Goal: Transaction & Acquisition: Purchase product/service

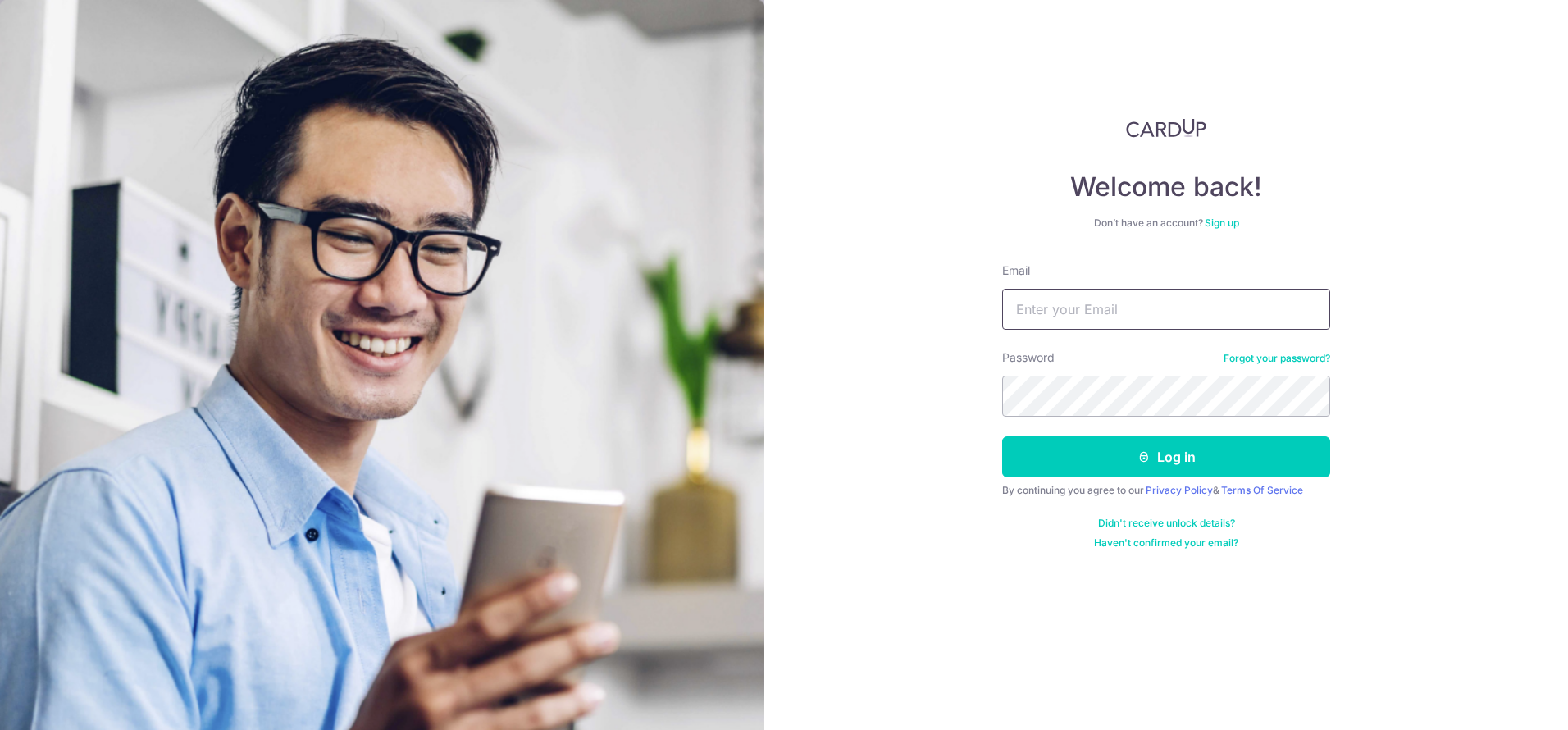
click at [1131, 299] on input "Email" at bounding box center [1166, 309] width 328 height 41
type input "evanlimkl@gmail.com"
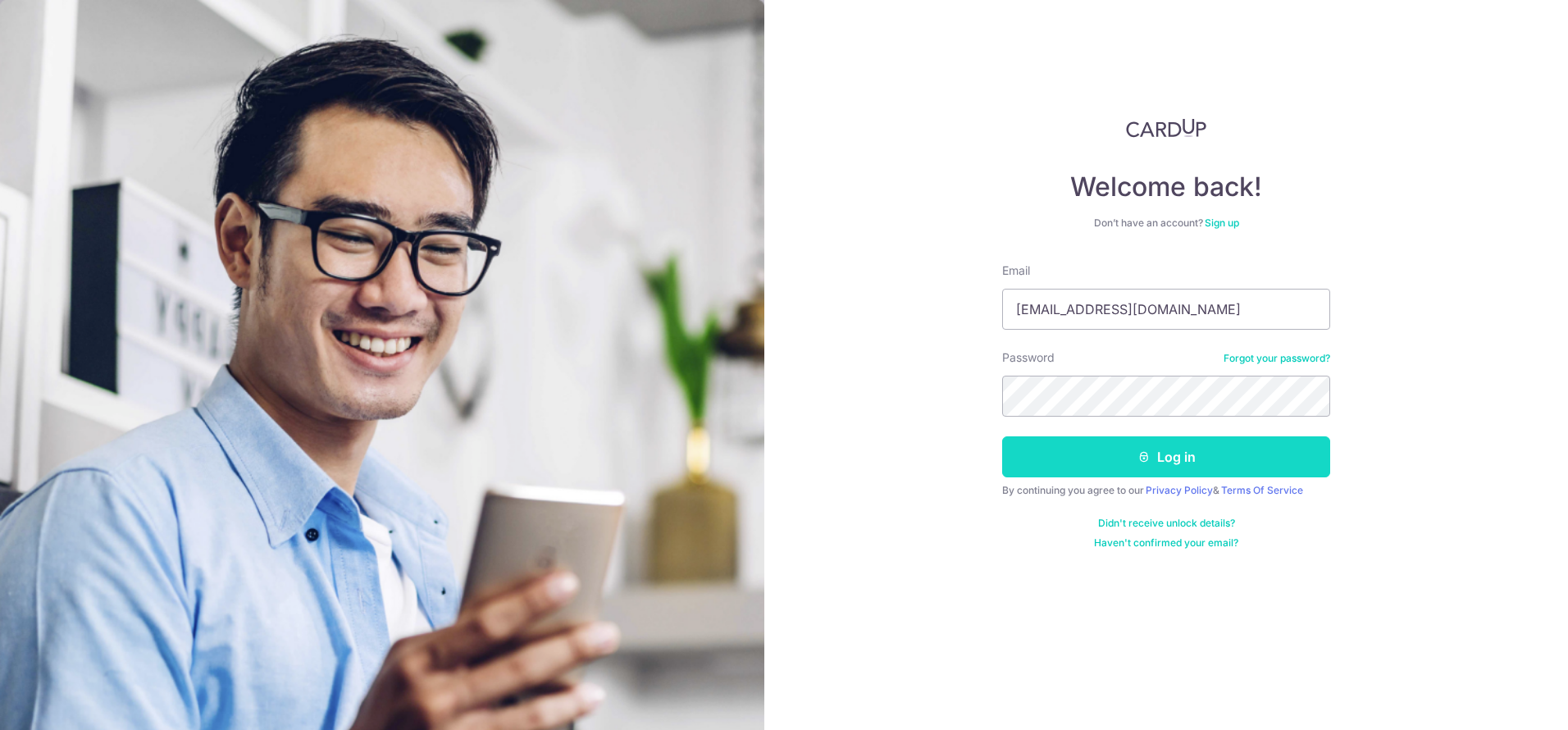
click at [1140, 445] on button "Log in" at bounding box center [1166, 456] width 328 height 41
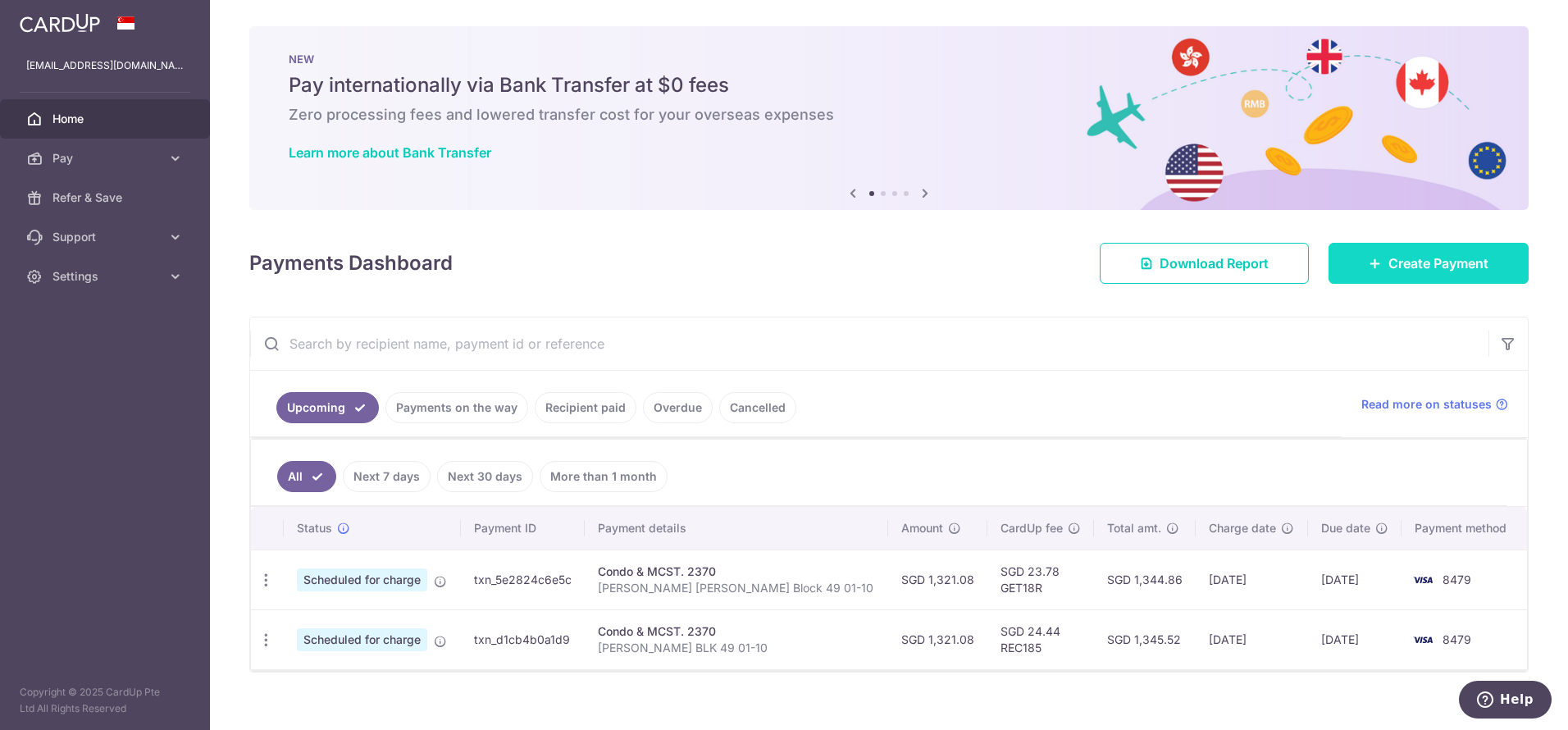
click at [1385, 275] on link "Create Payment" at bounding box center [1428, 263] width 200 height 41
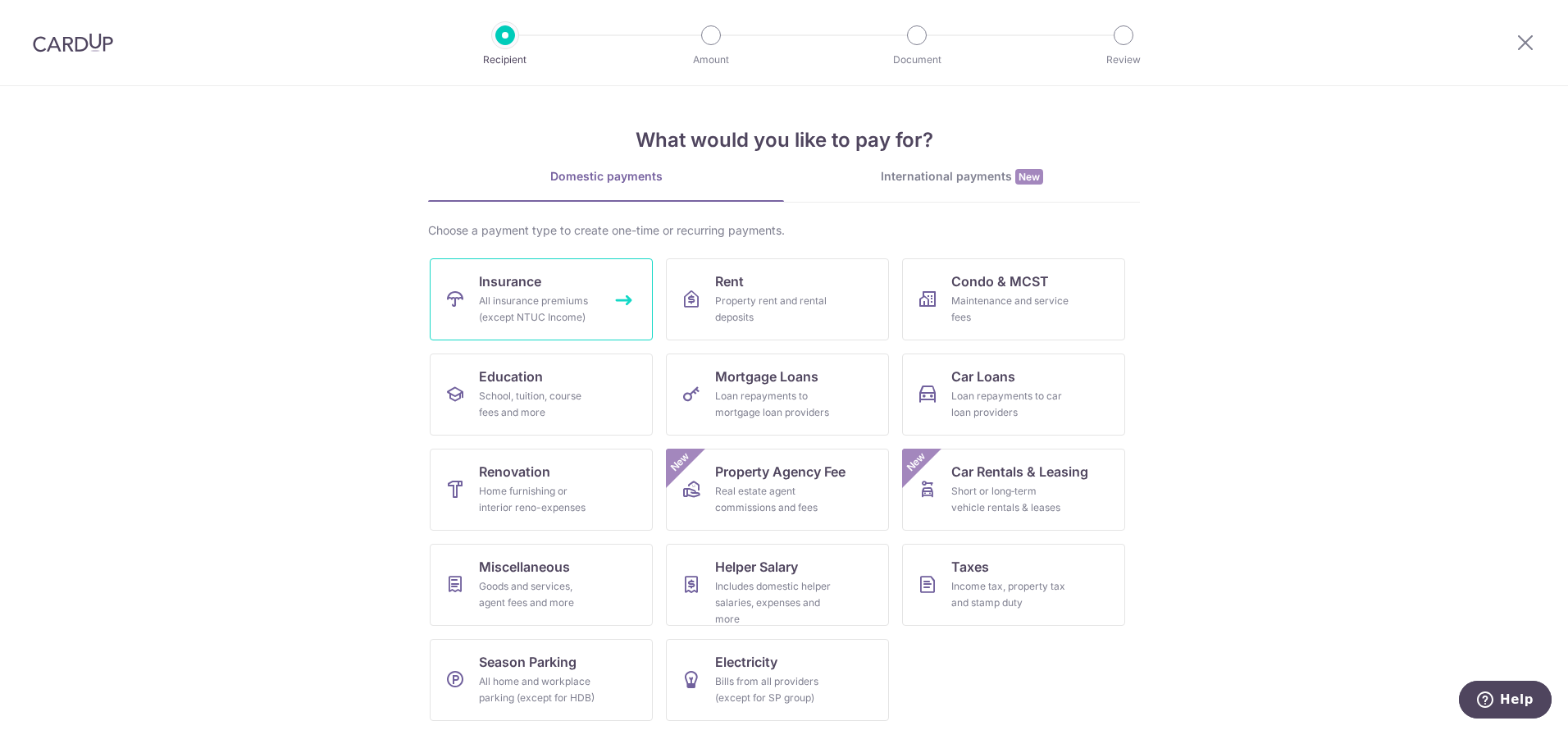
click at [551, 321] on div "All insurance premiums (except NTUC Income)" at bounding box center [537, 309] width 118 height 33
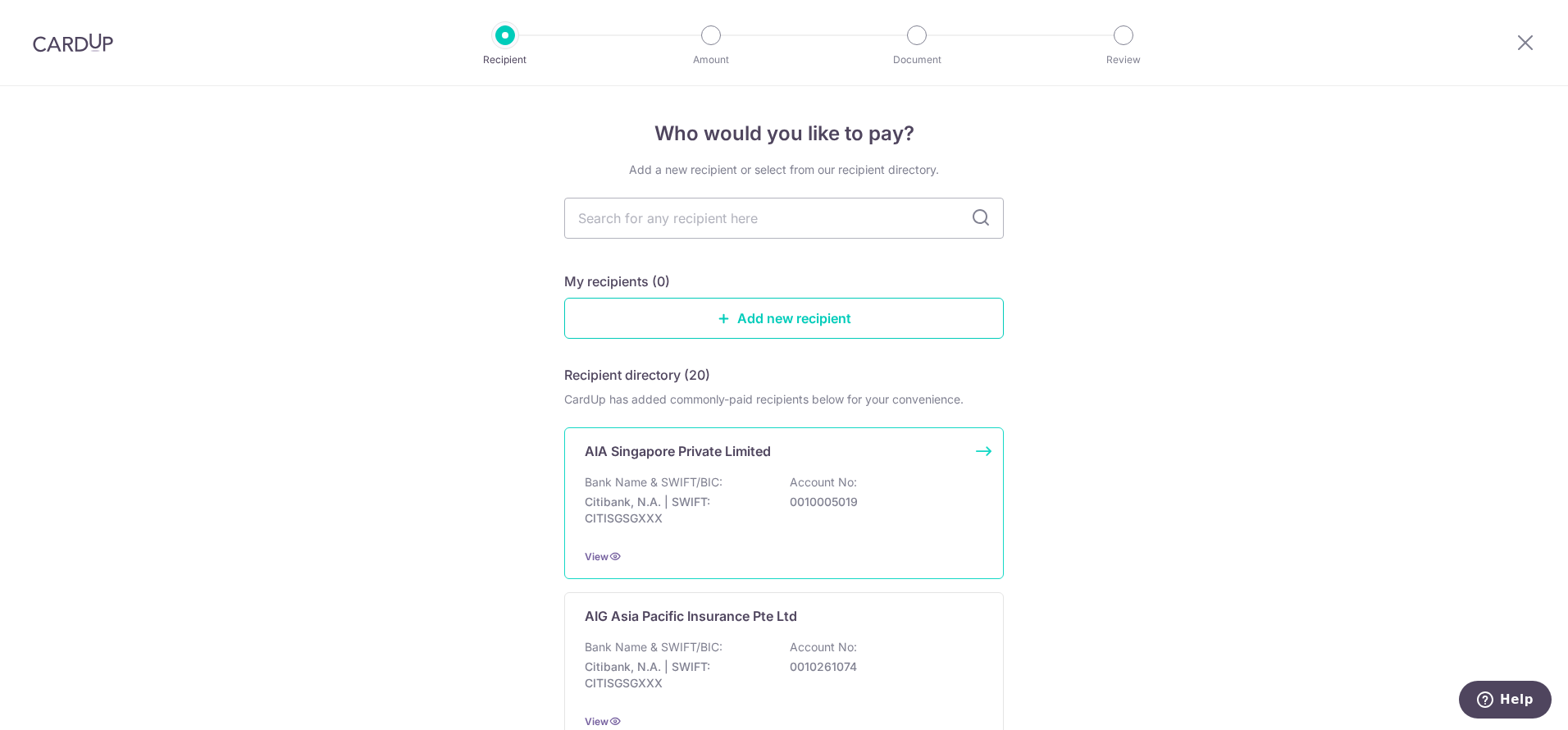
click at [810, 478] on p "Account No:" at bounding box center [823, 482] width 67 height 16
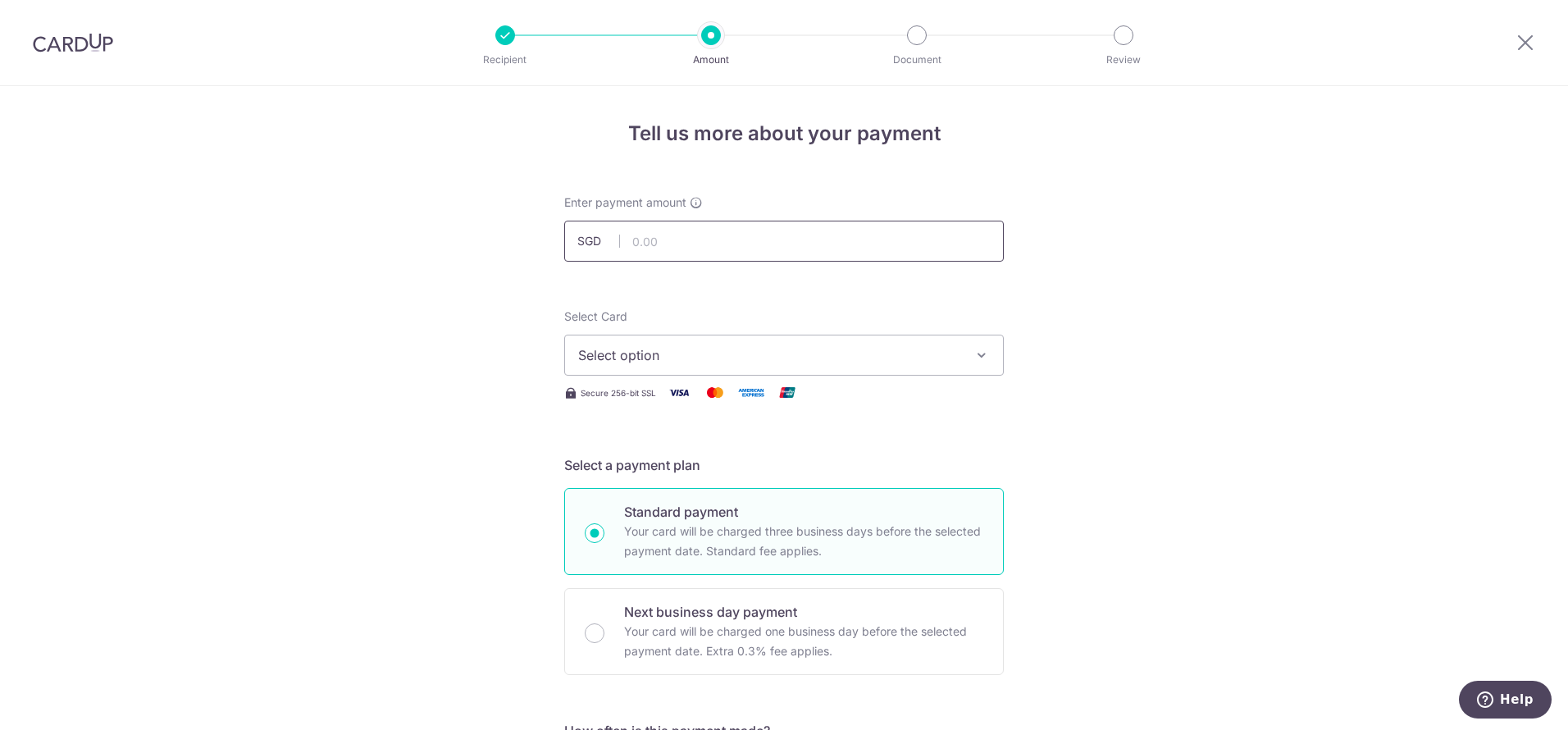
click at [702, 246] on input "text" at bounding box center [784, 241] width 440 height 41
type input "952.54"
click at [711, 346] on span "Select option" at bounding box center [768, 355] width 382 height 19
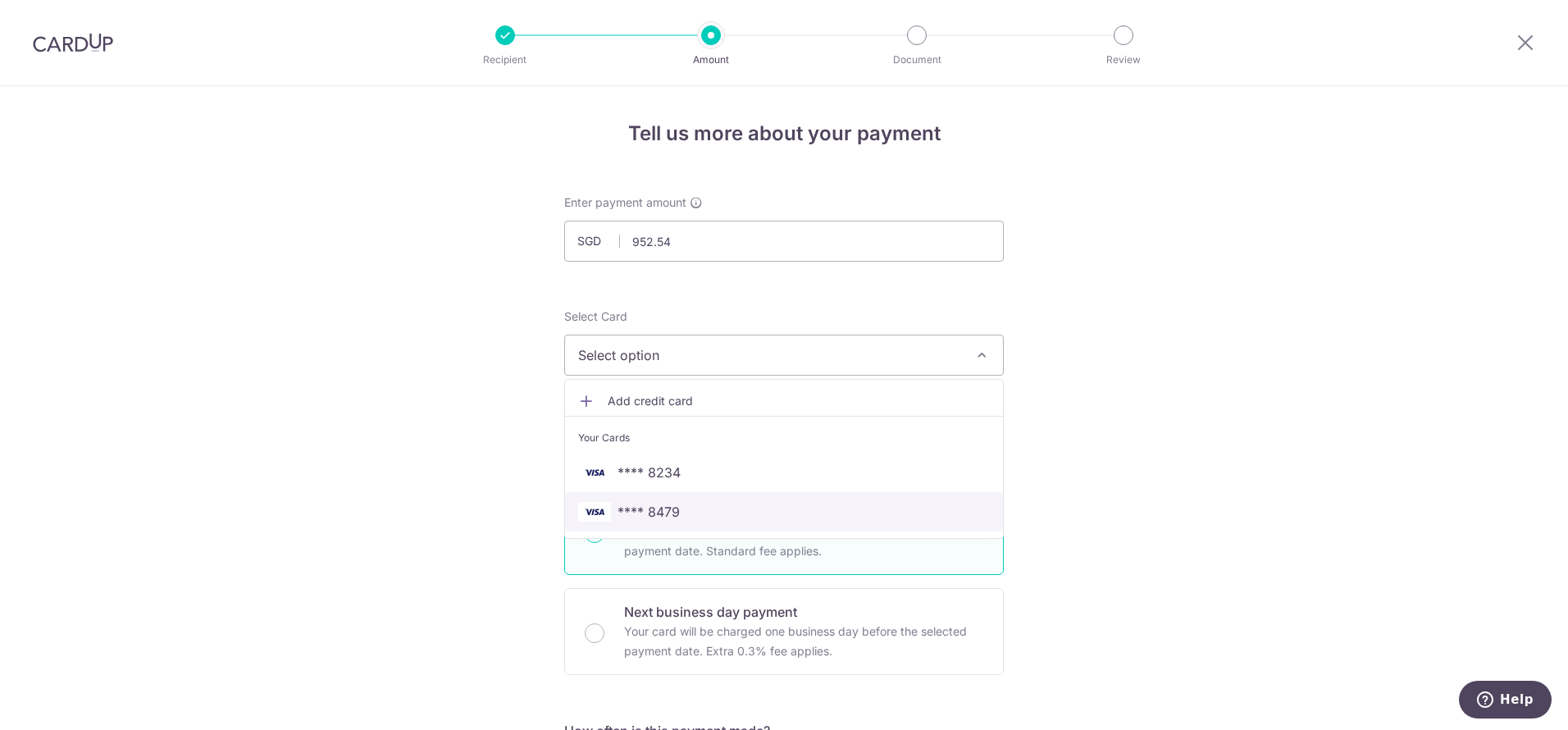
click at [698, 517] on span "**** 8479" at bounding box center [784, 511] width 412 height 19
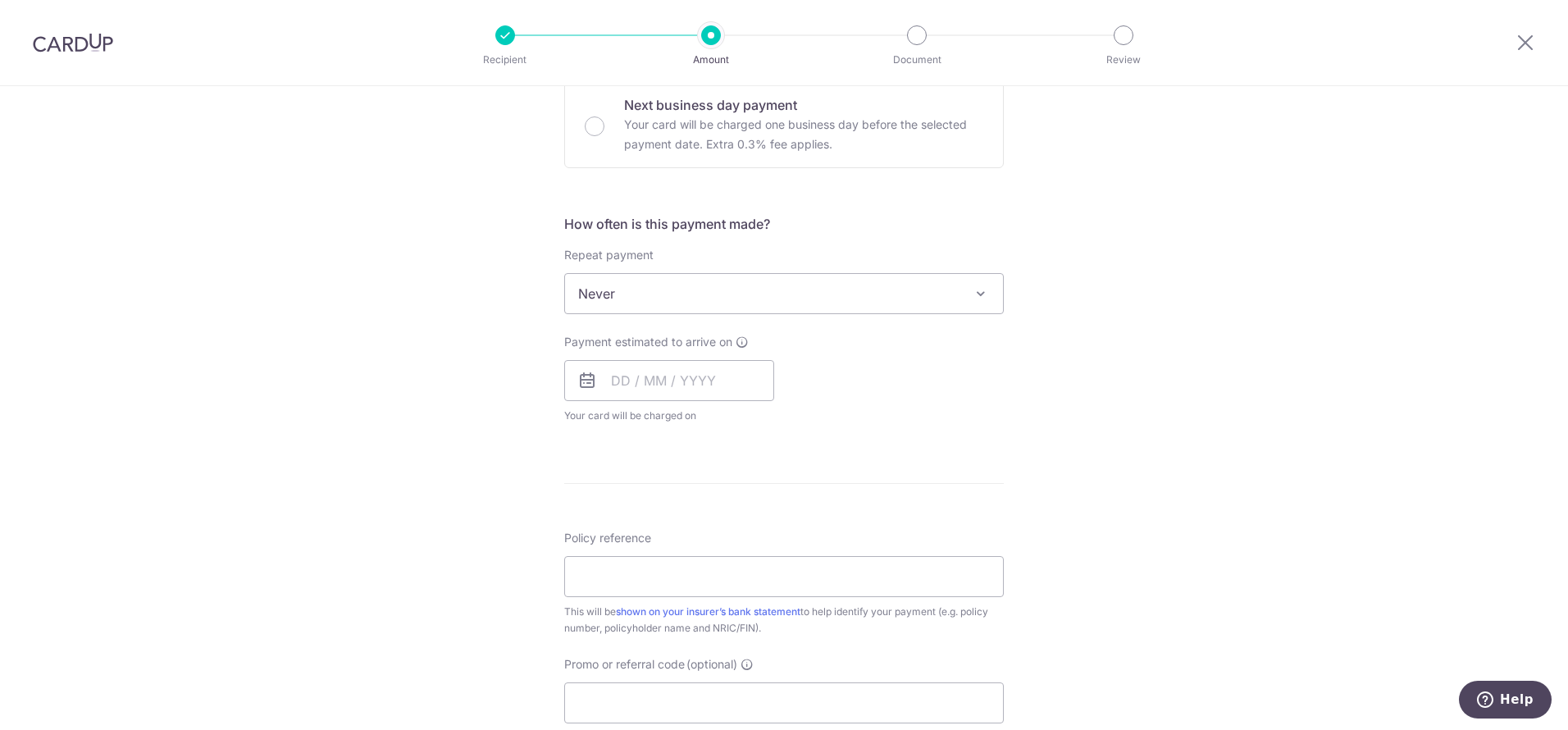
scroll to position [502, 0]
click at [774, 298] on span "Never" at bounding box center [784, 297] width 438 height 39
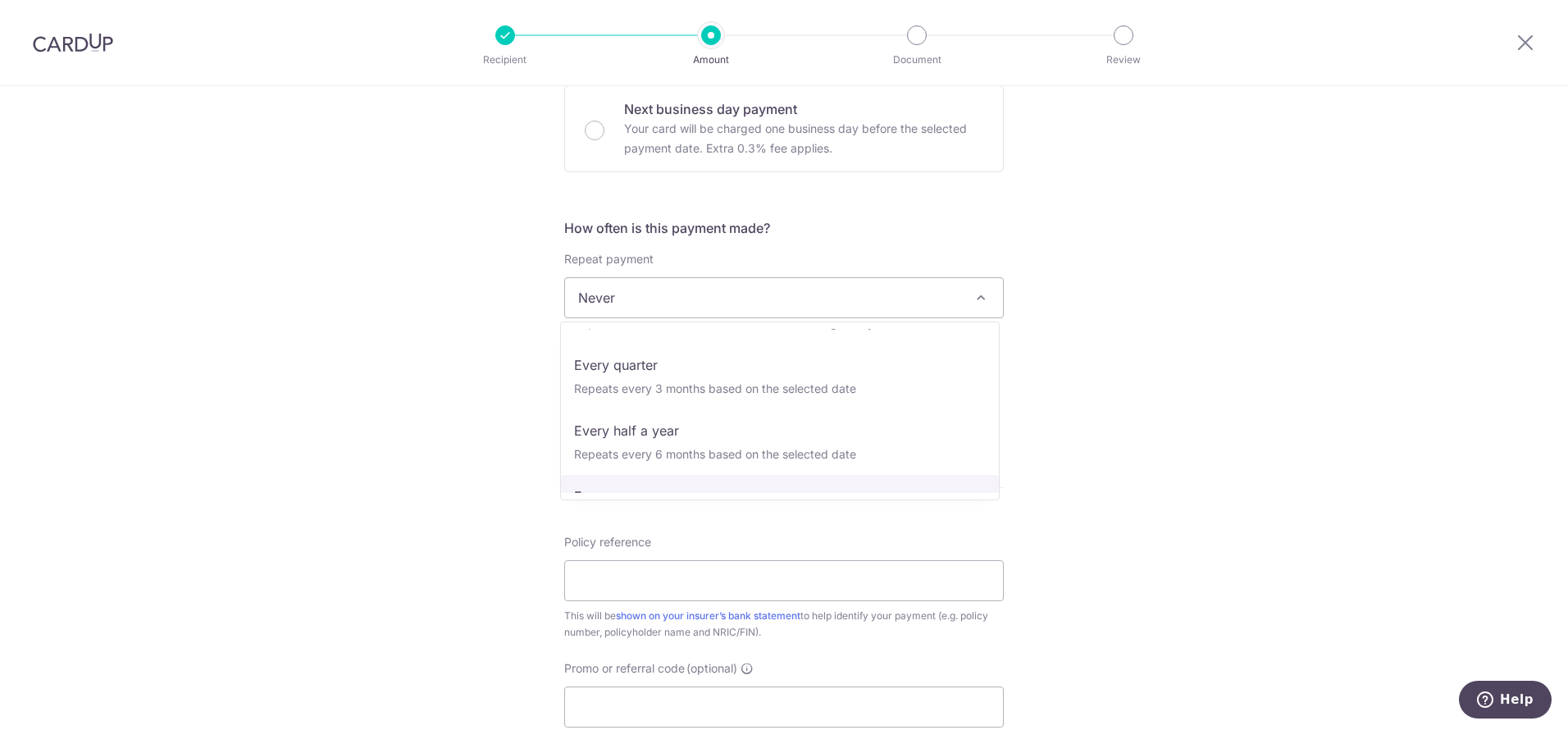
scroll to position [167, 0]
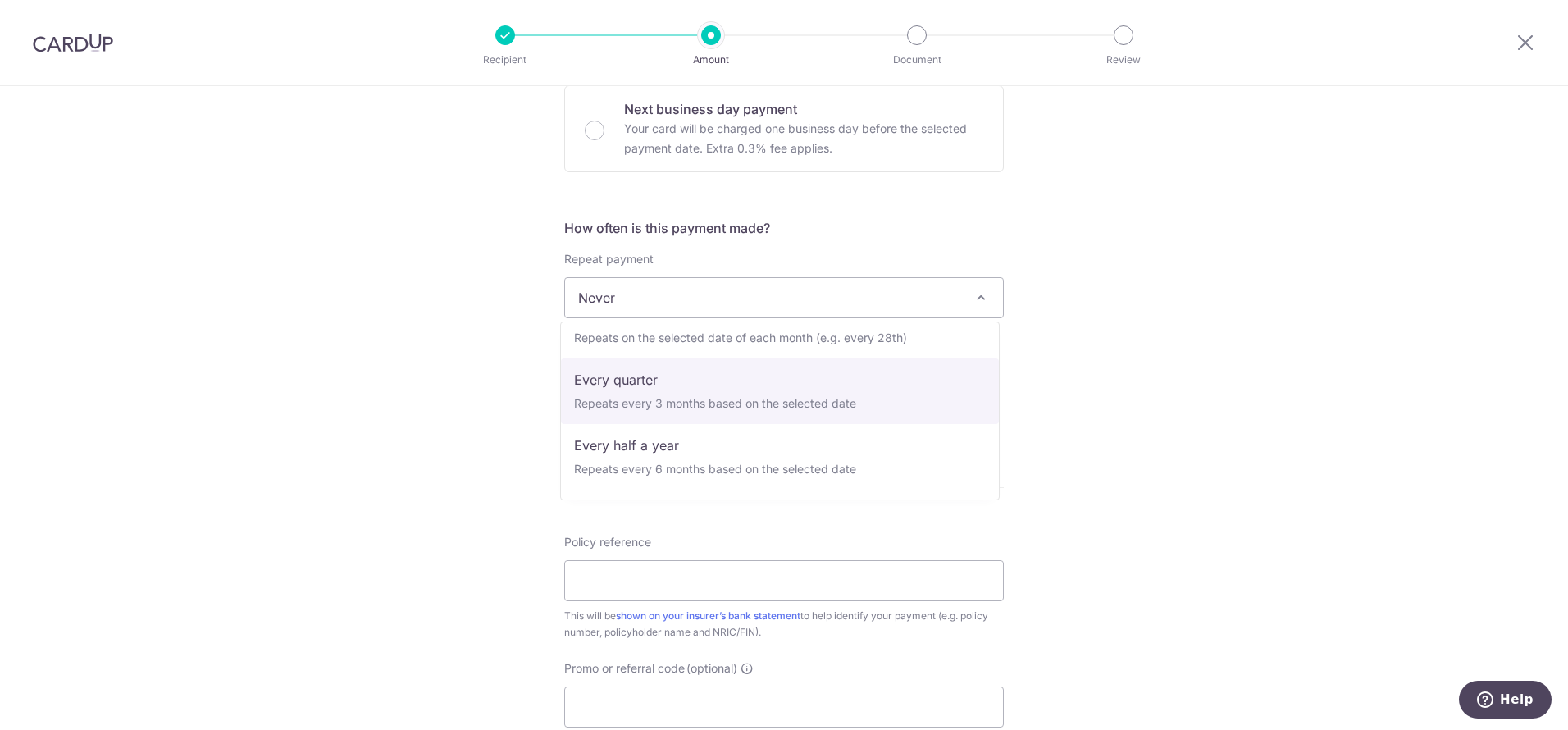
select select "4"
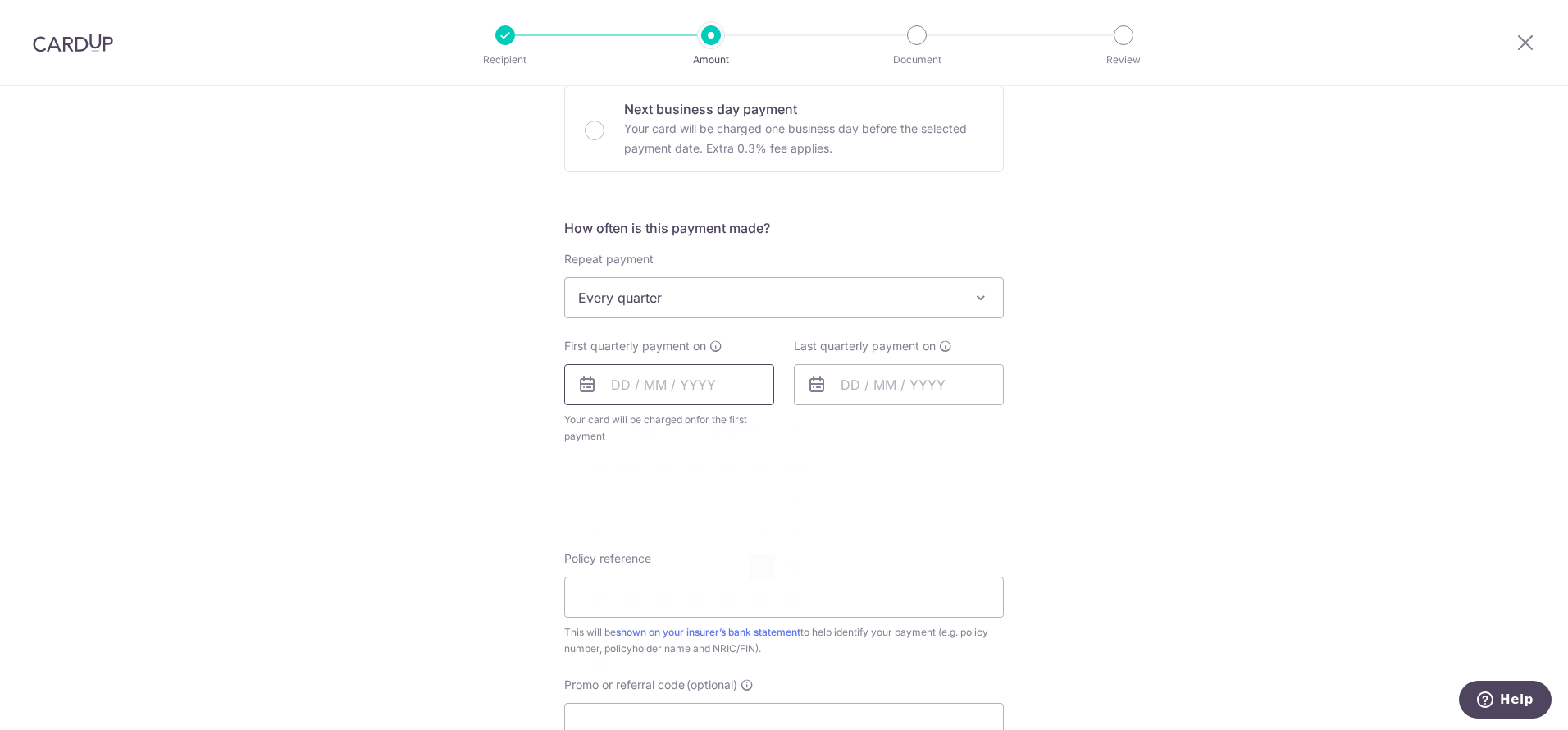
click at [627, 386] on input "text" at bounding box center [669, 384] width 210 height 41
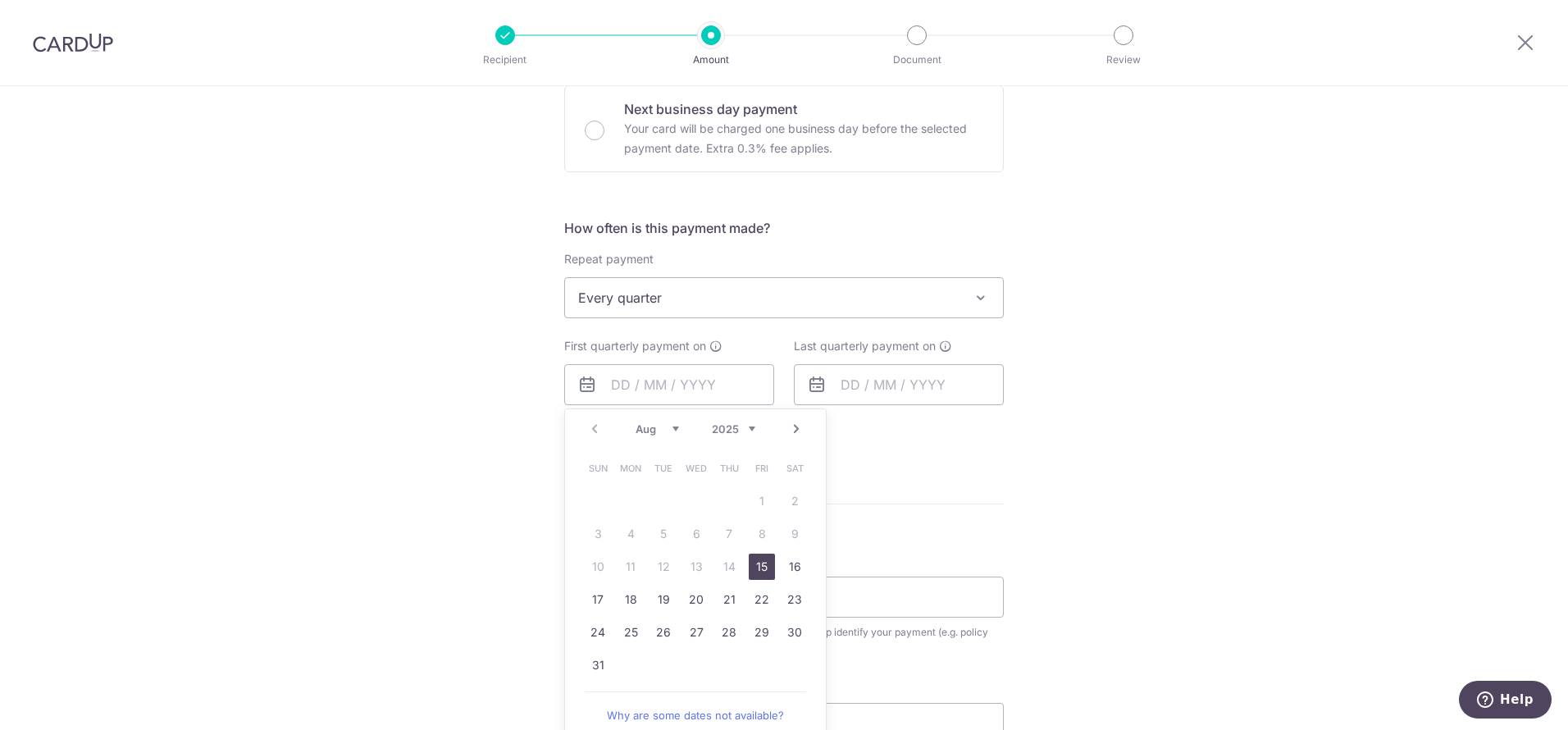
click at [757, 567] on link "15" at bounding box center [762, 566] width 26 height 26
type input "[DATE]"
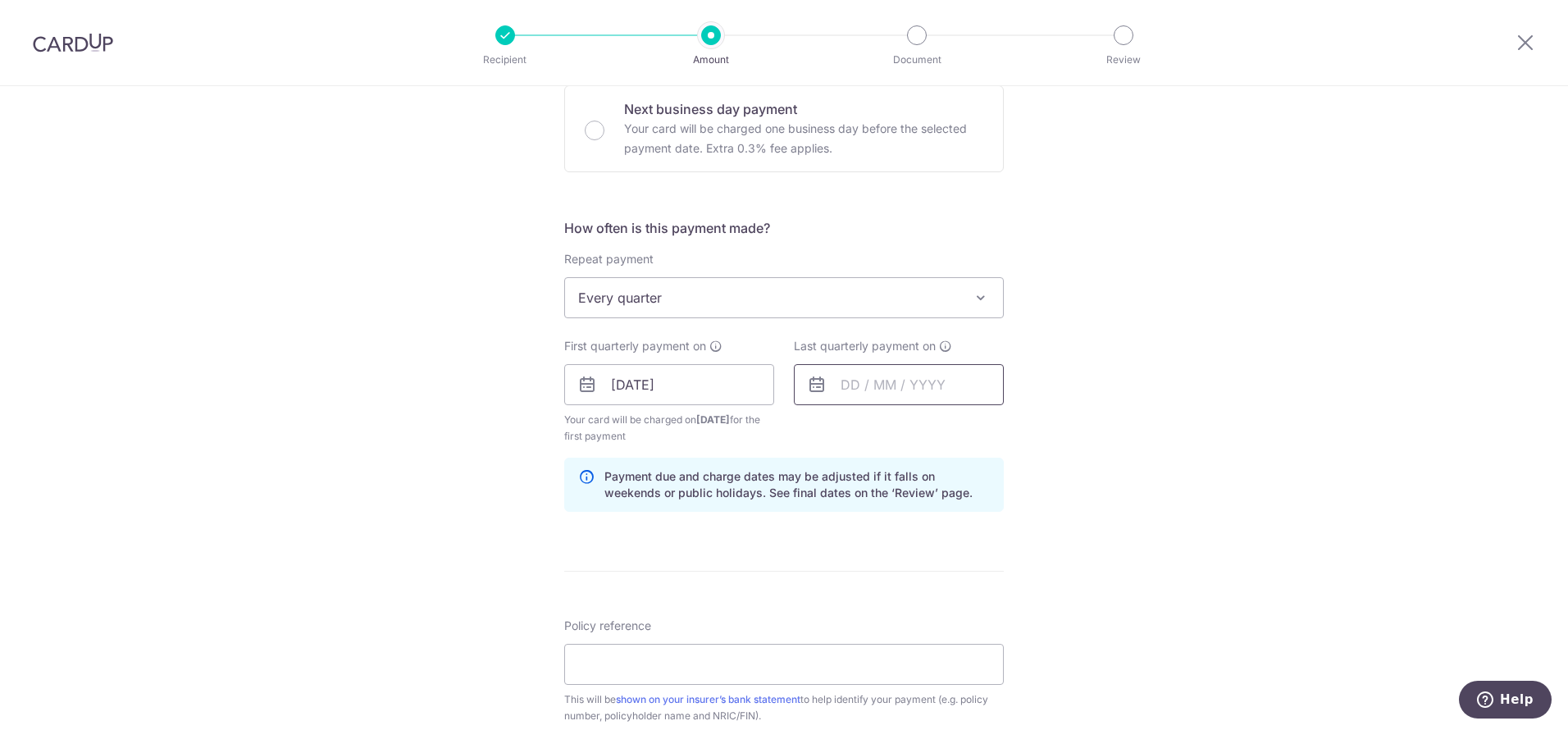
click at [845, 388] on input "text" at bounding box center [899, 384] width 210 height 41
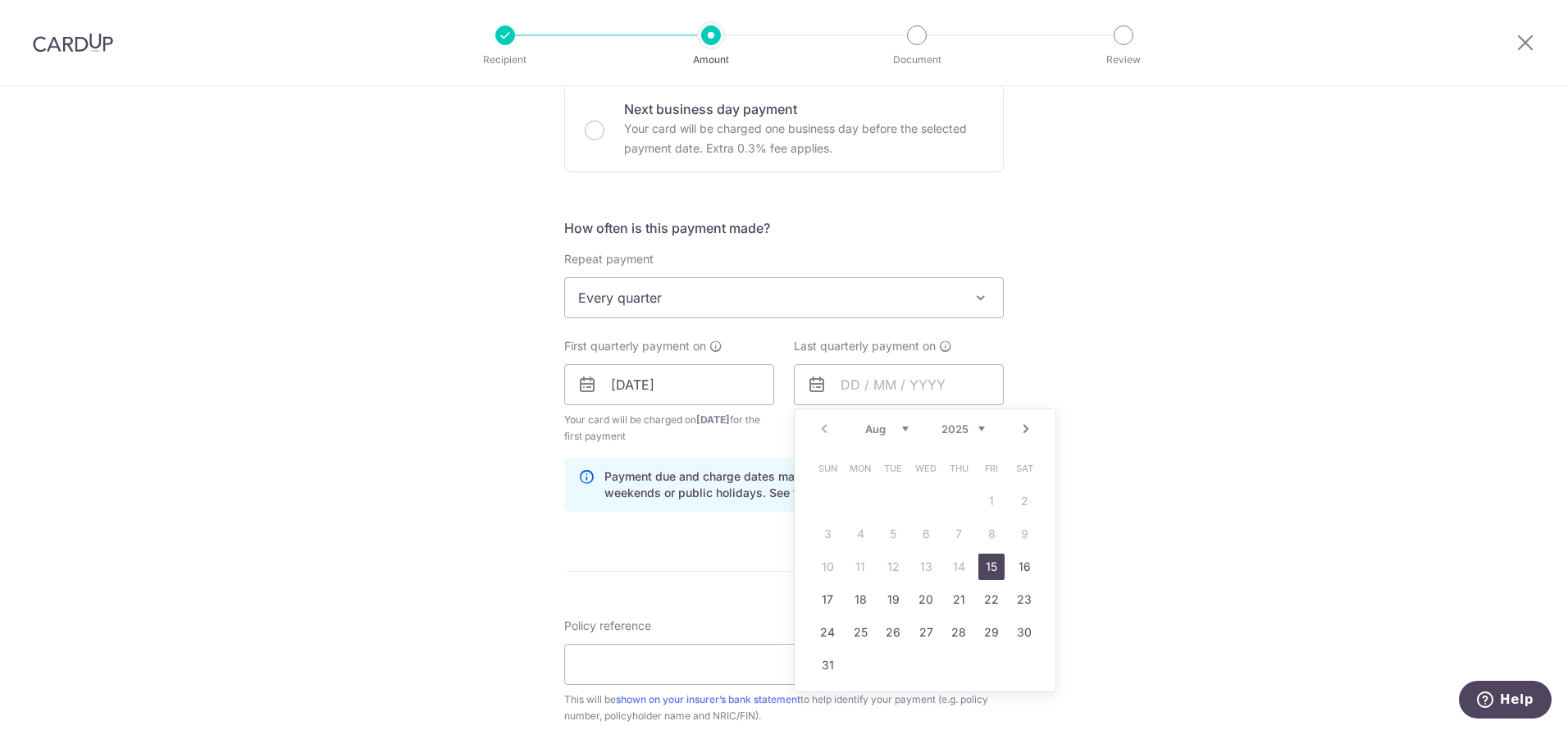
click at [1022, 434] on link "Next" at bounding box center [1025, 429] width 19 height 19
click at [817, 431] on link "Prev" at bounding box center [823, 429] width 19 height 19
click at [981, 431] on div "Prev Next Aug Sep Oct Nov Dec 2025 2026 2027 2028 2029 2030 2031 2032 2033 2034…" at bounding box center [925, 429] width 261 height 39
click at [823, 431] on link "Prev" at bounding box center [823, 429] width 19 height 19
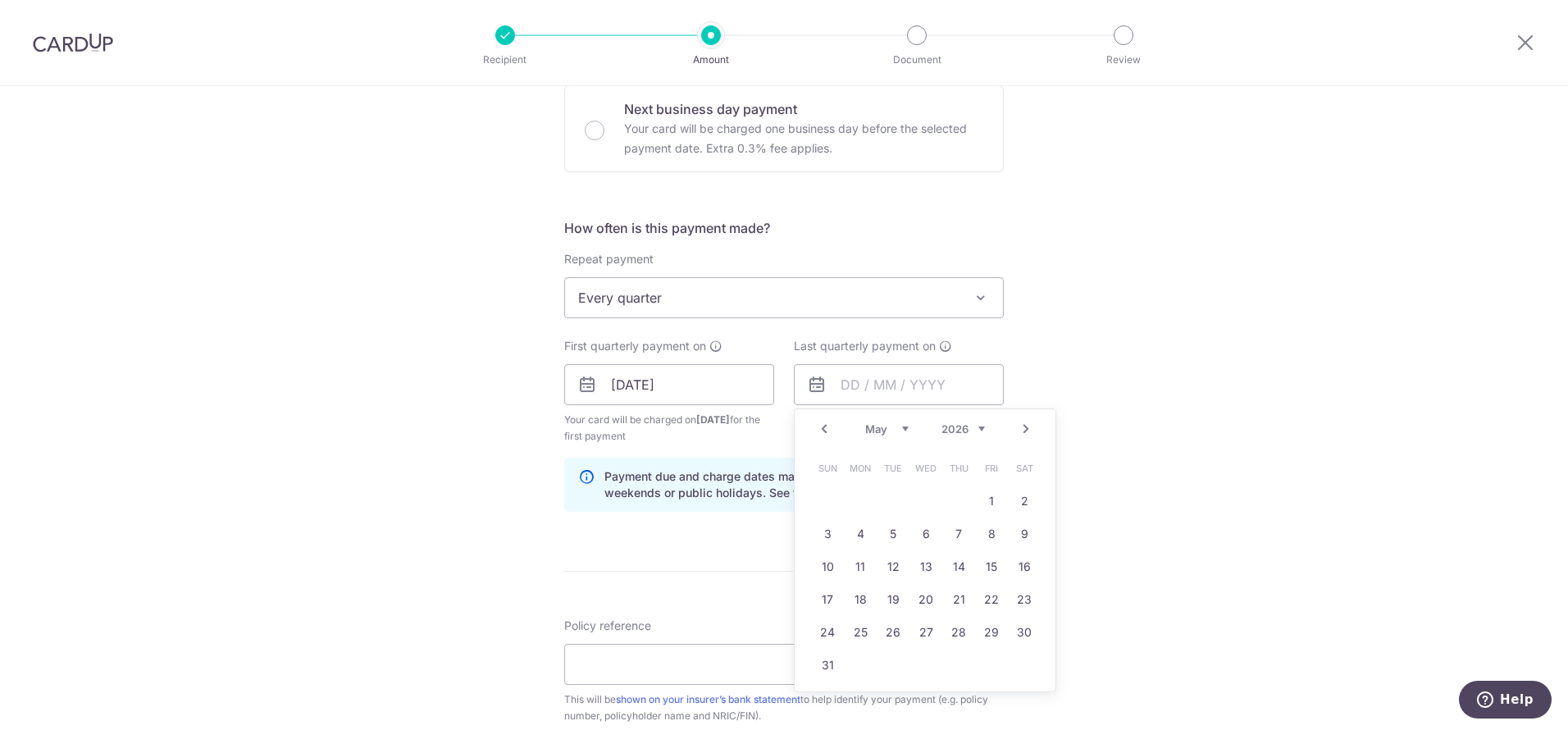
click at [823, 431] on link "Prev" at bounding box center [823, 429] width 19 height 19
click at [926, 564] on link "18" at bounding box center [925, 566] width 26 height 26
type input "18/02/2026"
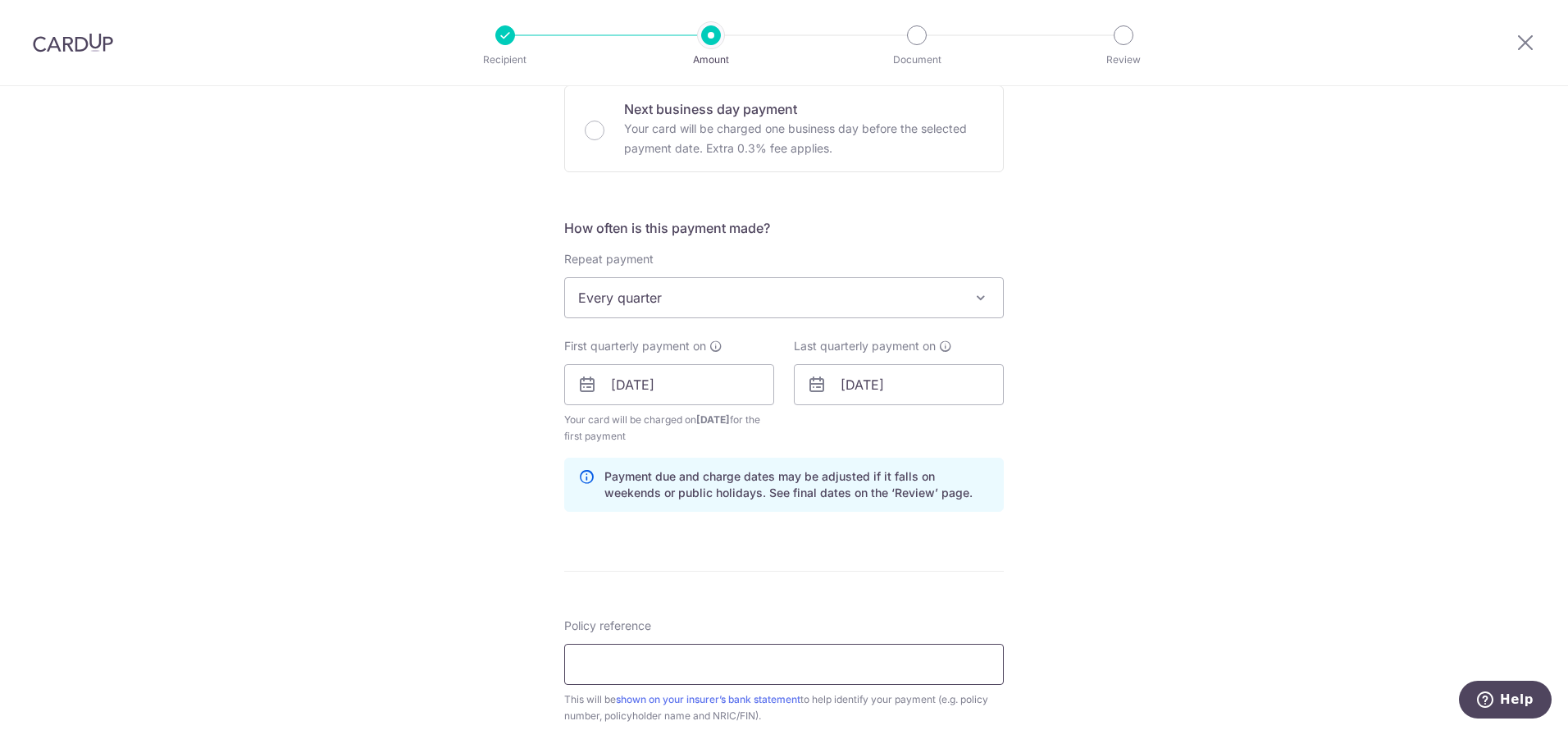
click at [690, 664] on input "Policy reference" at bounding box center [784, 664] width 440 height 41
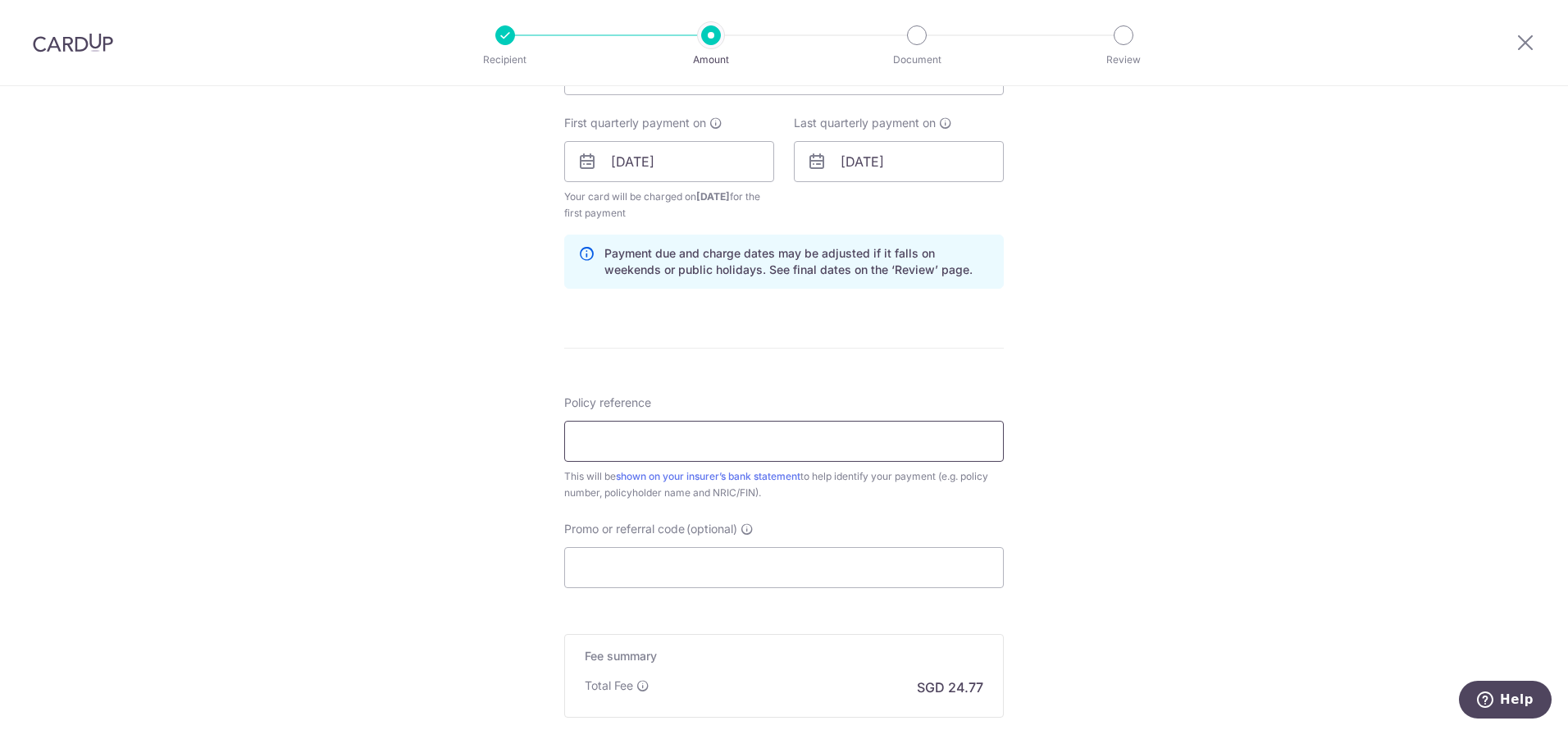
scroll to position [730, 0]
type input "H244152109 for T2508882J"
click at [678, 572] on input "Promo or referral code (optional)" at bounding box center [784, 563] width 440 height 41
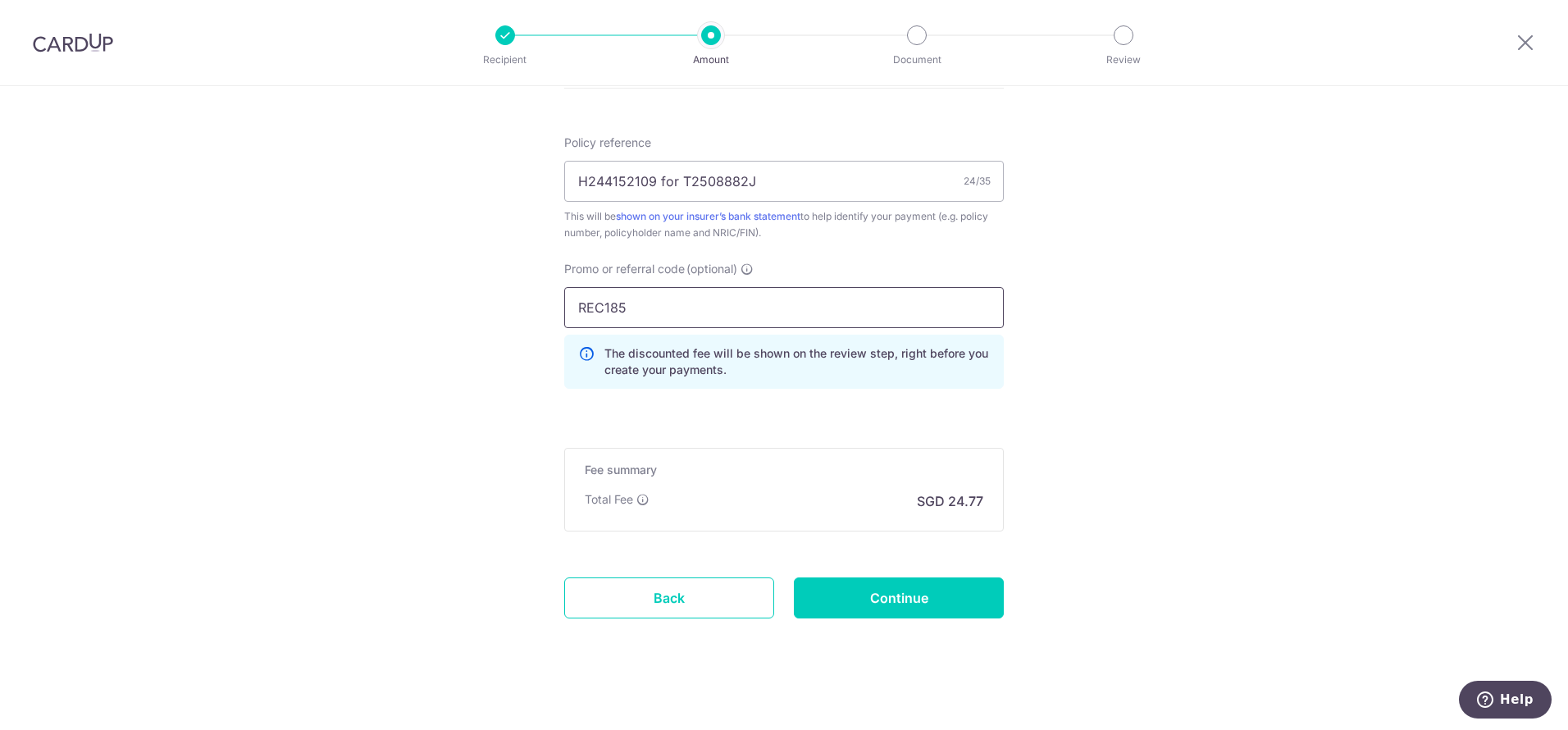
scroll to position [997, 0]
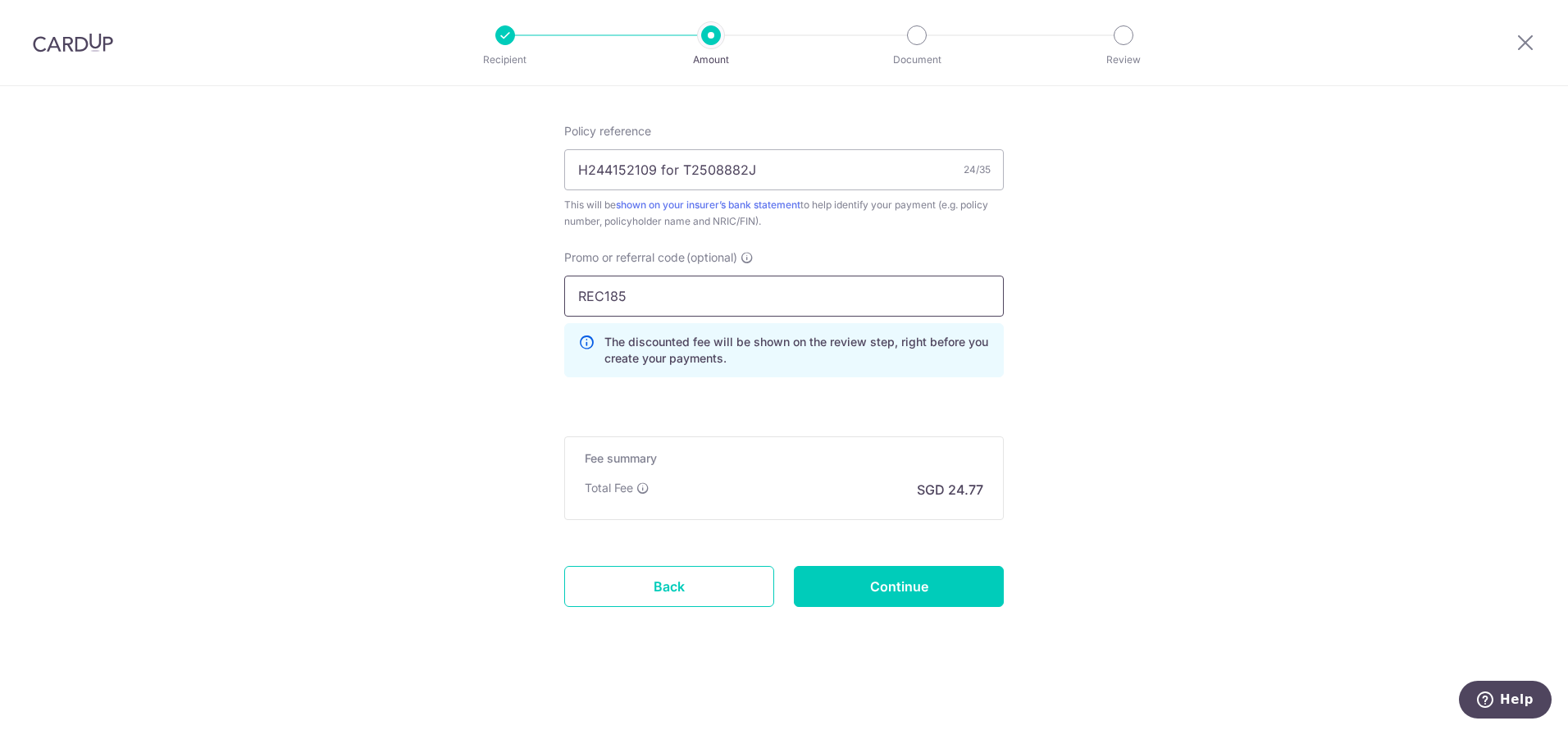
type input "REC185"
click at [905, 589] on input "Continue" at bounding box center [899, 586] width 210 height 41
type input "Create Schedule"
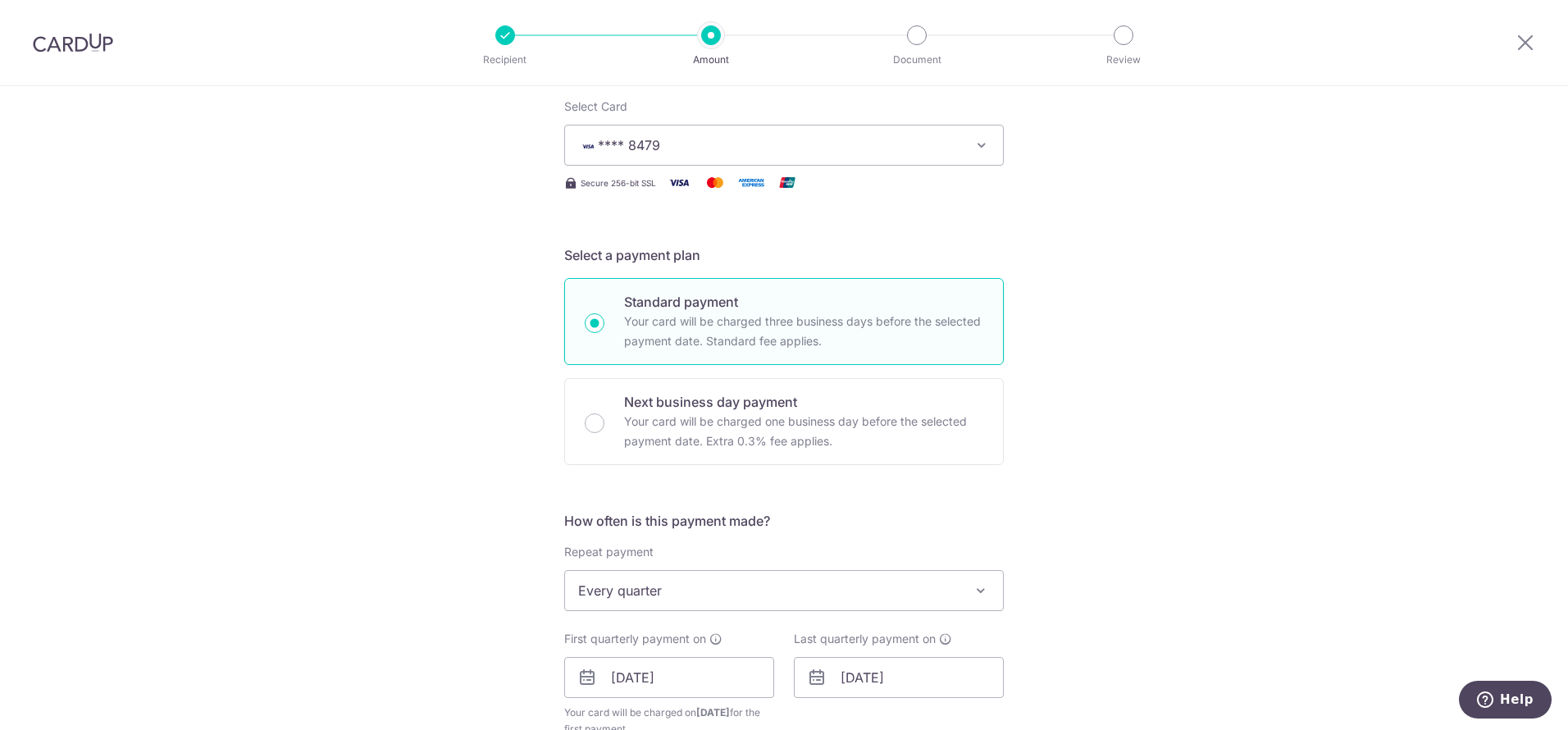
scroll to position [0, 0]
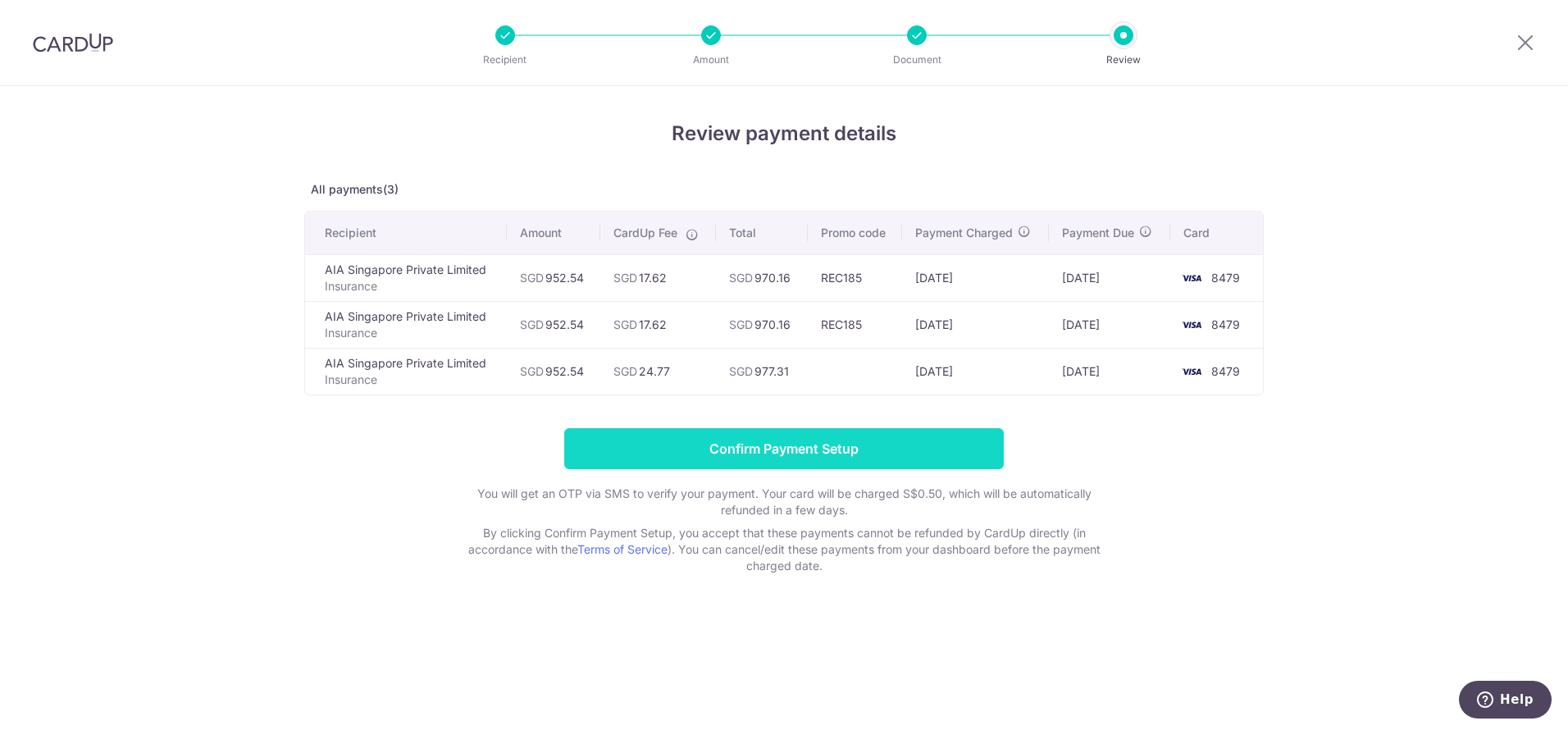
click at [769, 443] on input "Confirm Payment Setup" at bounding box center [784, 448] width 440 height 41
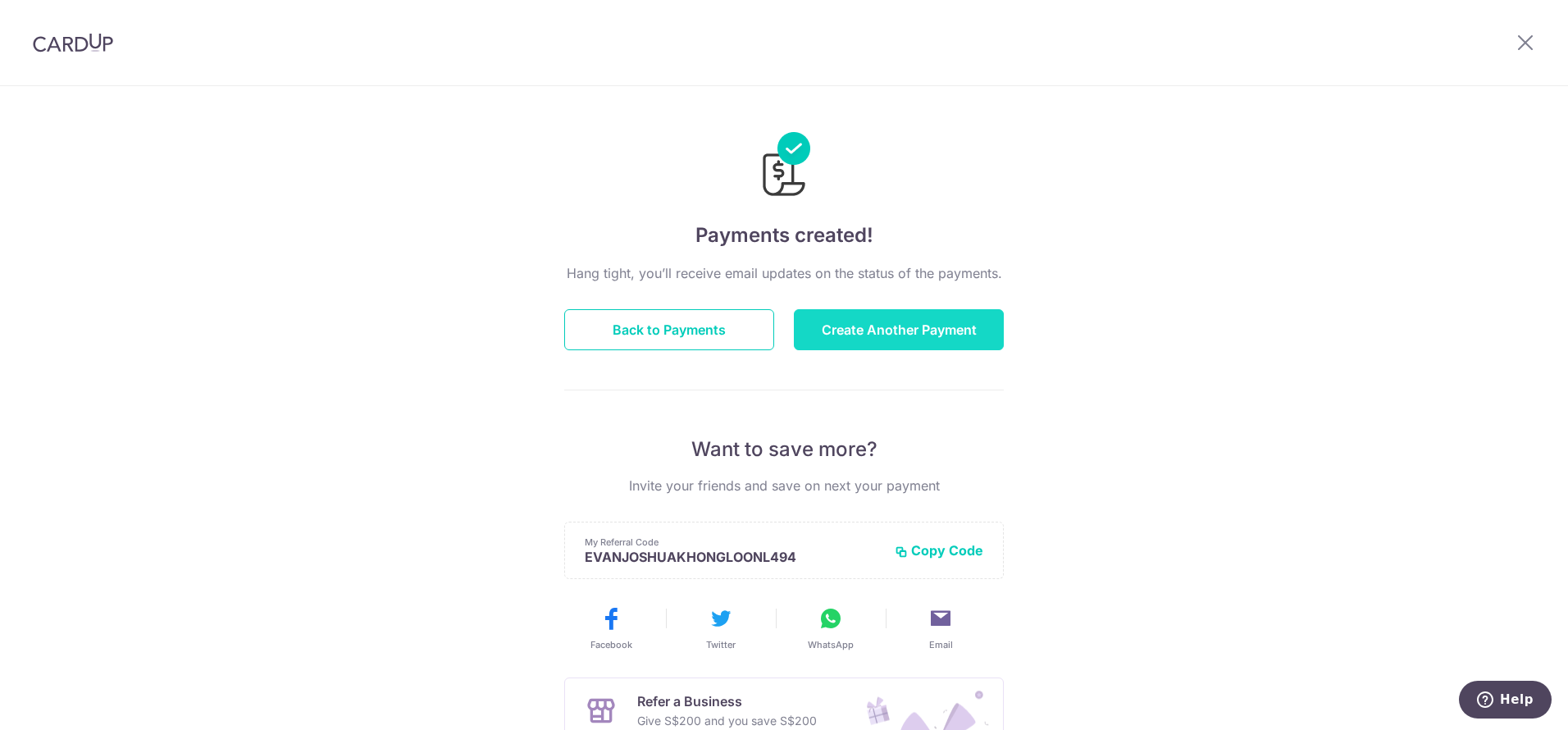
click at [880, 331] on button "Create Another Payment" at bounding box center [899, 329] width 210 height 41
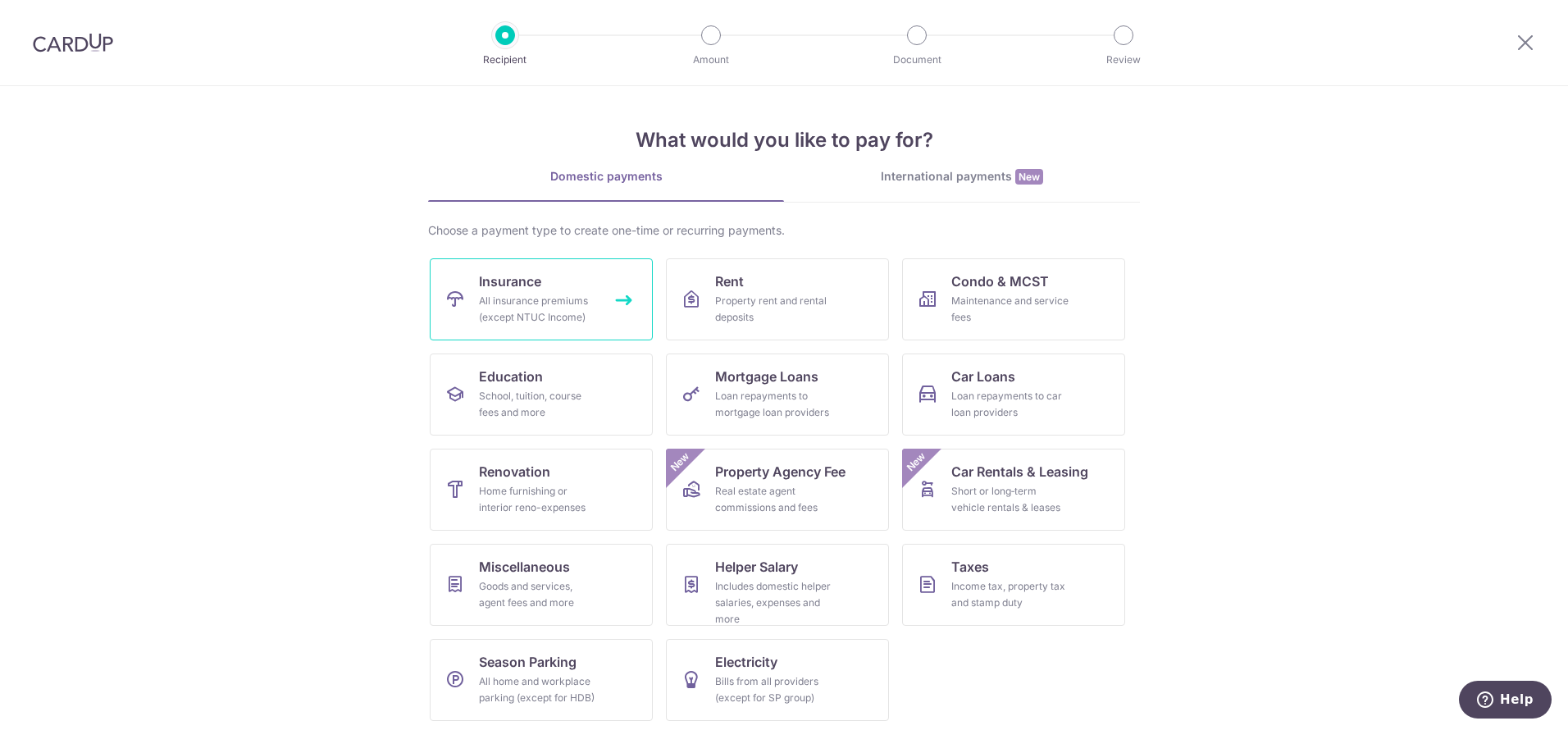
click at [541, 332] on link "Insurance All insurance premiums (except NTUC Income)" at bounding box center [540, 299] width 223 height 82
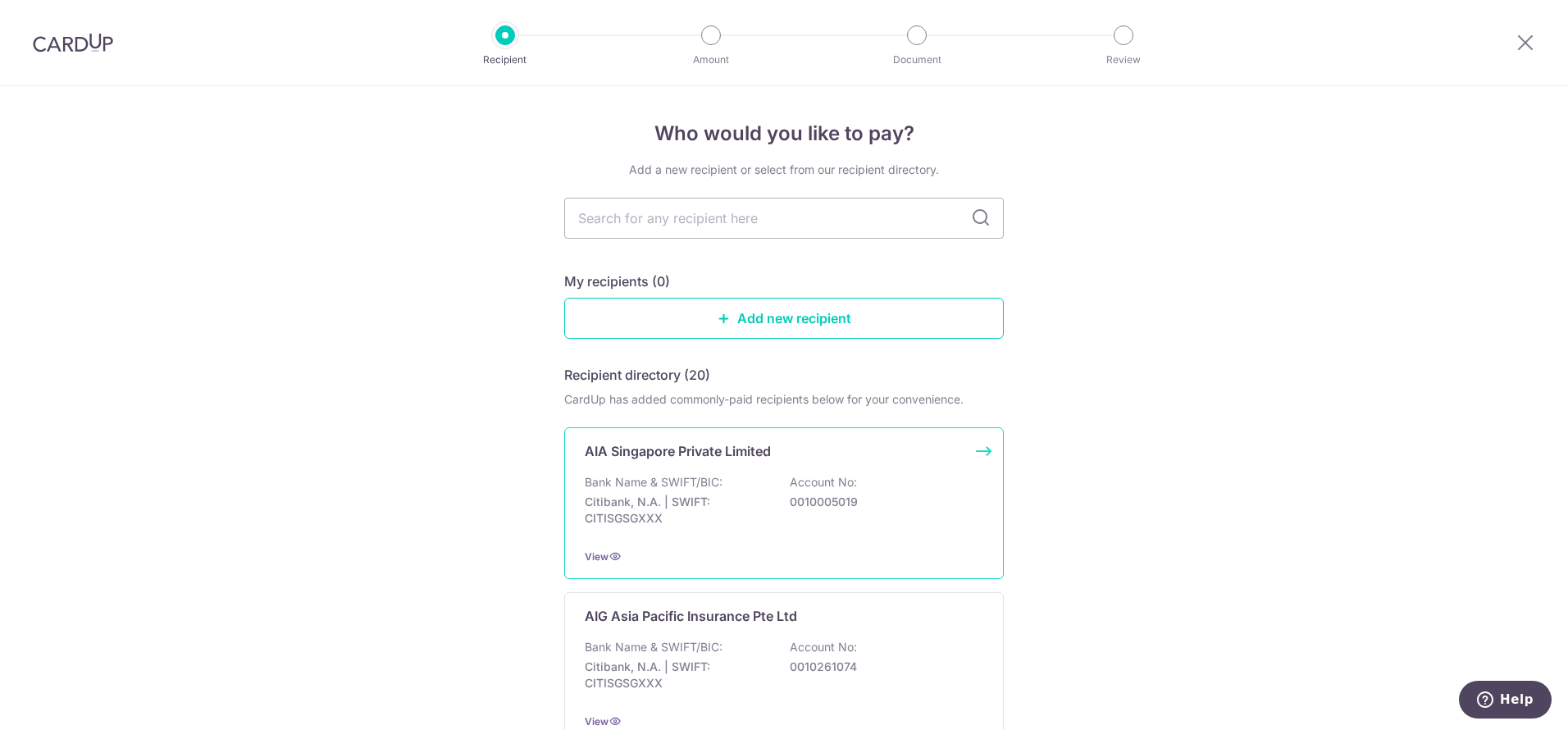
click at [754, 465] on div "AIA Singapore Private Limited Bank Name & SWIFT/BIC: Citibank, N.A. | SWIFT: CI…" at bounding box center [784, 502] width 440 height 152
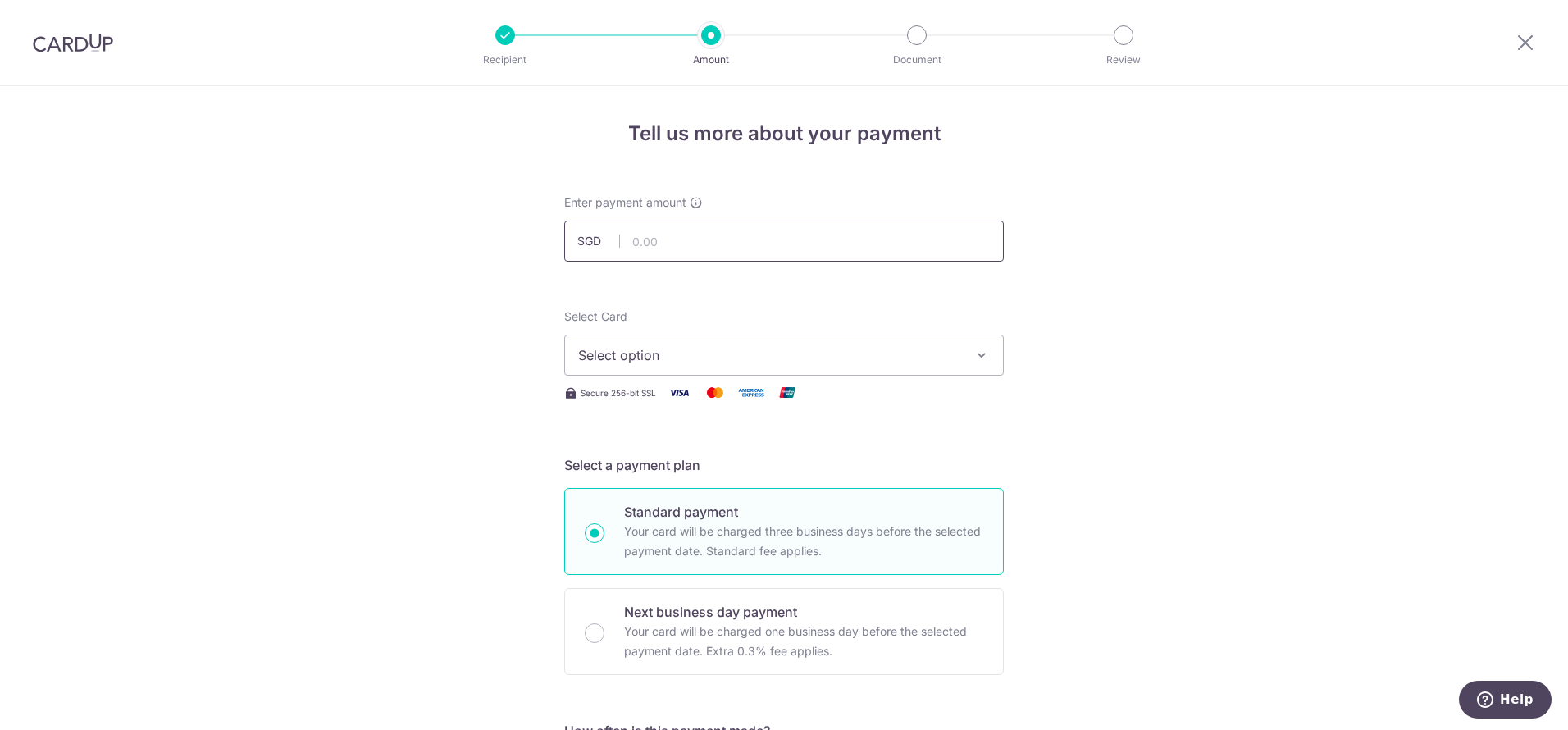
click at [669, 252] on input "text" at bounding box center [784, 241] width 440 height 41
type input "400.34"
click at [686, 353] on span "Select option" at bounding box center [768, 355] width 382 height 19
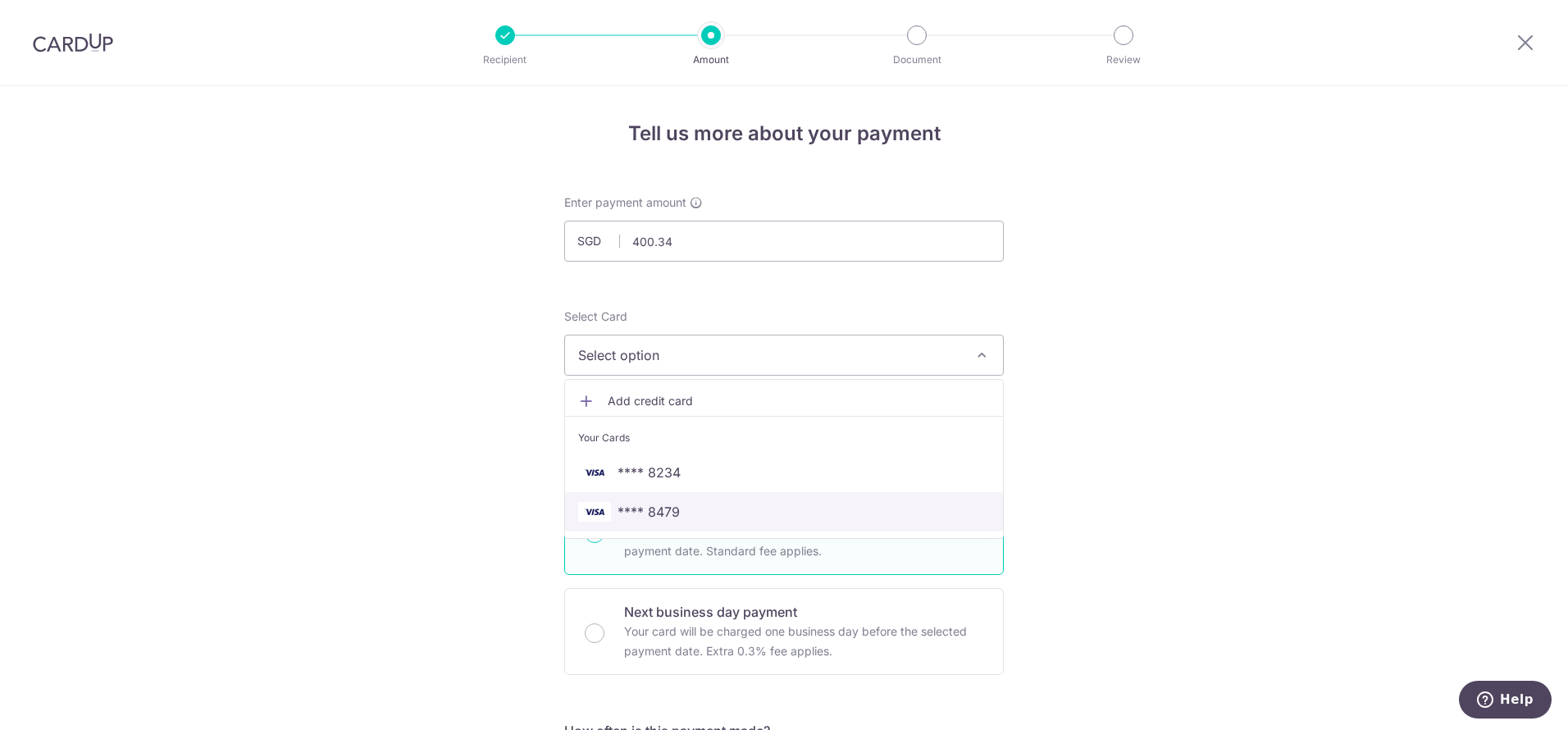
click at [687, 516] on span "**** 8479" at bounding box center [784, 511] width 412 height 19
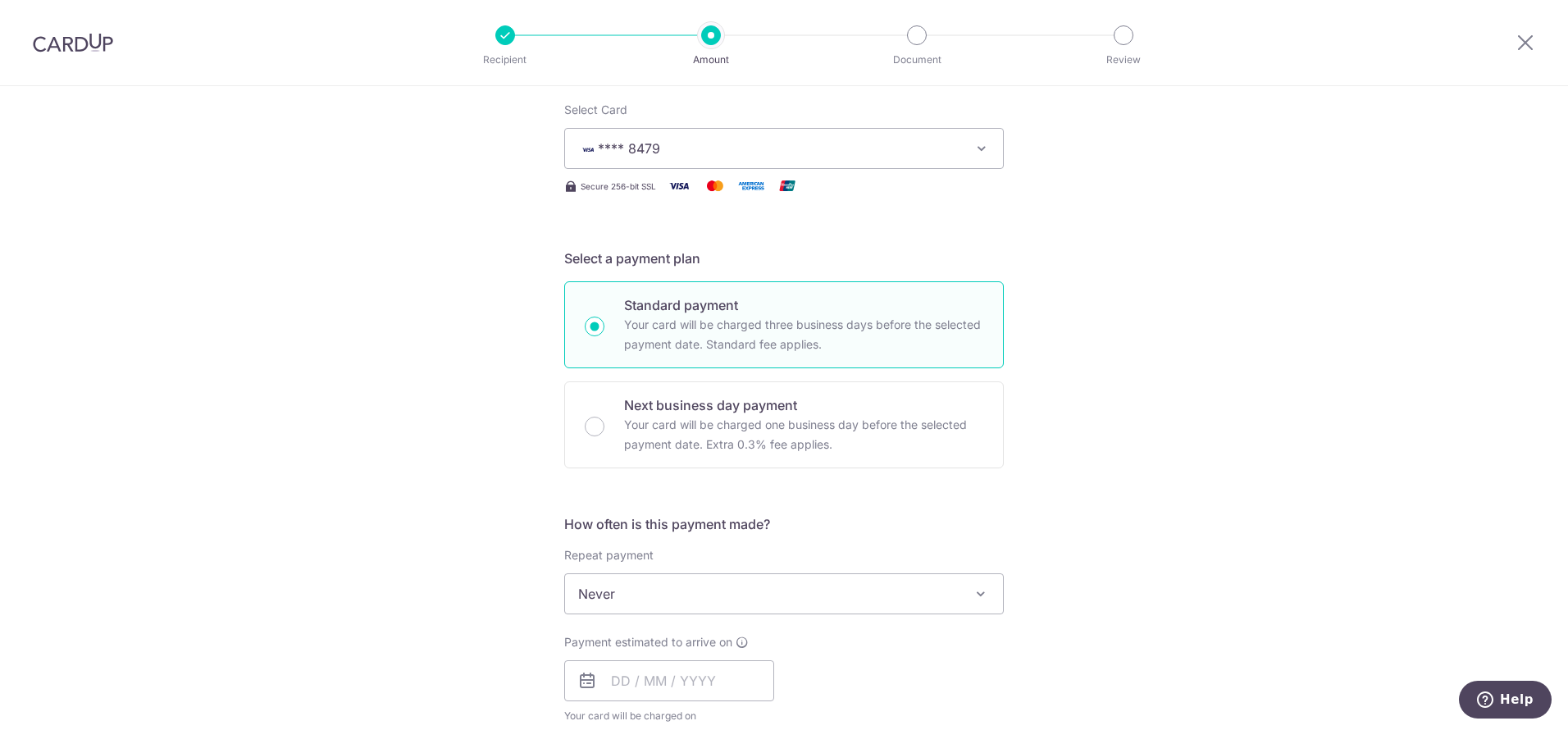
scroll to position [232, 0]
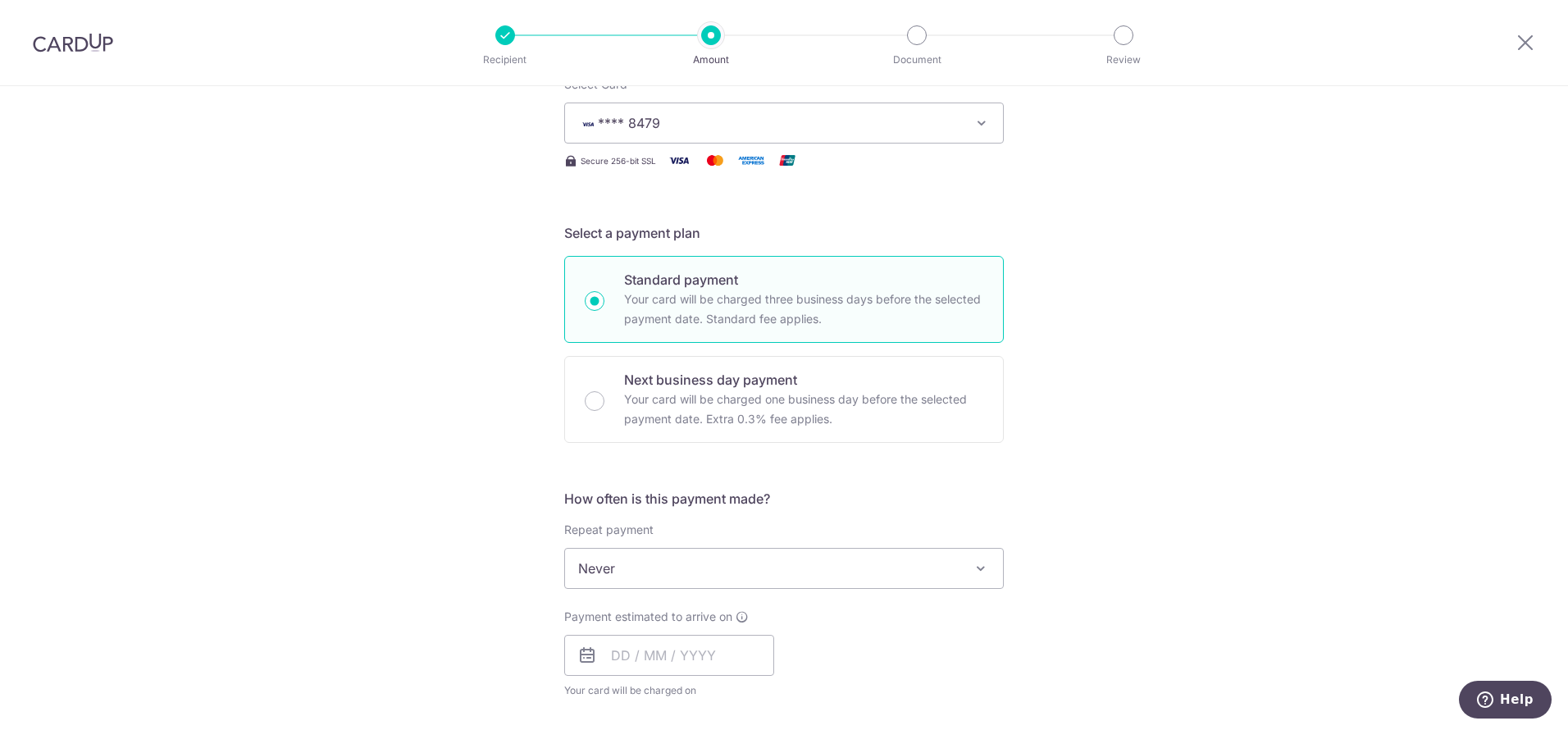
click at [897, 563] on span "Never" at bounding box center [784, 568] width 438 height 39
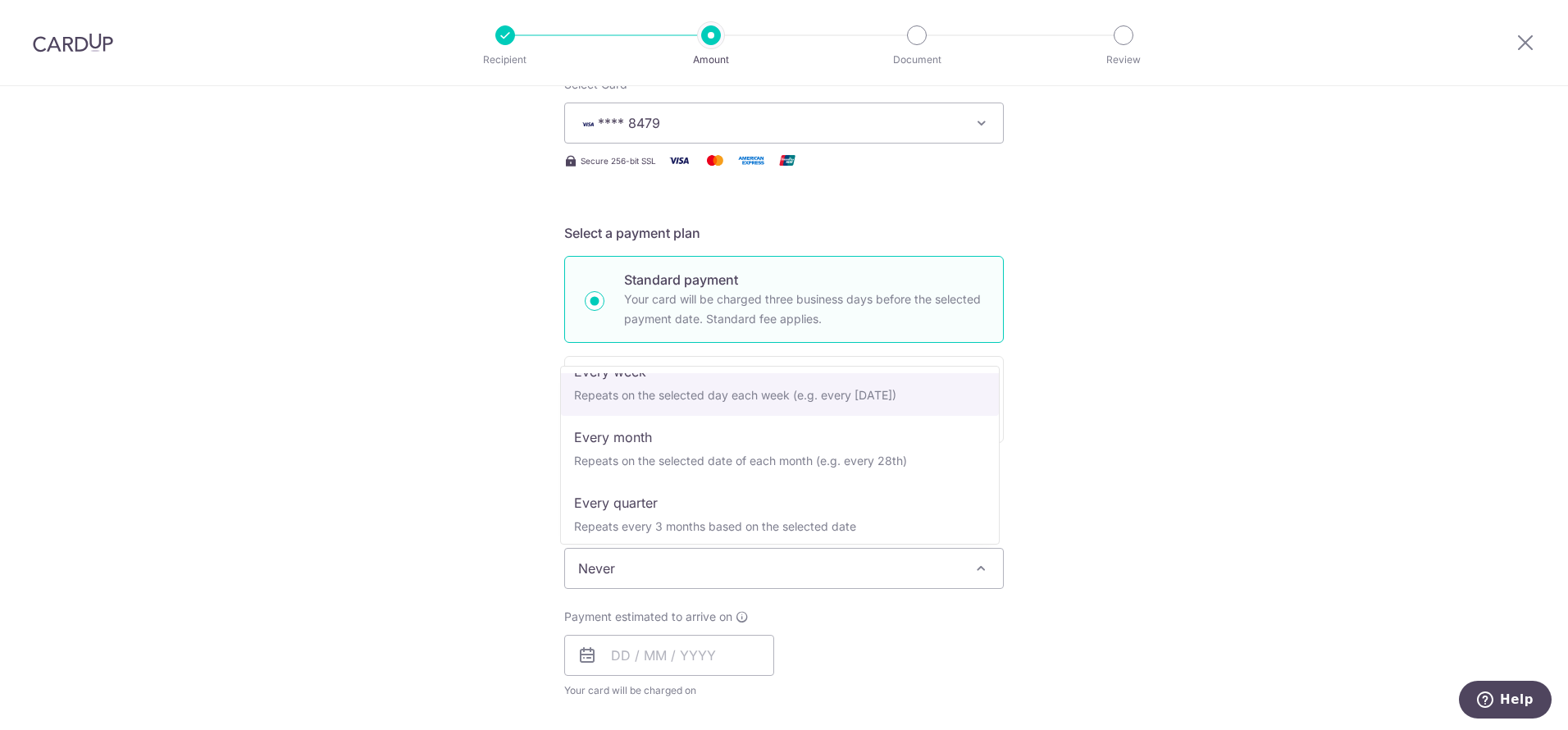
scroll to position [91, 0]
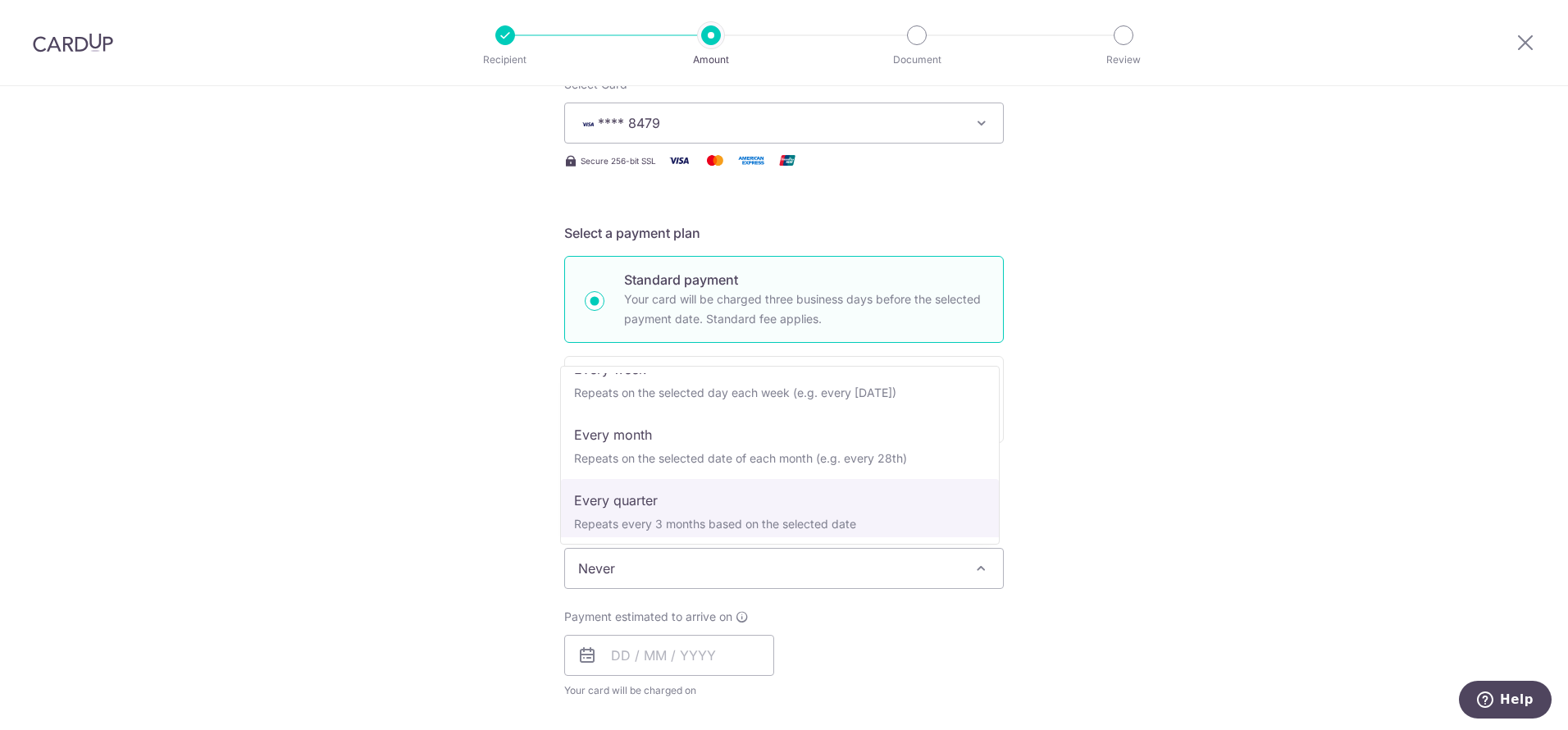
select select "4"
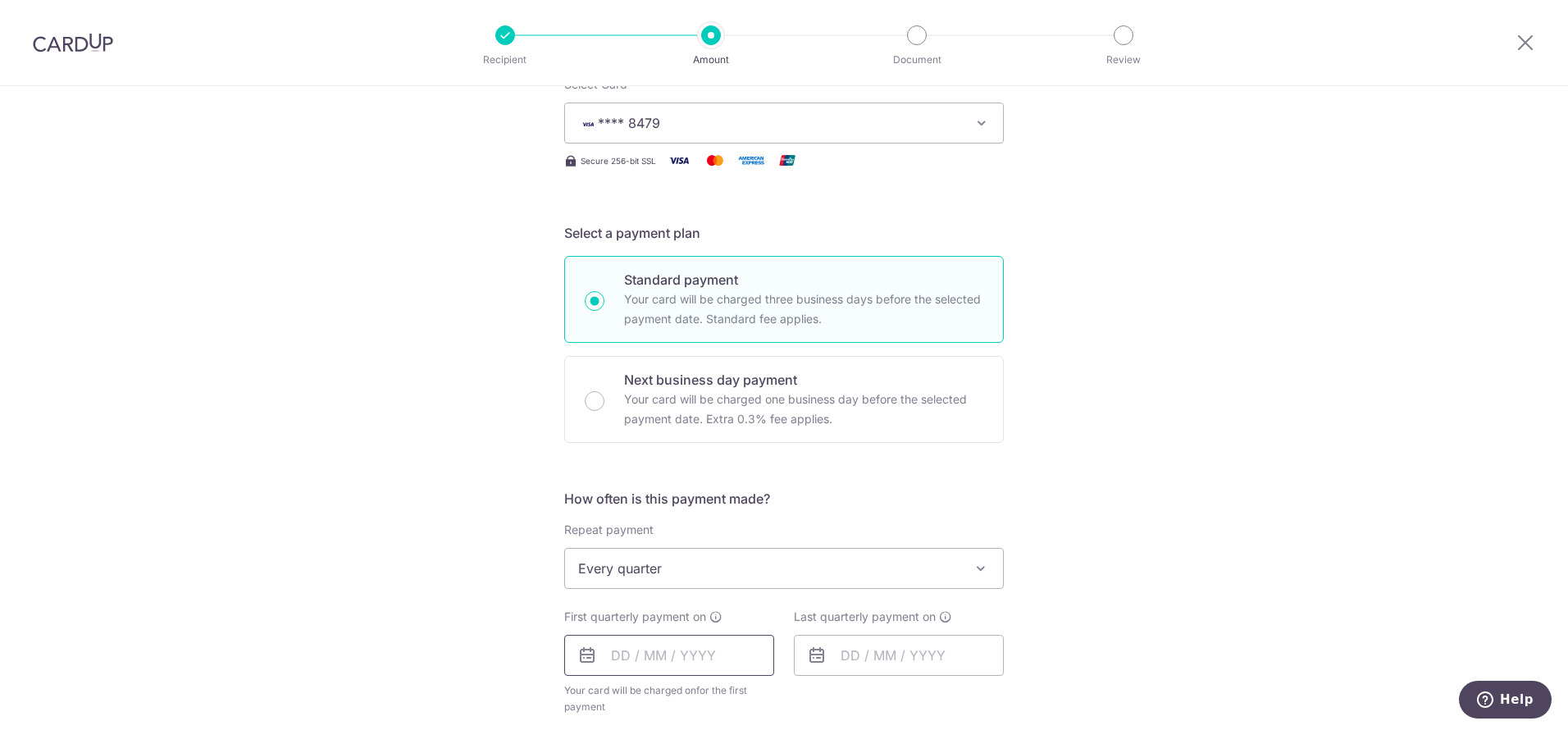
click at [650, 653] on input "text" at bounding box center [669, 655] width 210 height 41
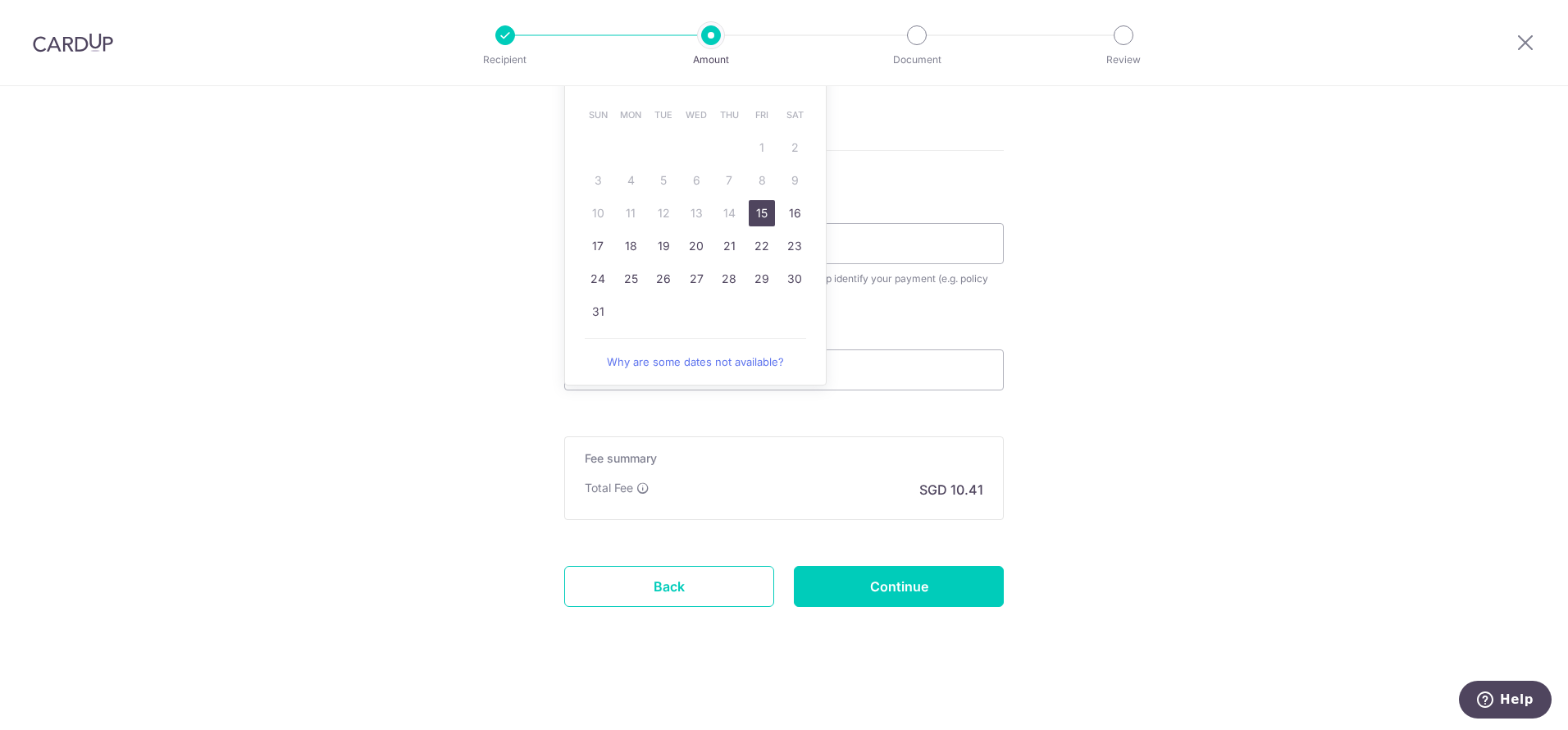
click at [755, 214] on link "15" at bounding box center [762, 213] width 26 height 26
type input "[DATE]"
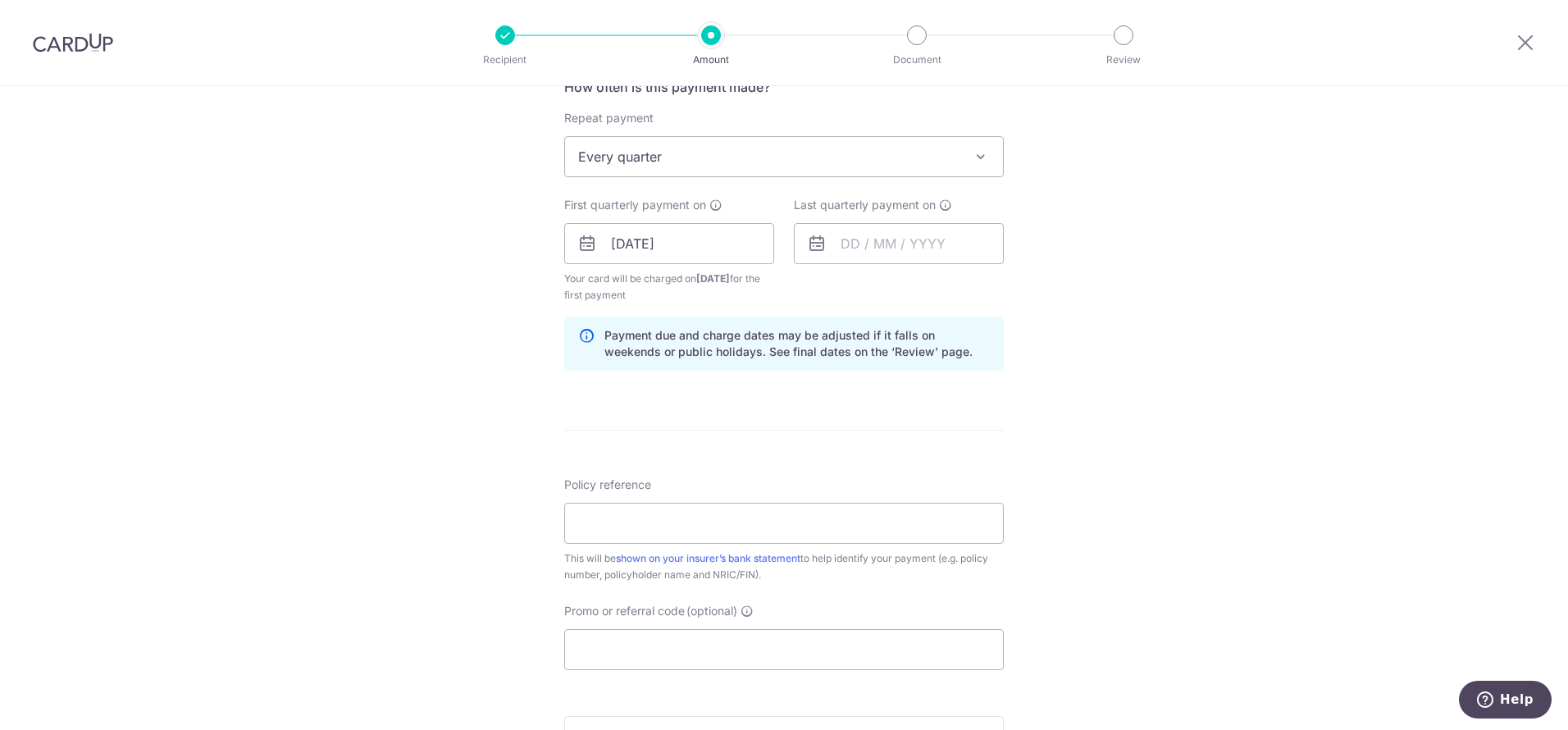
scroll to position [612, 0]
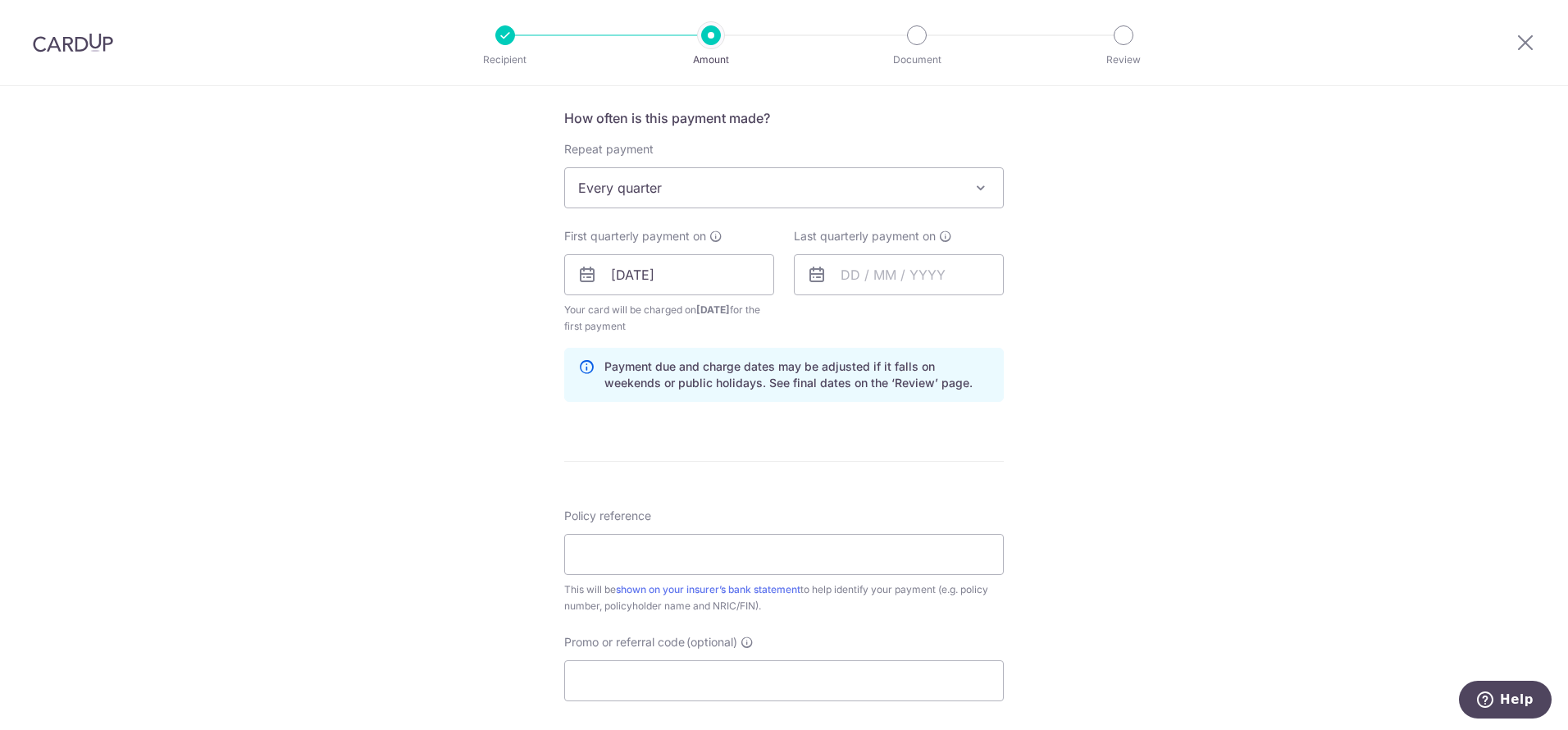
click at [815, 278] on icon at bounding box center [817, 274] width 19 height 19
click at [843, 272] on input "text" at bounding box center [899, 274] width 210 height 41
click at [1030, 328] on link "Next" at bounding box center [1025, 318] width 19 height 19
click at [1025, 323] on link "Next" at bounding box center [1025, 318] width 19 height 19
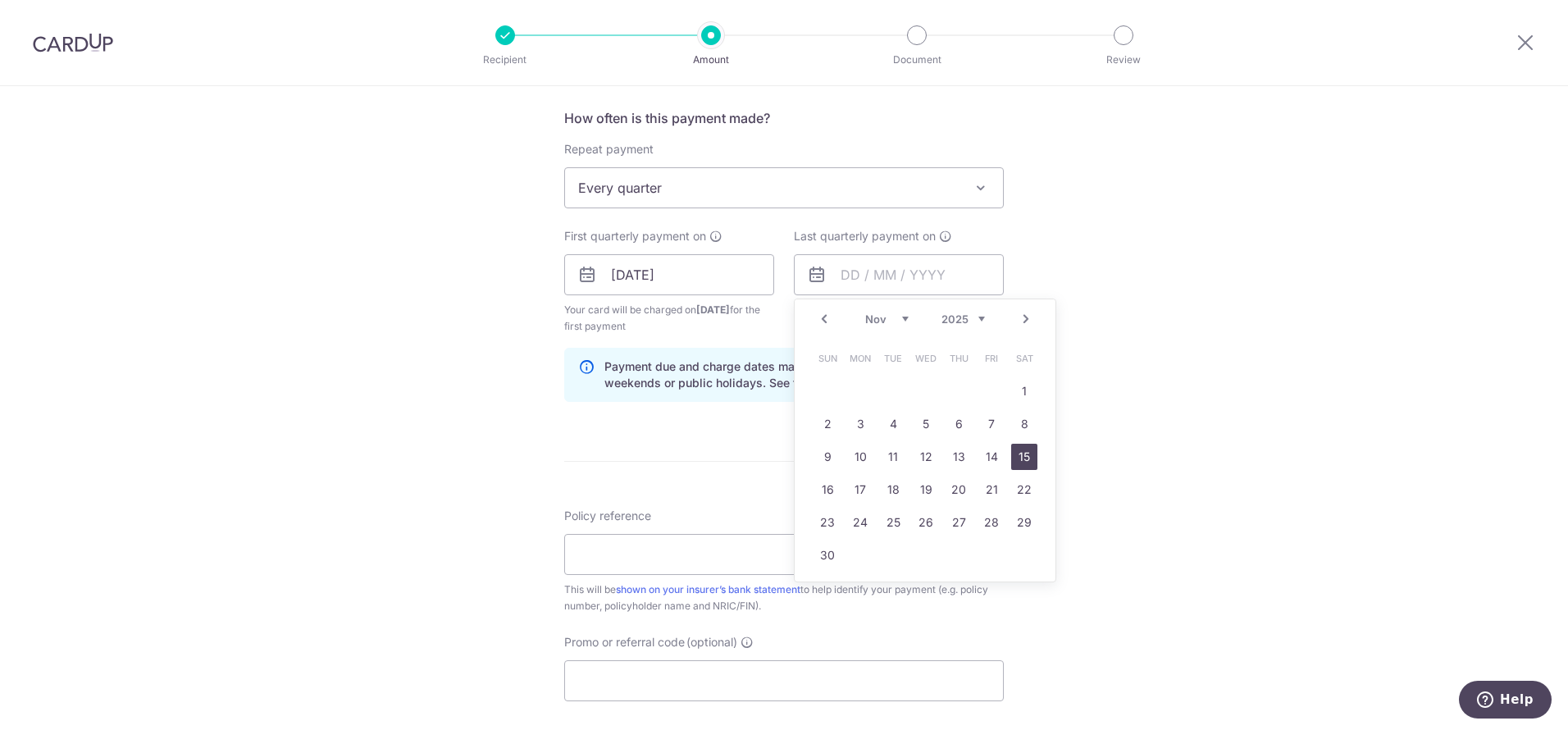
click at [1024, 460] on link "15" at bounding box center [1024, 456] width 26 height 26
type input "[DATE]"
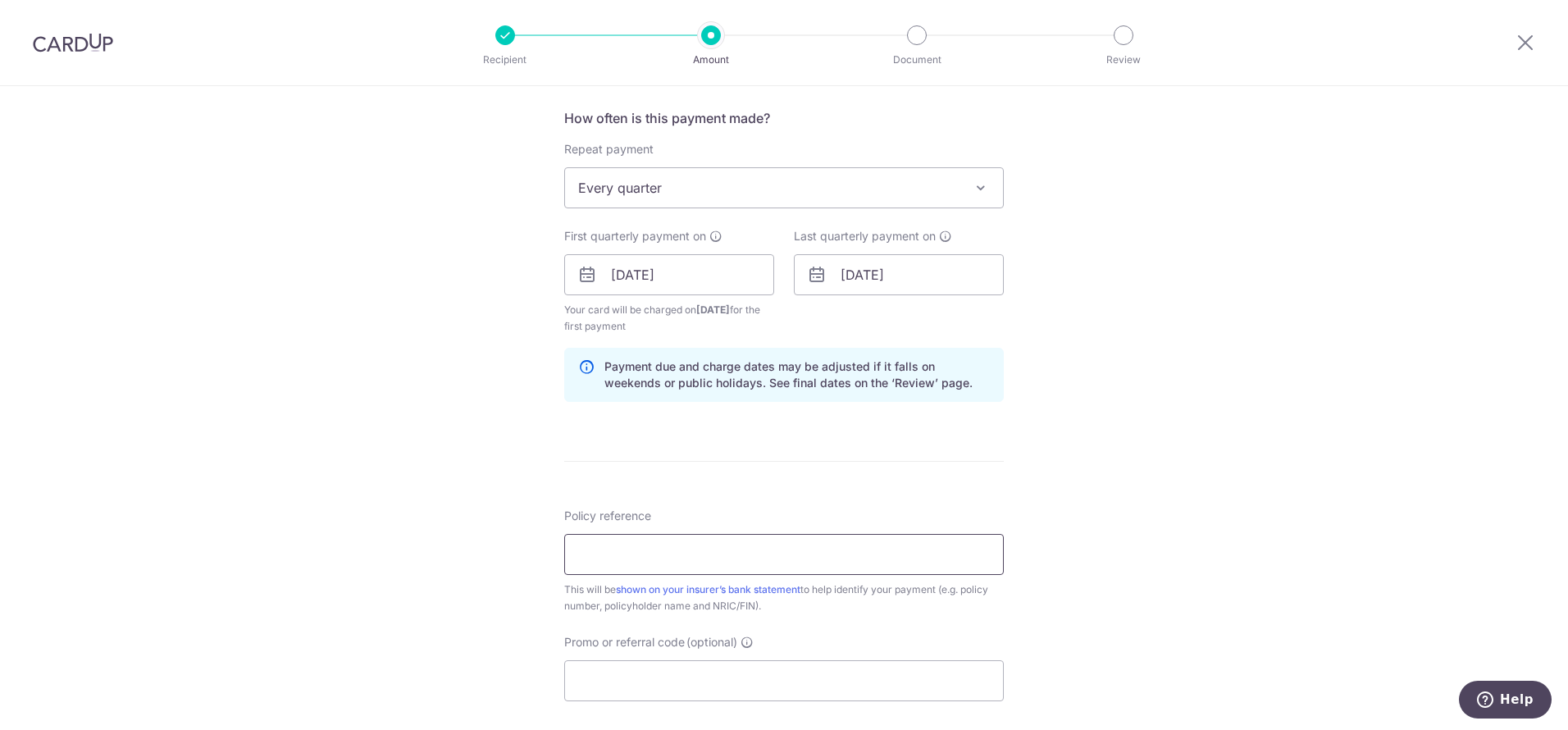
click at [705, 547] on input "Policy reference" at bounding box center [784, 554] width 440 height 41
click at [975, 475] on form "Enter payment amount SGD 400.34 400.34 Select Card **** 8479 Add credit card Yo…" at bounding box center [784, 272] width 440 height 1381
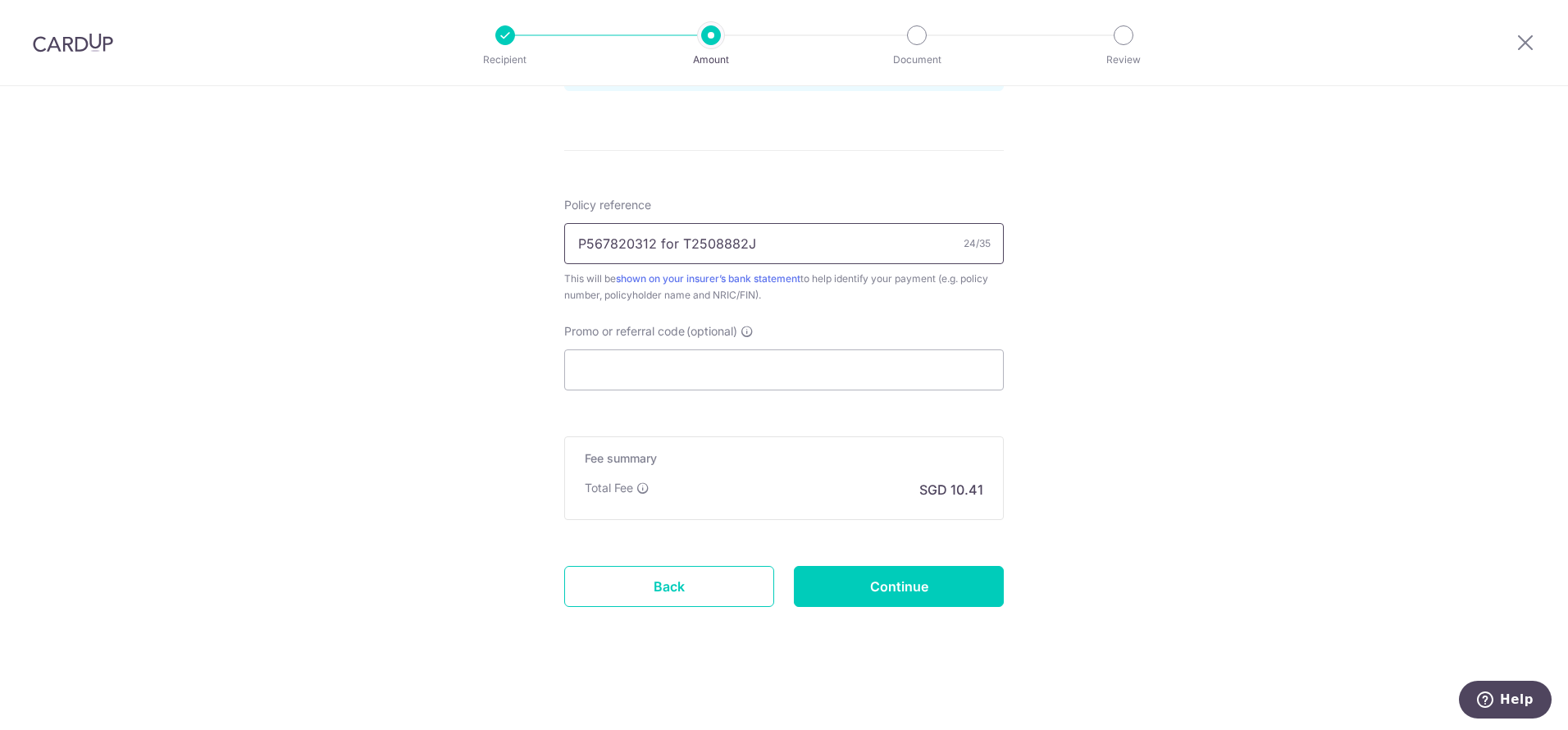
click at [823, 255] on input "P567820312 for T2508882J" at bounding box center [784, 243] width 440 height 41
type input "P567820312 for T2508882J"
click at [677, 373] on input "Promo or referral code (optional)" at bounding box center [784, 369] width 440 height 41
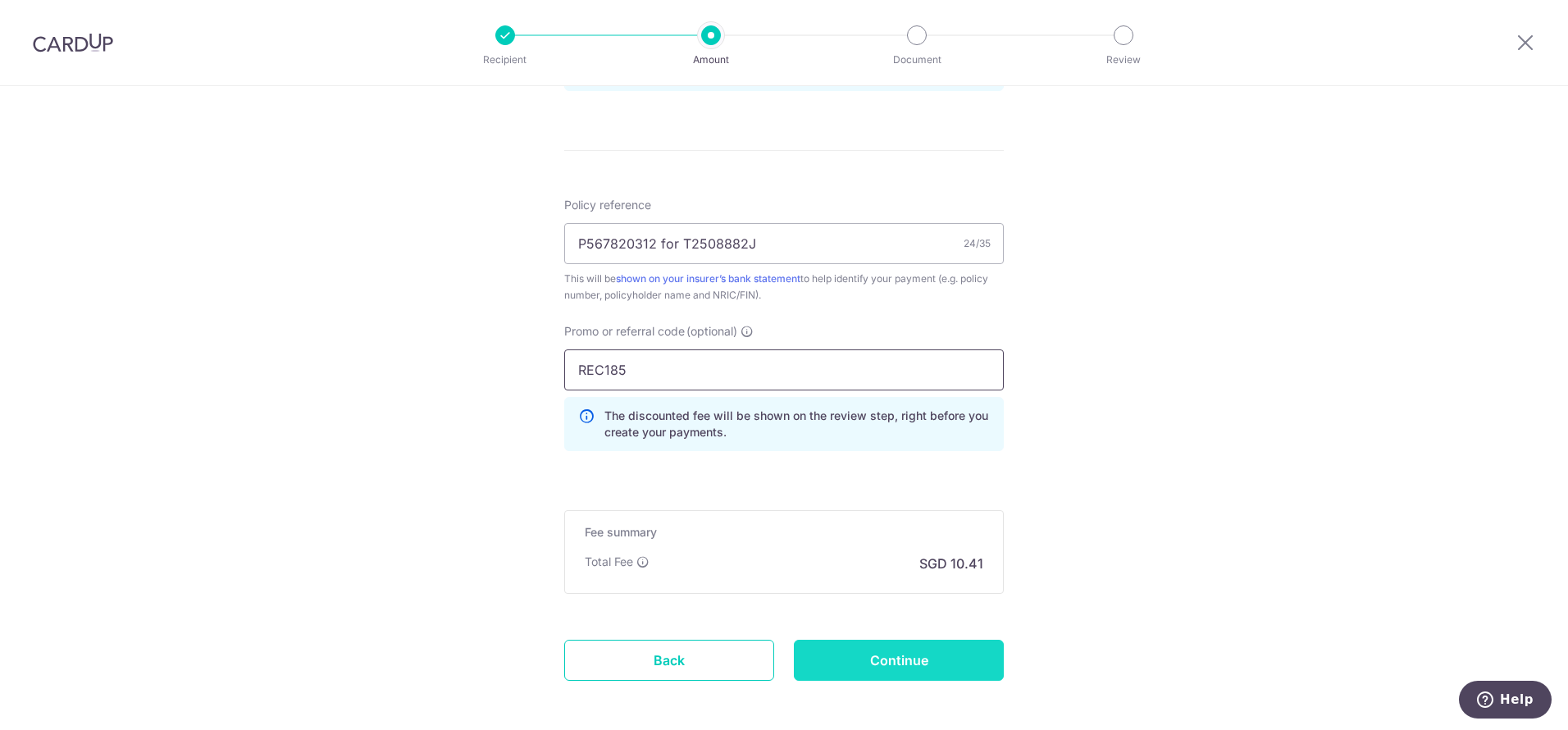
type input "REC185"
click at [809, 656] on input "Continue" at bounding box center [899, 660] width 210 height 41
type input "Create Schedule"
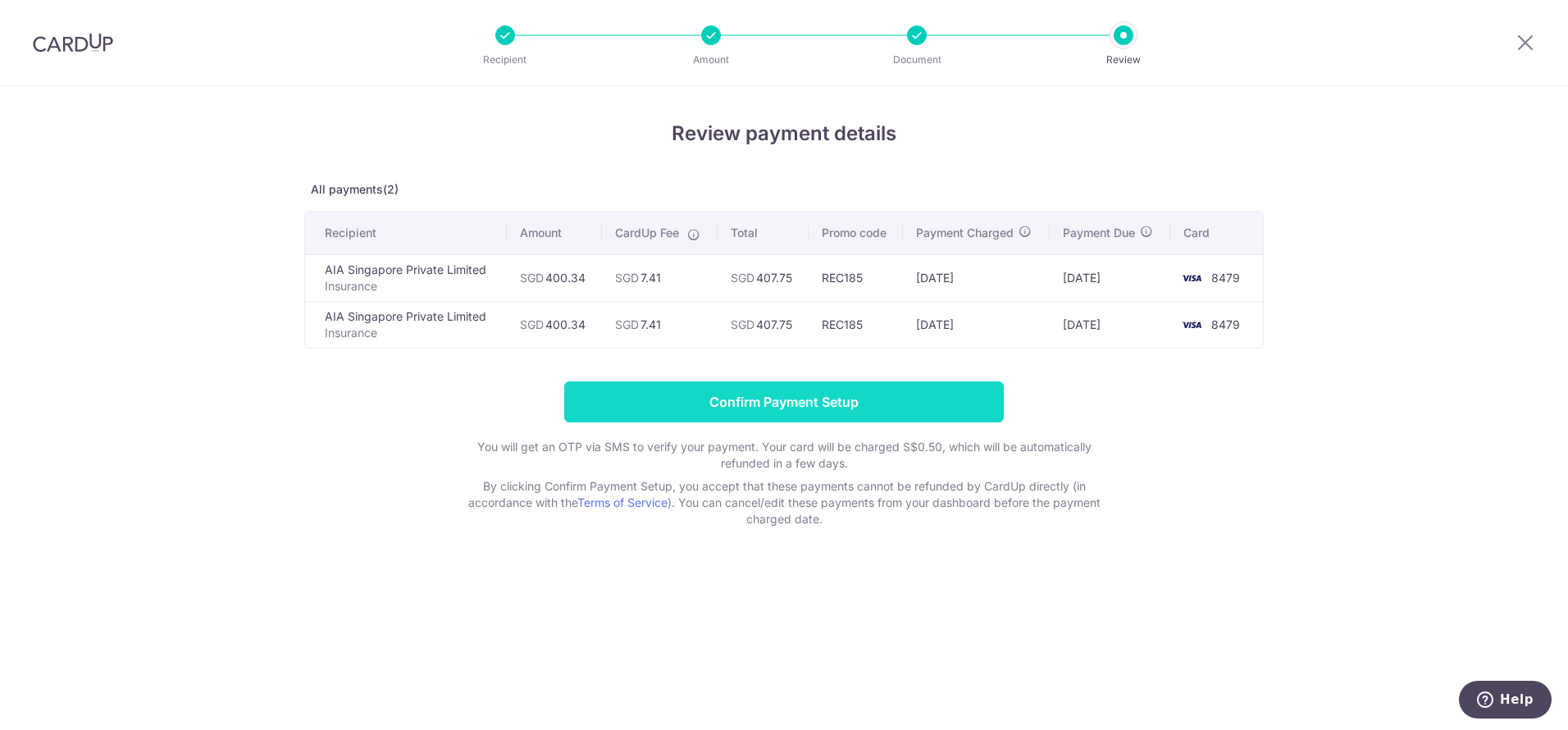
click at [889, 406] on input "Confirm Payment Setup" at bounding box center [784, 401] width 440 height 41
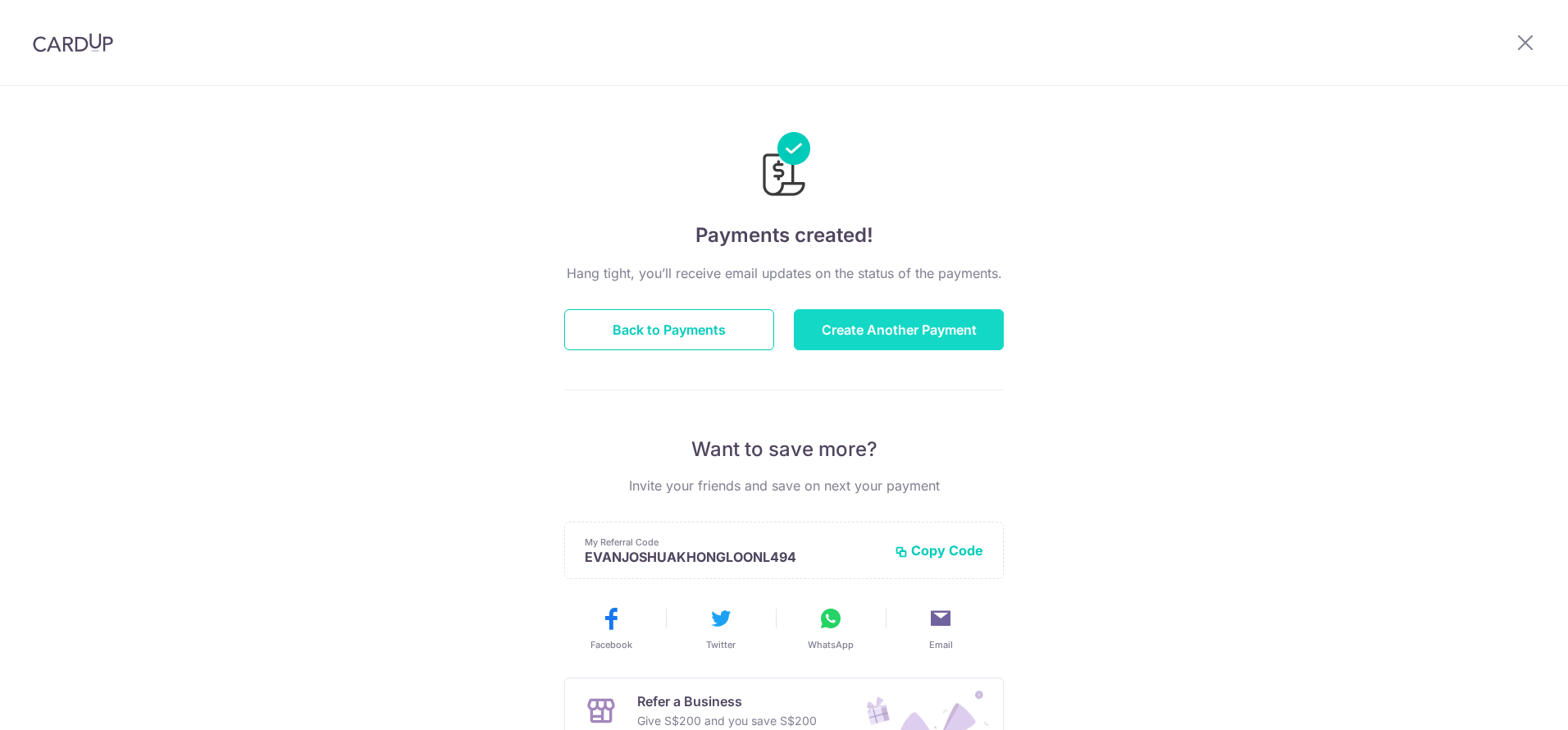
click at [906, 343] on button "Create Another Payment" at bounding box center [899, 329] width 210 height 41
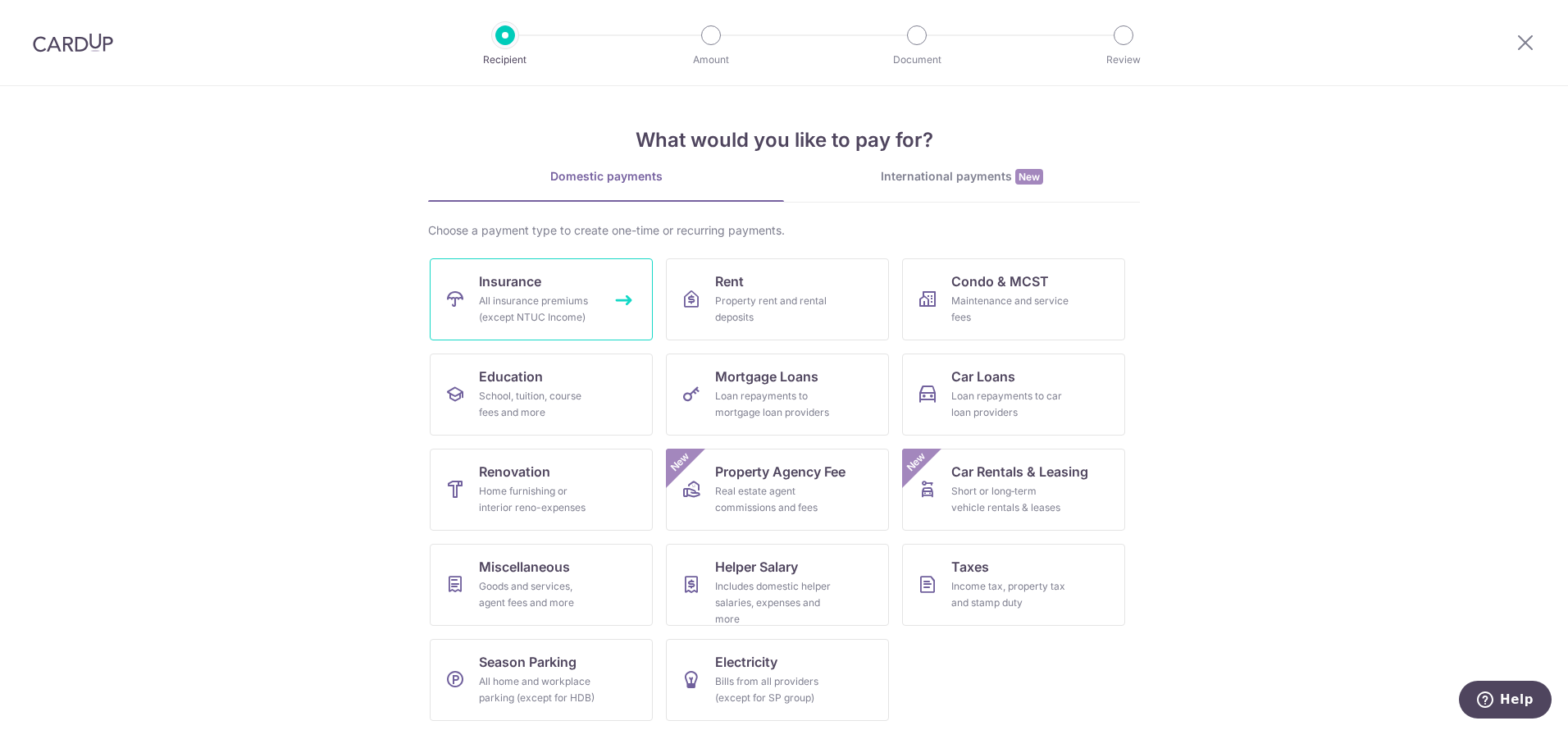
click at [512, 287] on span "Insurance" at bounding box center [510, 280] width 63 height 19
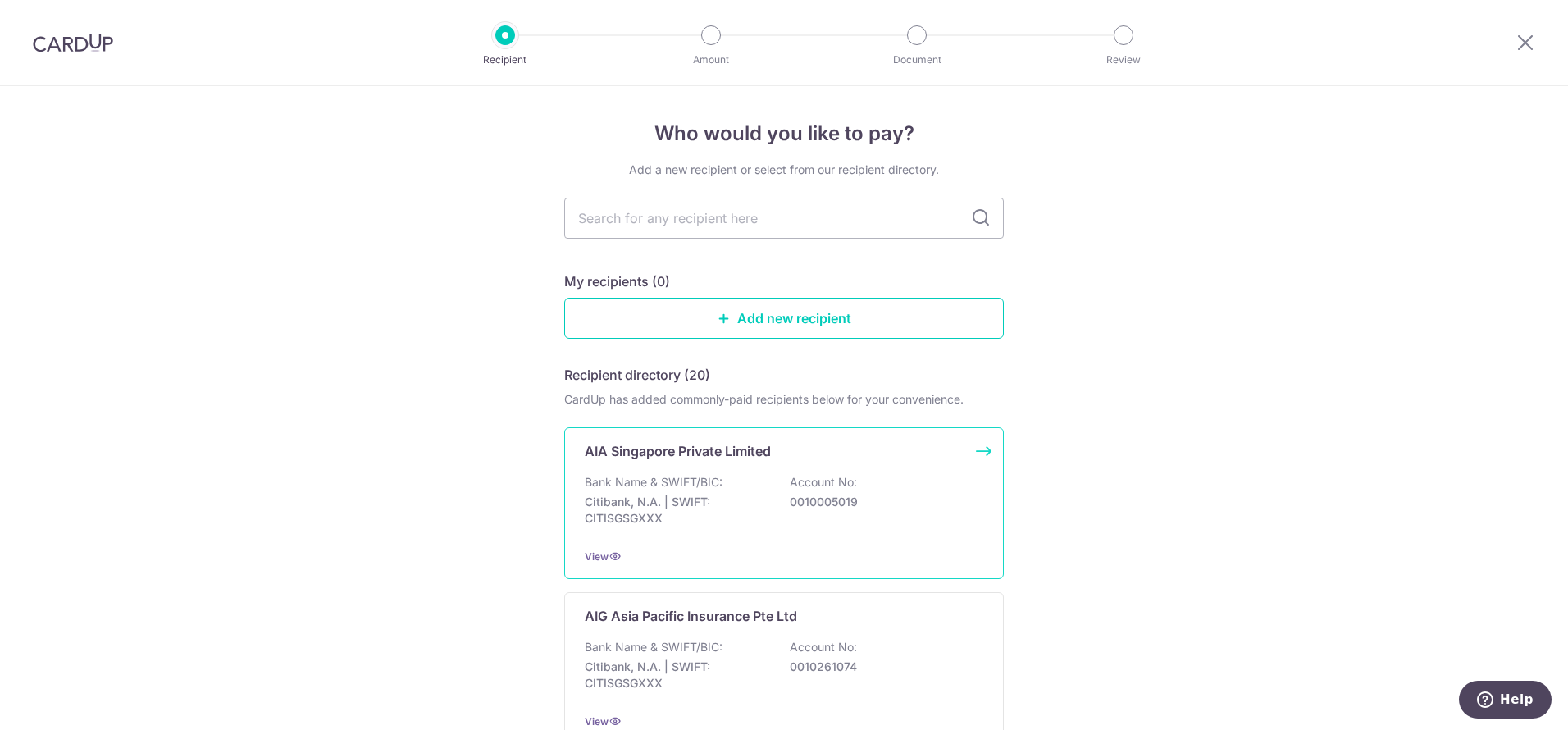
click at [708, 454] on p "AIA Singapore Private Limited" at bounding box center [678, 451] width 186 height 19
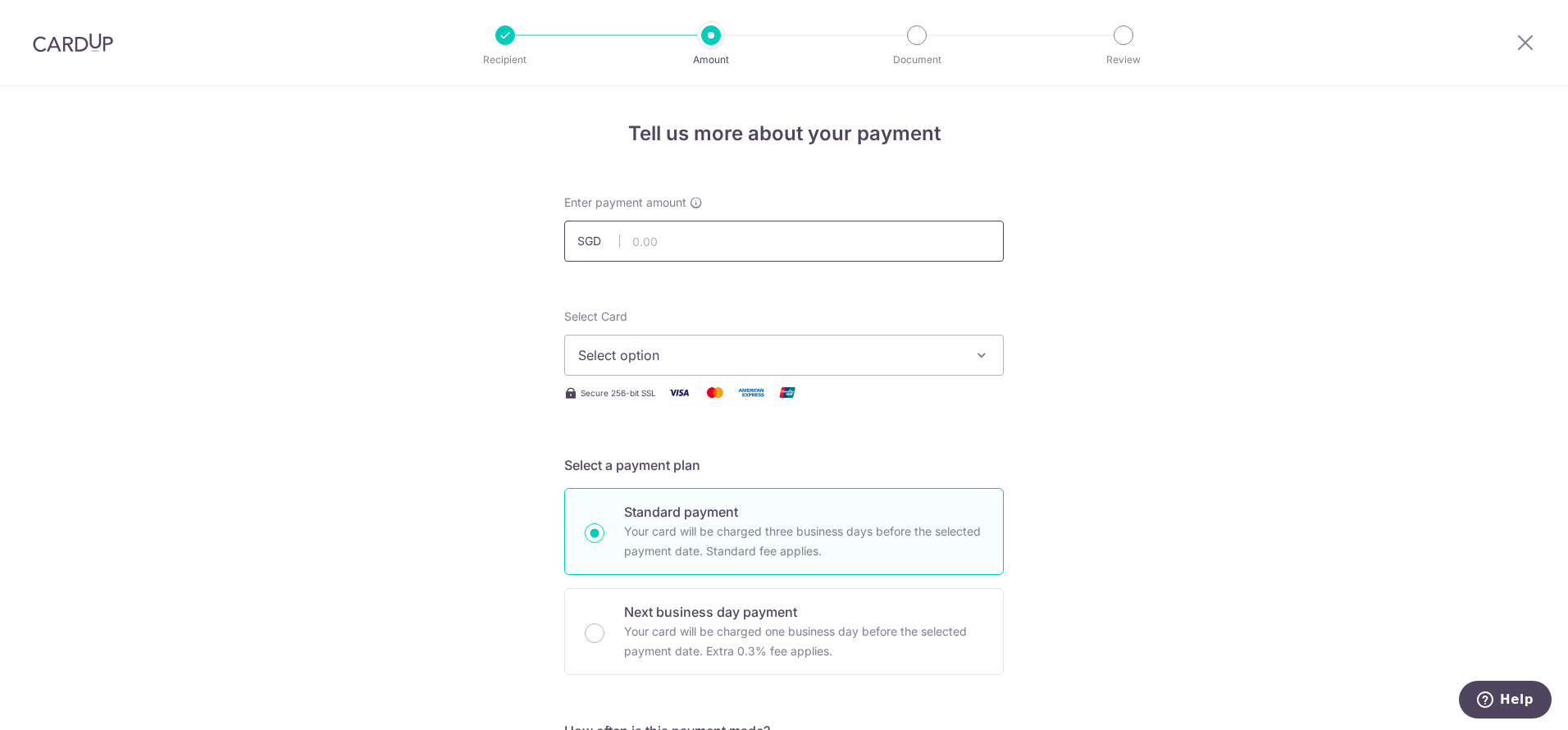
click at [689, 247] on input "text" at bounding box center [784, 241] width 440 height 41
type input "391.48"
click at [718, 368] on button "Select option" at bounding box center [784, 355] width 440 height 41
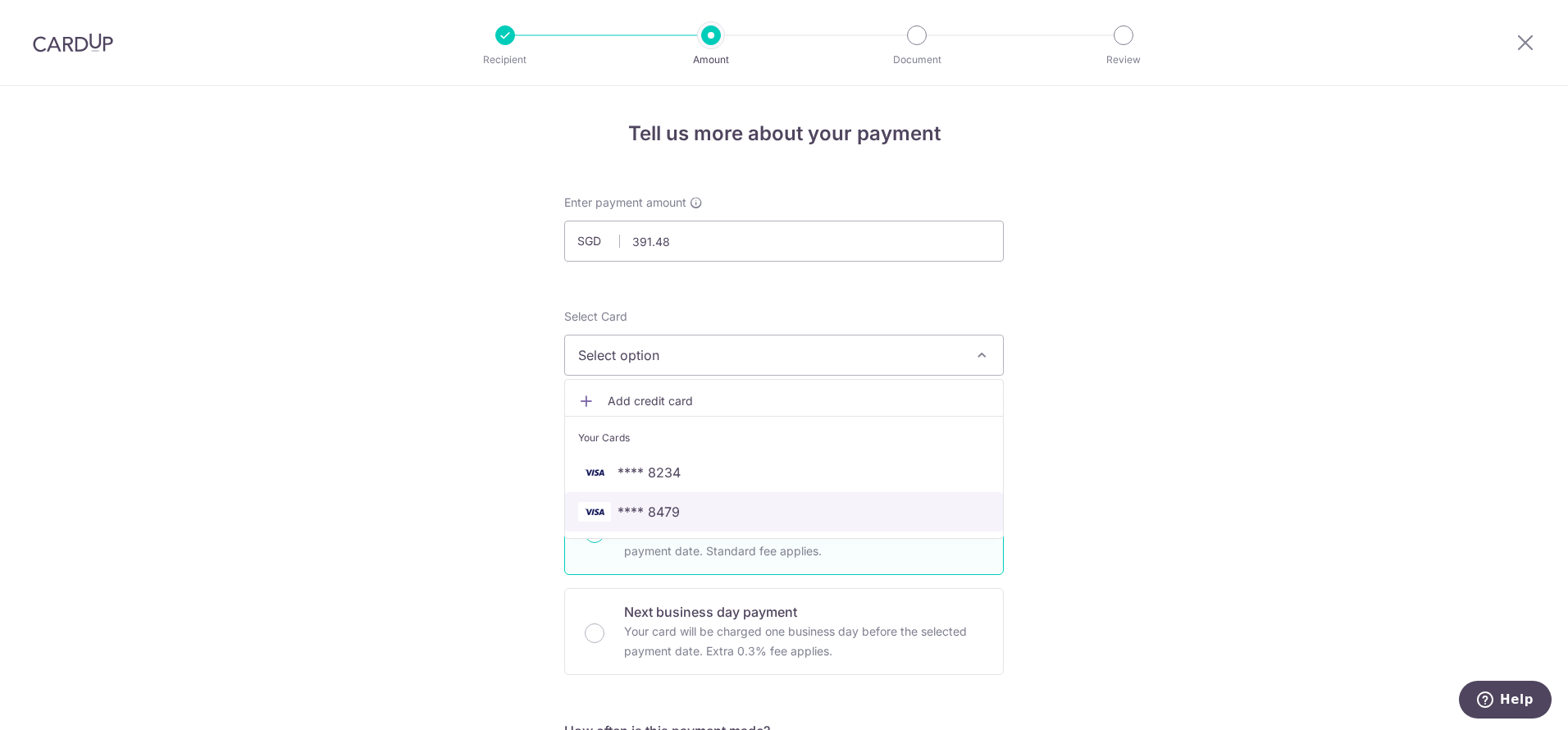
click at [673, 513] on span "**** 8479" at bounding box center [649, 511] width 63 height 19
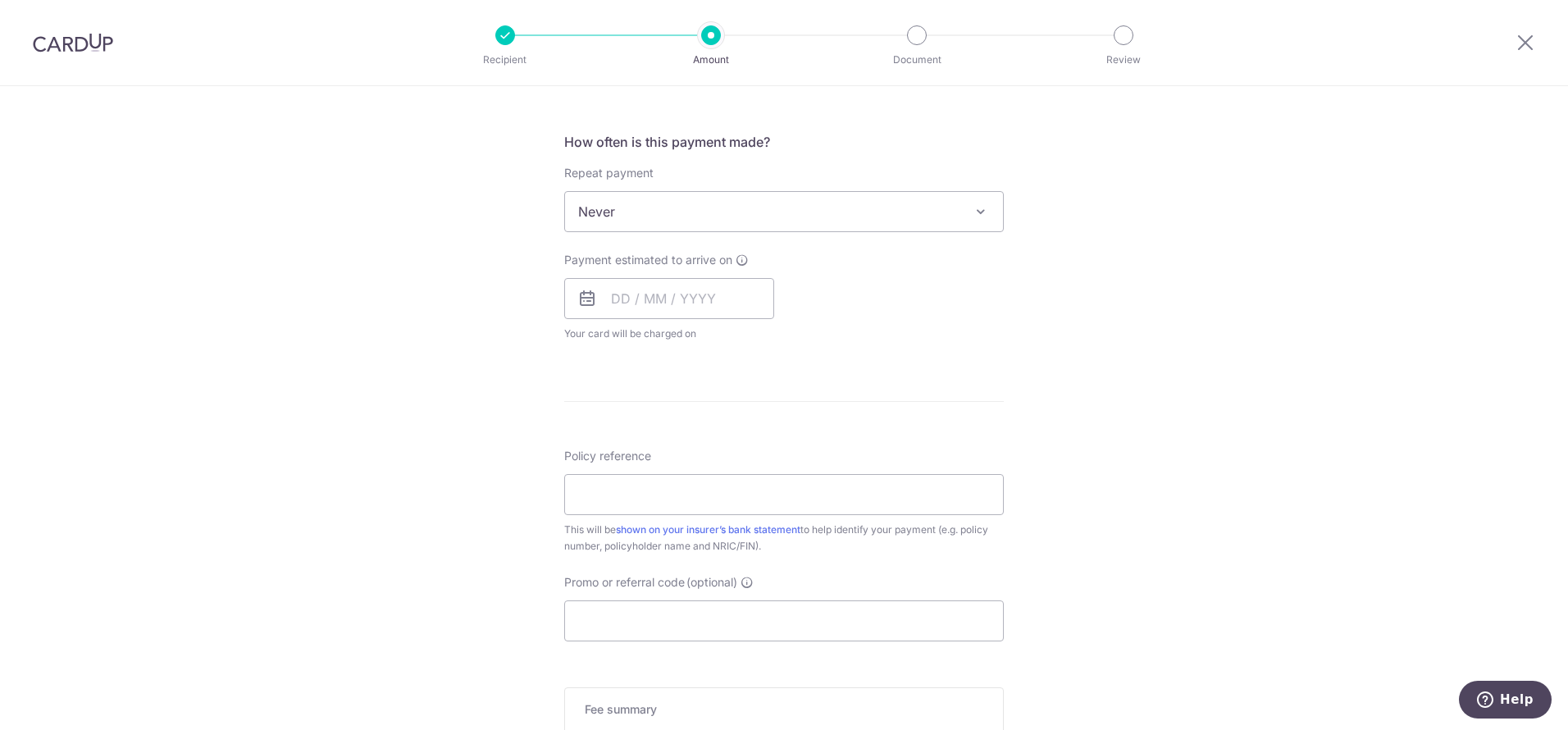
scroll to position [586, 0]
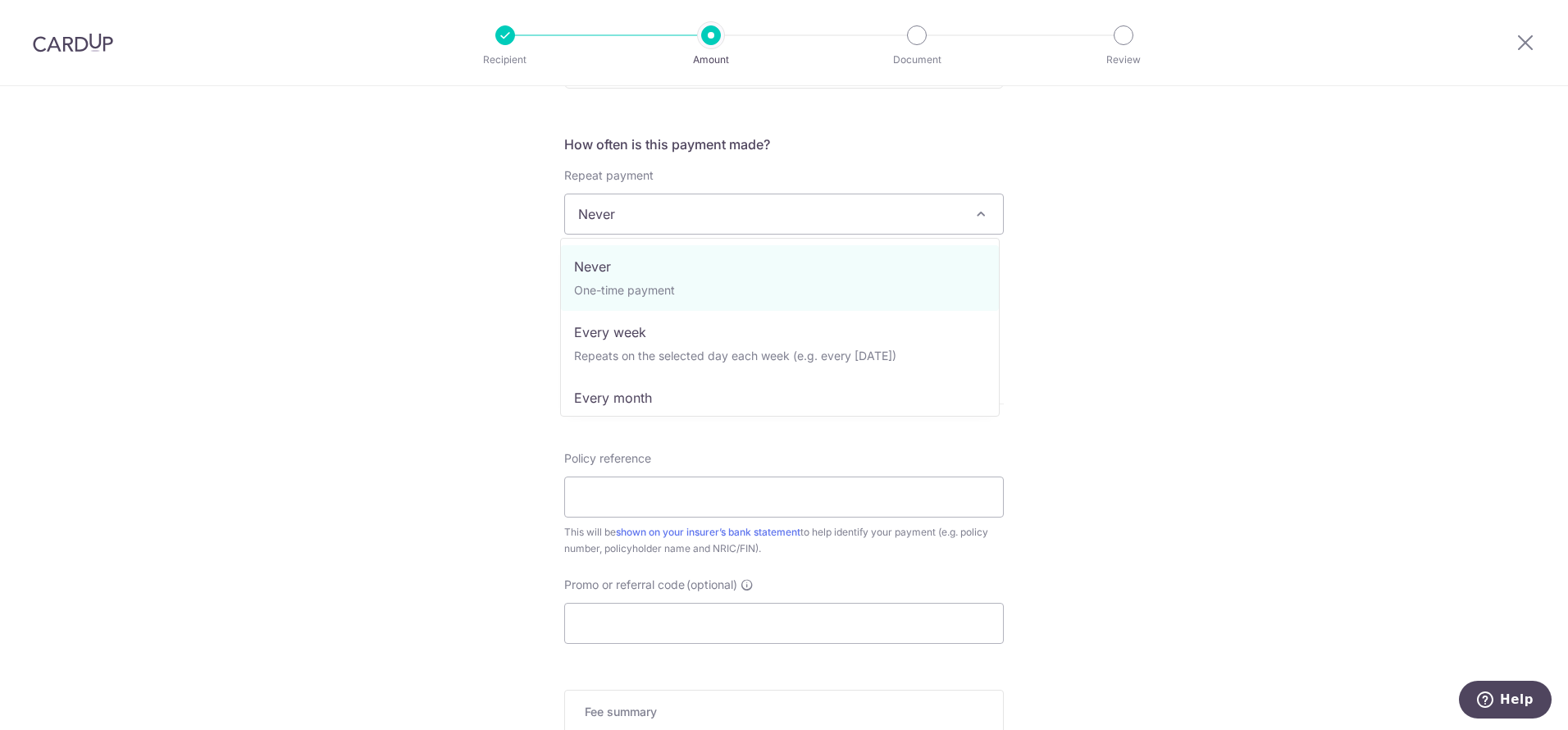
click at [790, 227] on span "Never" at bounding box center [784, 213] width 438 height 39
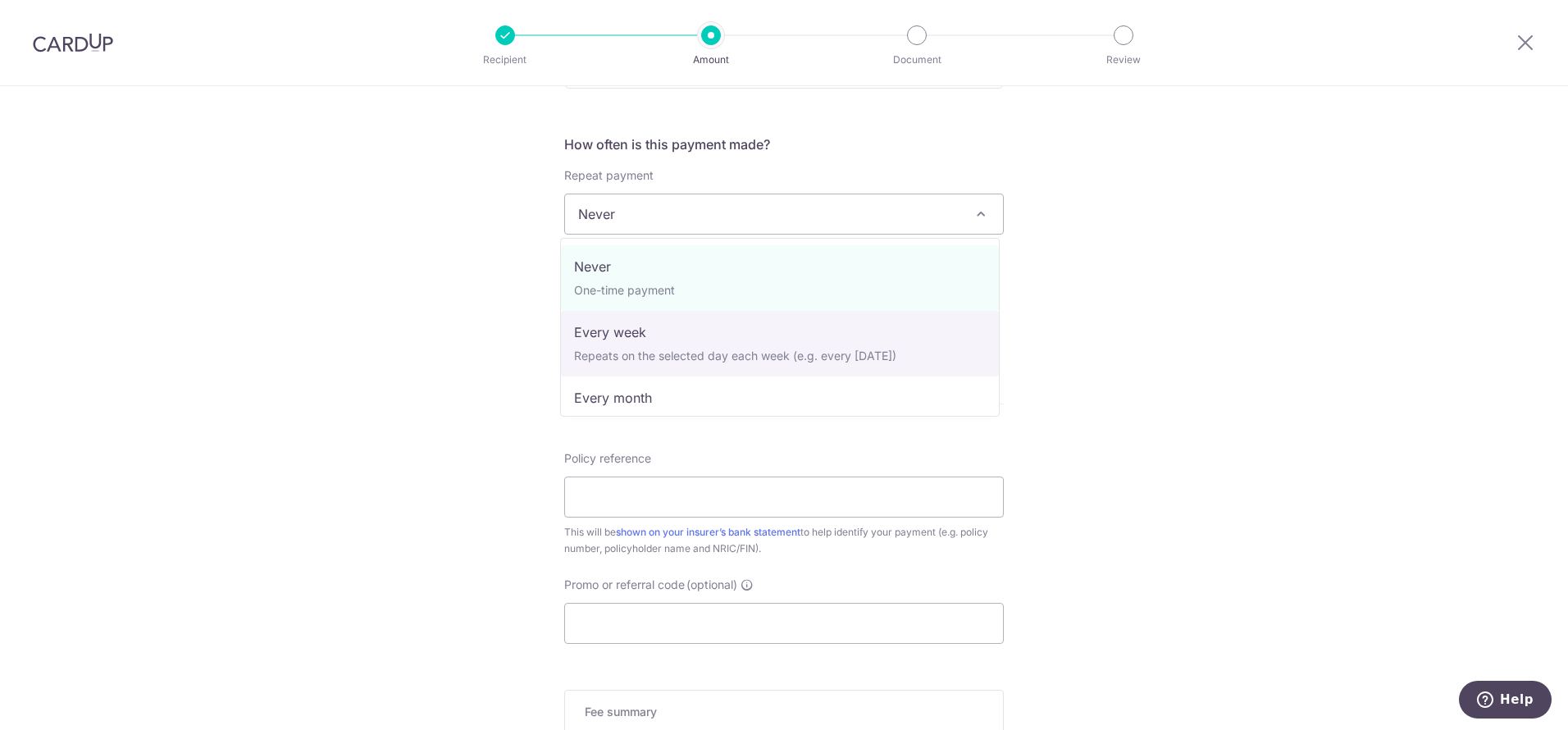
scroll to position [230, 0]
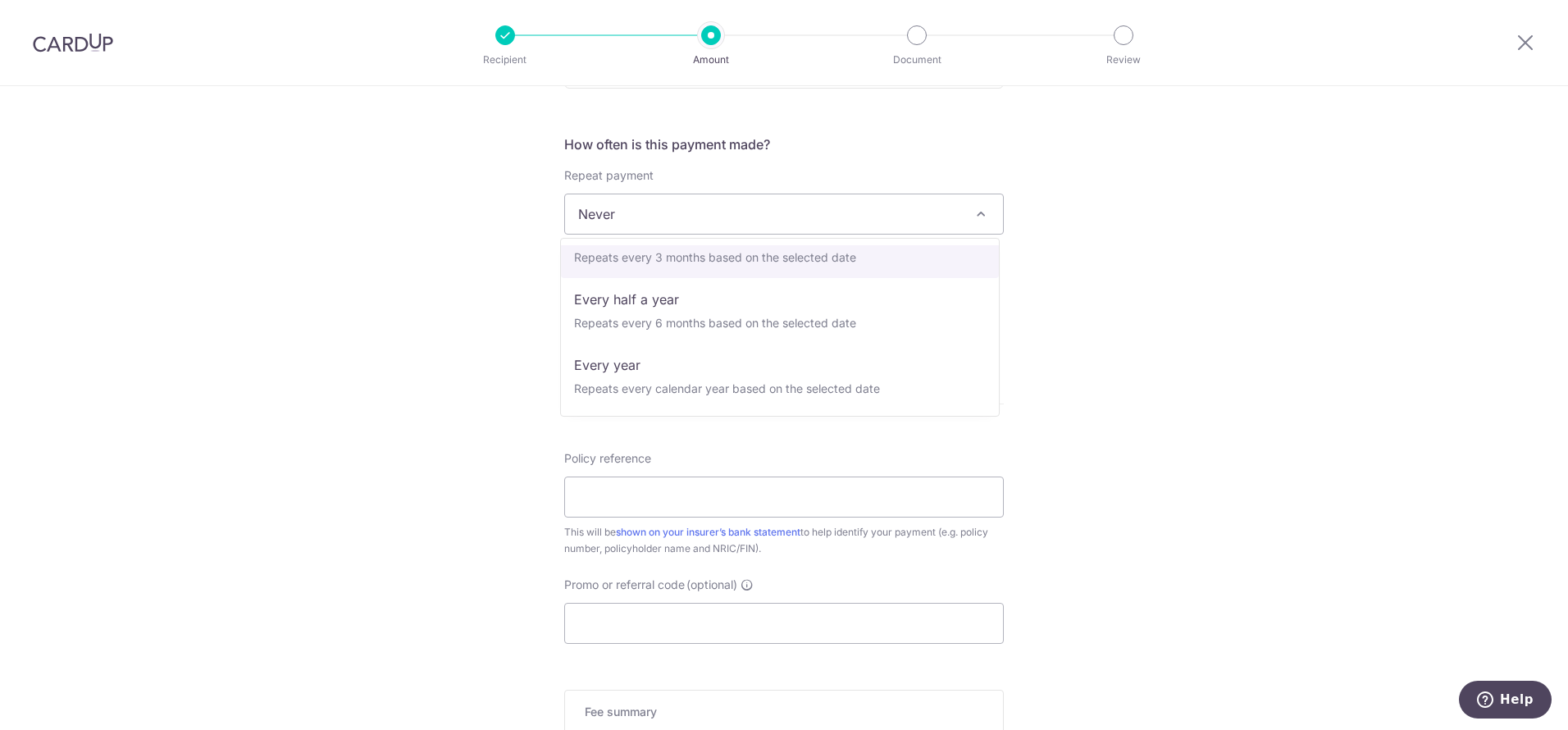
select select "4"
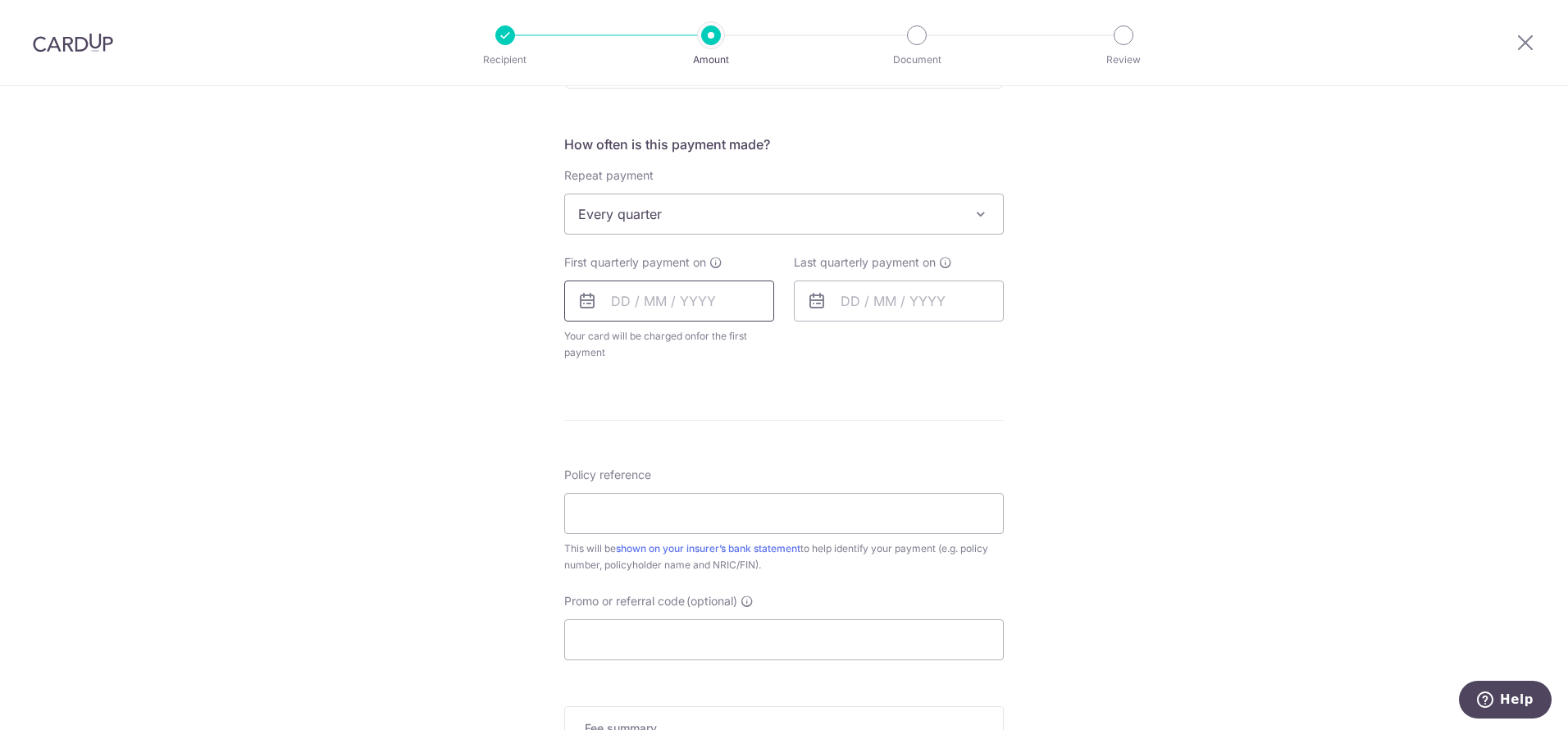
click at [657, 314] on input "text" at bounding box center [669, 301] width 210 height 41
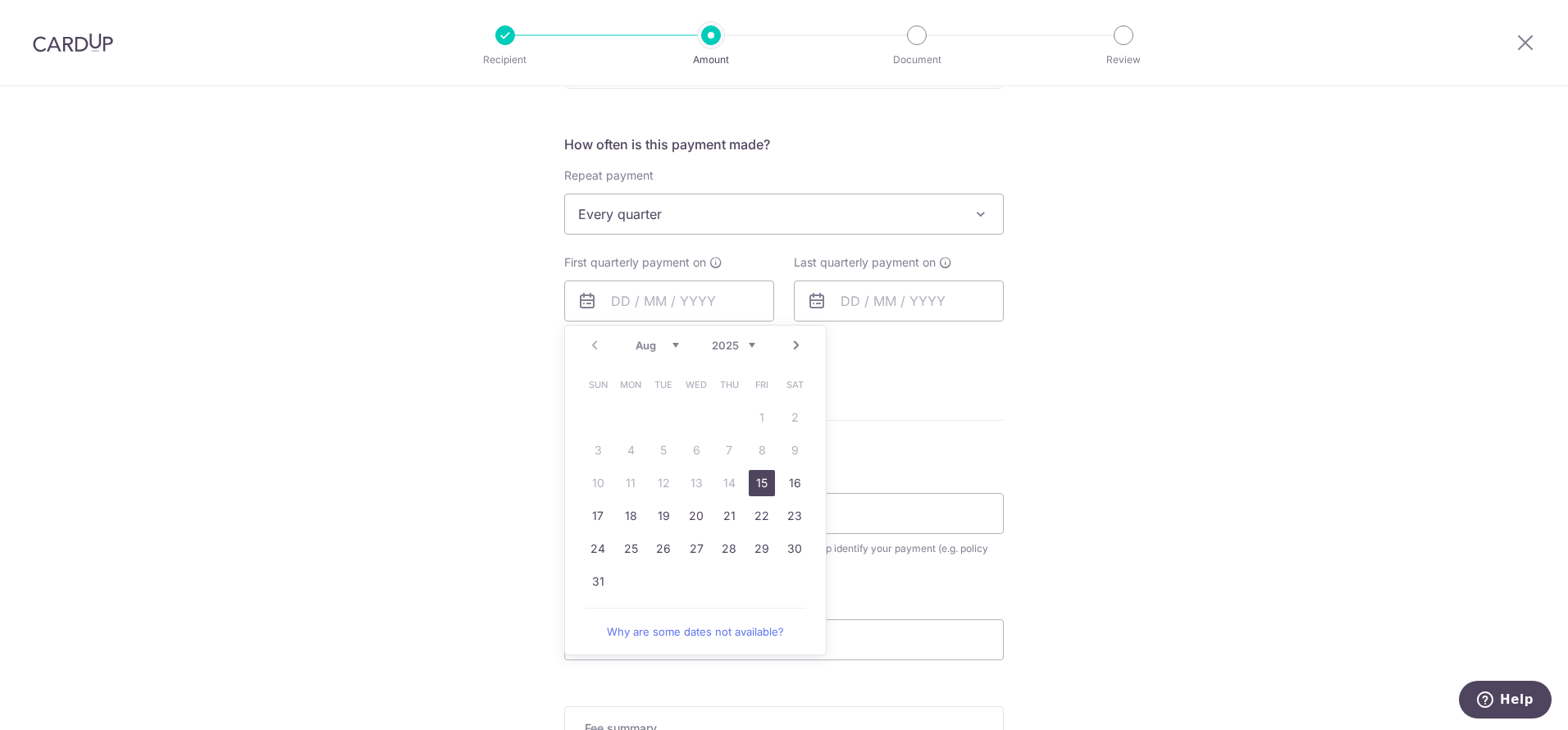
click at [754, 489] on link "15" at bounding box center [762, 483] width 26 height 26
type input "[DATE]"
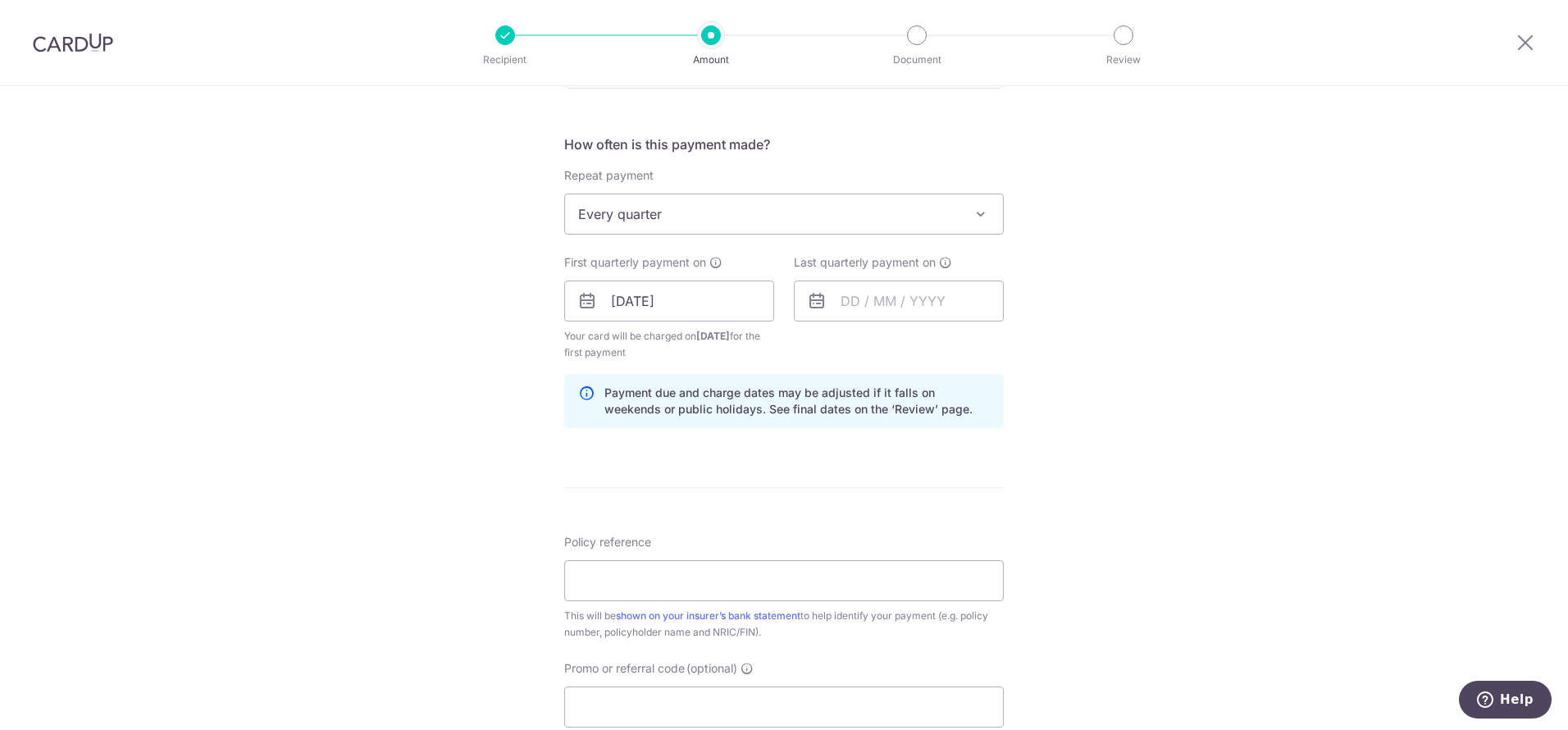
click at [811, 300] on icon at bounding box center [817, 301] width 19 height 19
click at [839, 301] on input "text" at bounding box center [899, 301] width 210 height 41
click at [1016, 346] on link "Next" at bounding box center [1025, 345] width 19 height 19
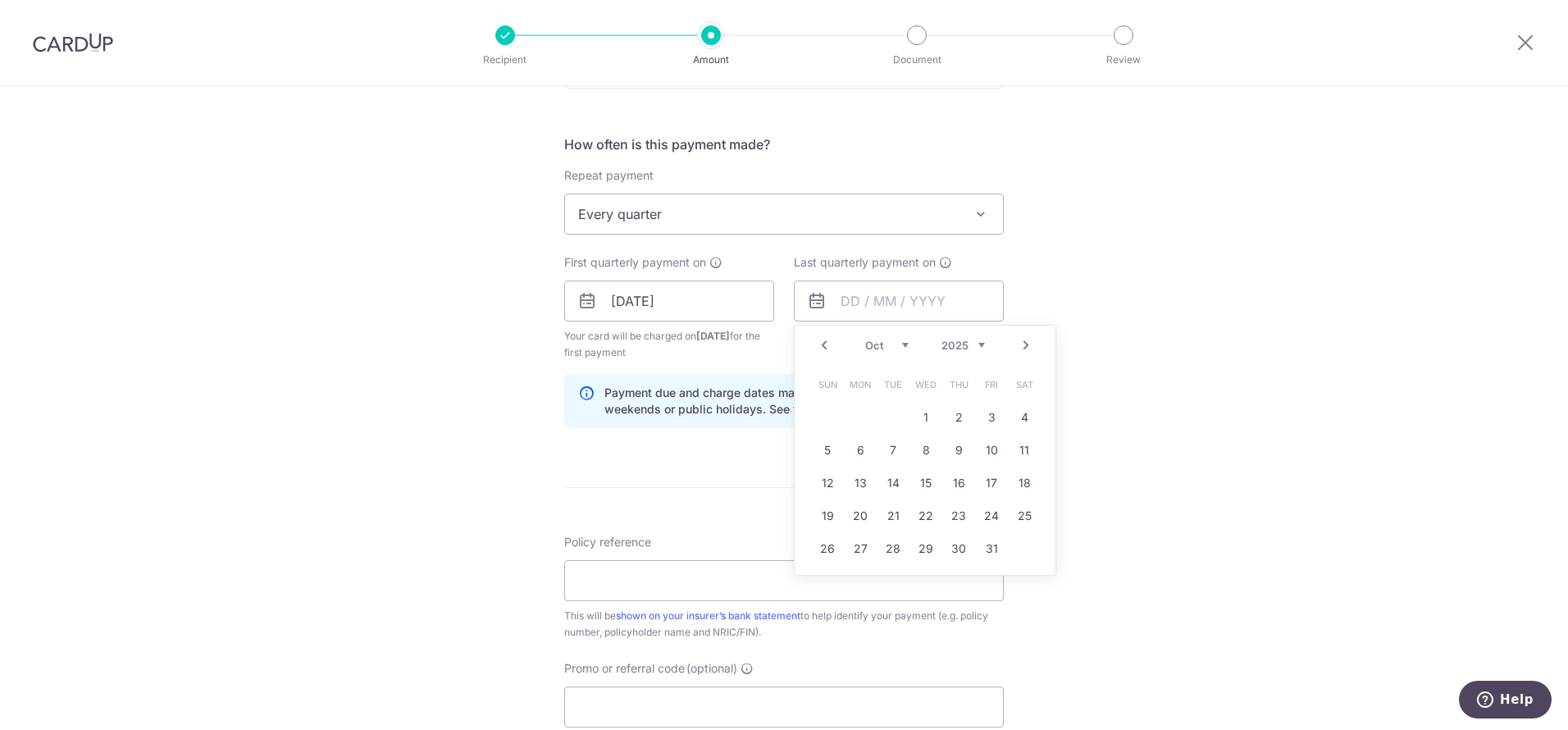
click at [1016, 346] on link "Next" at bounding box center [1025, 345] width 19 height 19
click at [1027, 479] on link "15" at bounding box center [1024, 483] width 26 height 26
type input "[DATE]"
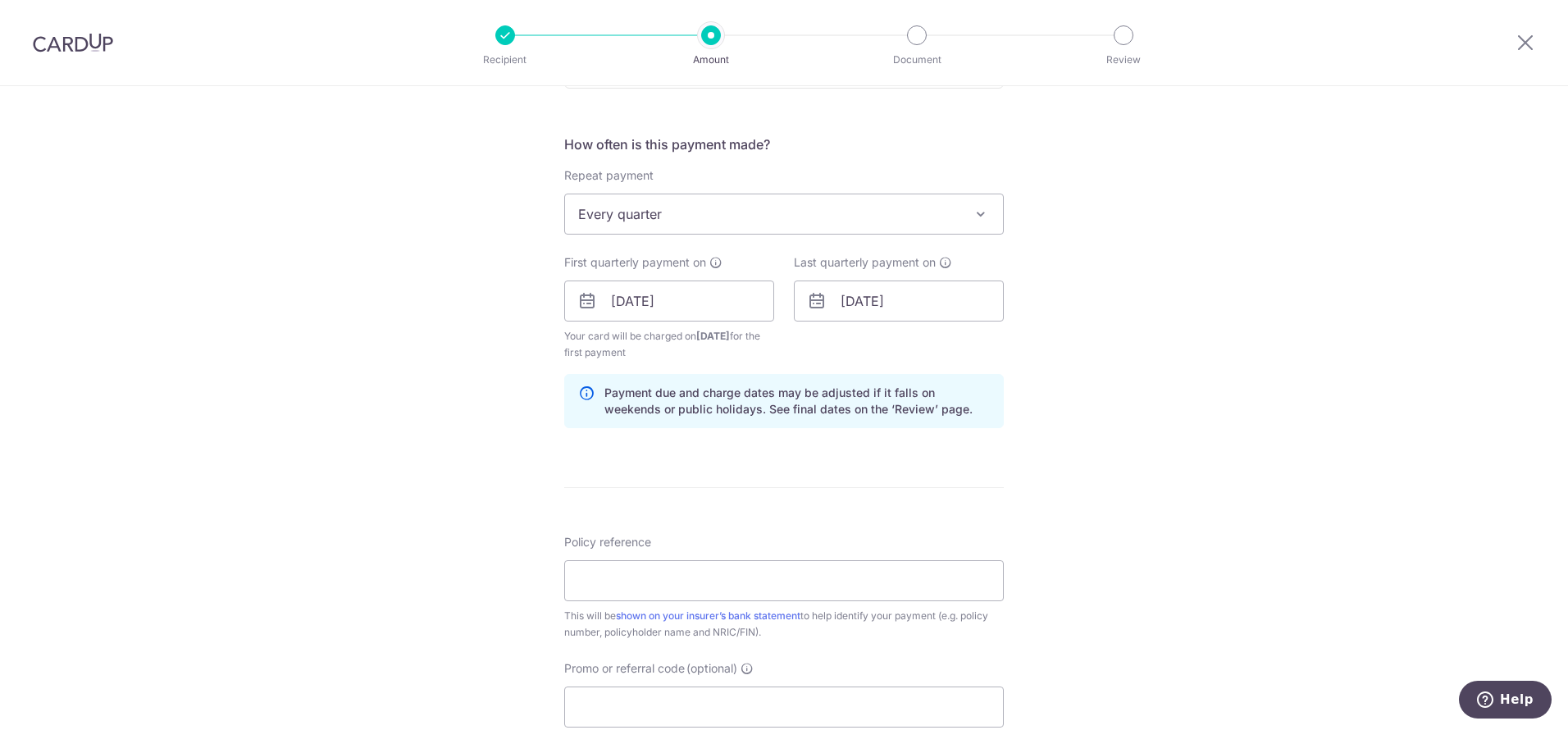
click at [1161, 445] on div "Tell us more about your payment Enter payment amount SGD 391.48 391.48 Select C…" at bounding box center [784, 283] width 1568 height 1567
click at [663, 584] on input "Policy reference" at bounding box center [784, 580] width 440 height 41
type input "P567820309 for T2508882J"
click at [743, 700] on input "Promo or referral code (optional)" at bounding box center [784, 706] width 440 height 41
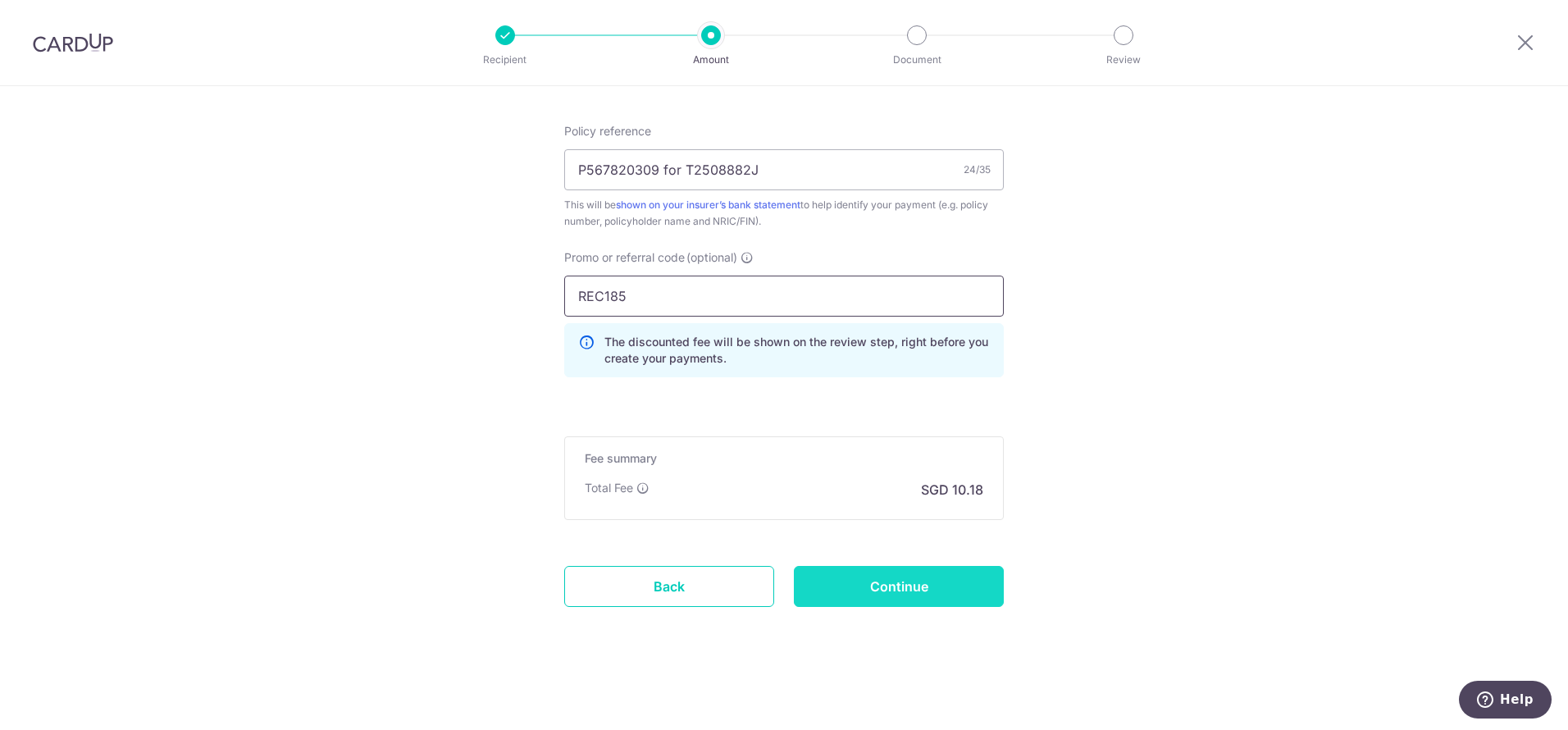
type input "REC185"
click at [844, 582] on input "Continue" at bounding box center [899, 586] width 210 height 41
type input "Create Schedule"
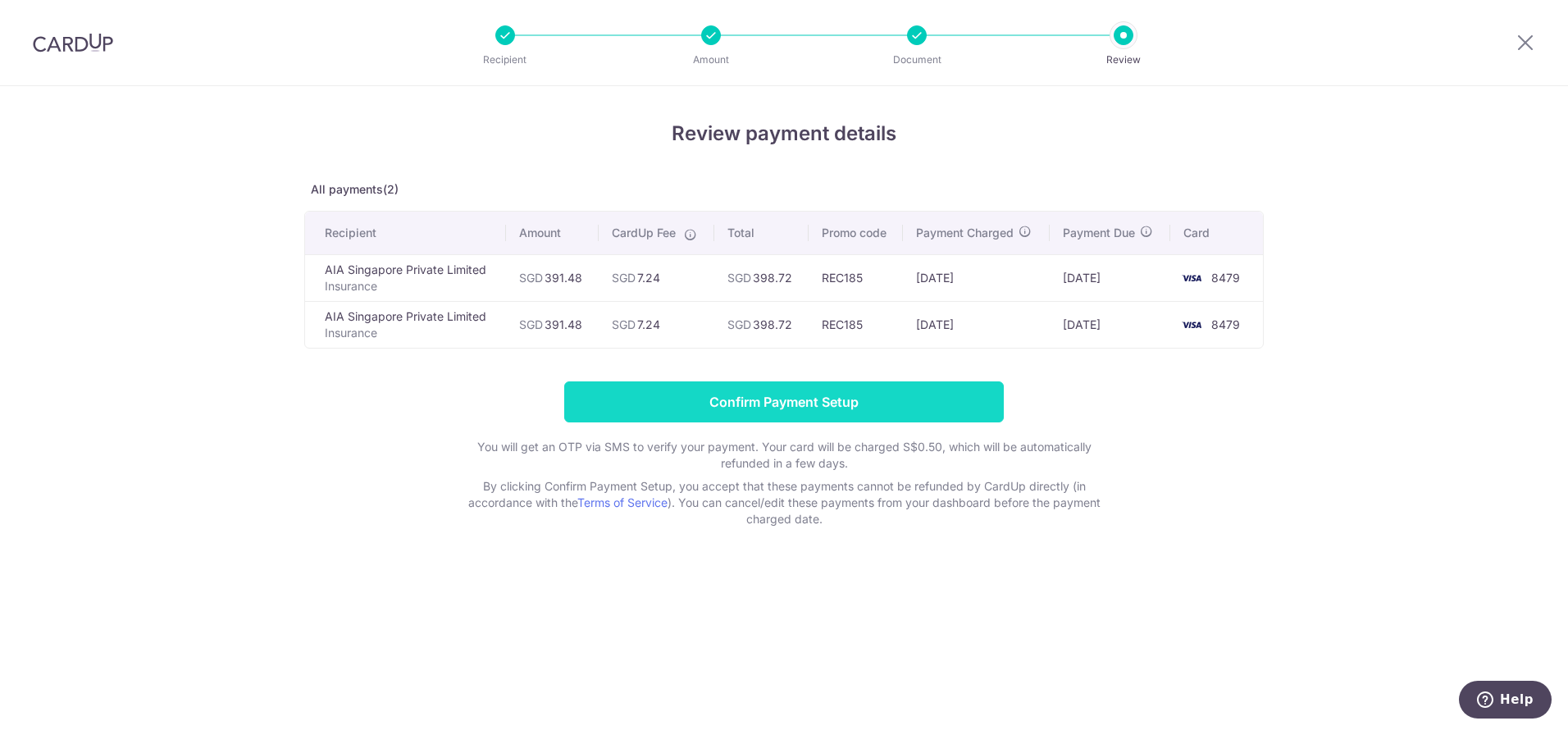
click at [810, 410] on input "Confirm Payment Setup" at bounding box center [784, 401] width 440 height 41
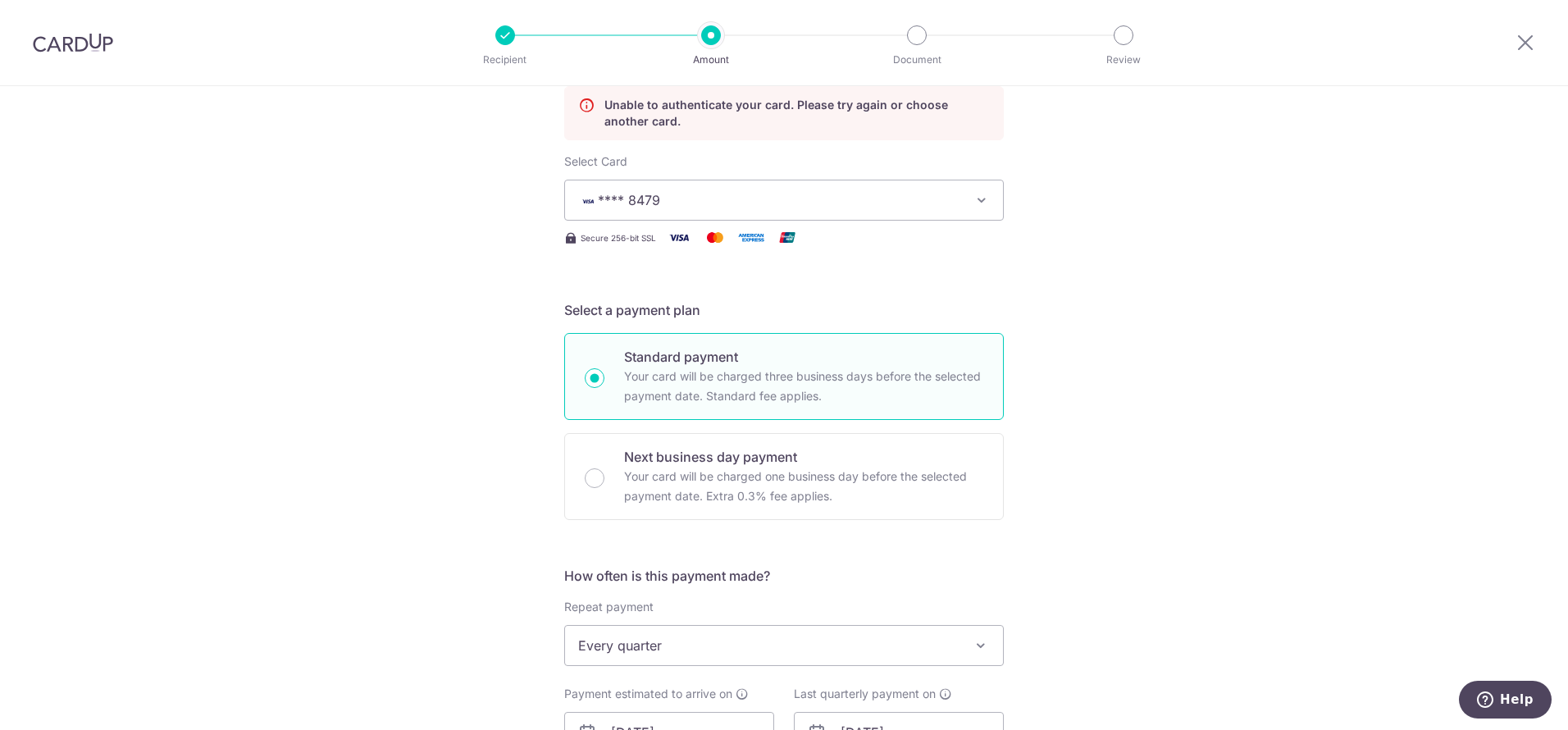
scroll to position [981, 0]
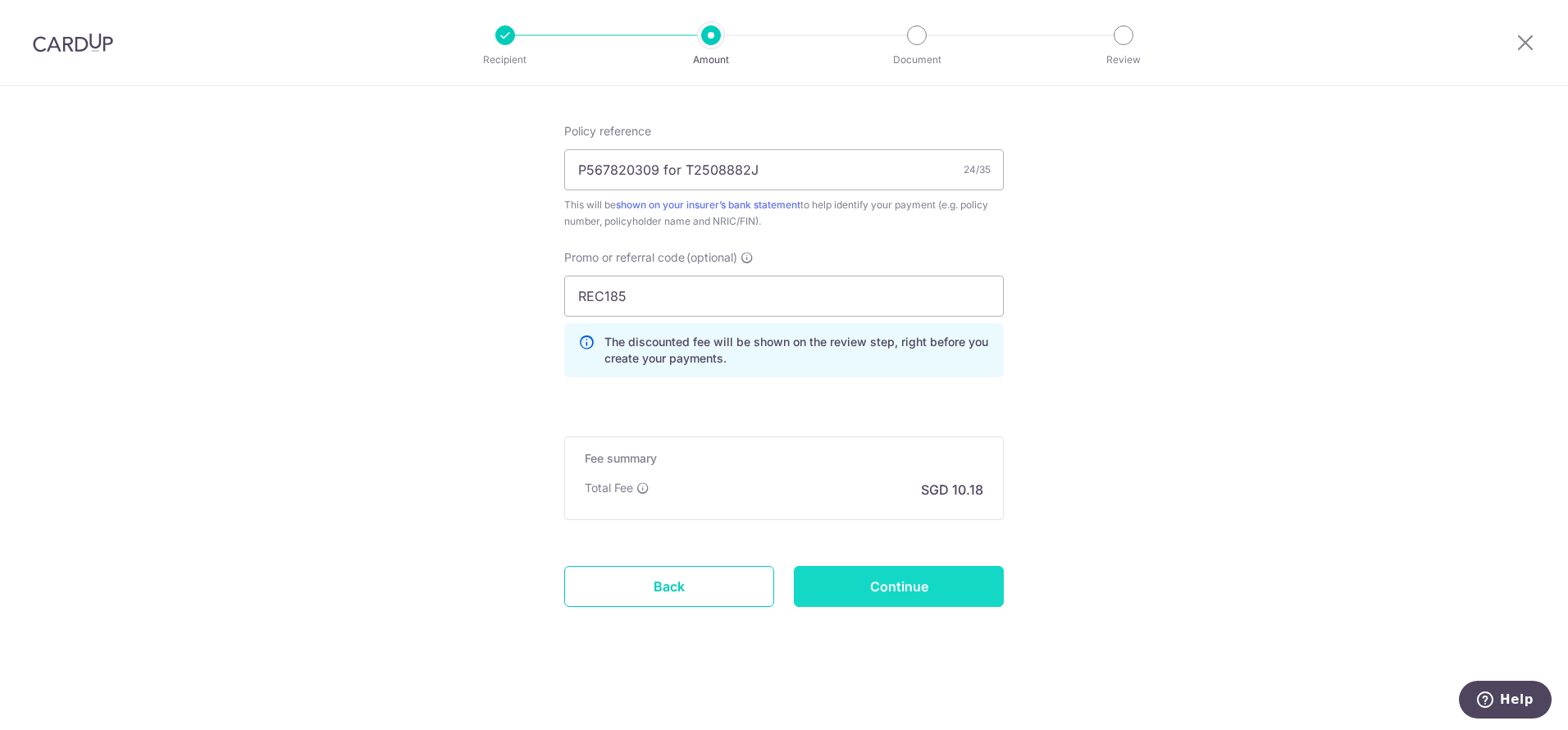
click at [856, 594] on input "Continue" at bounding box center [899, 586] width 210 height 41
type input "Update Schedule"
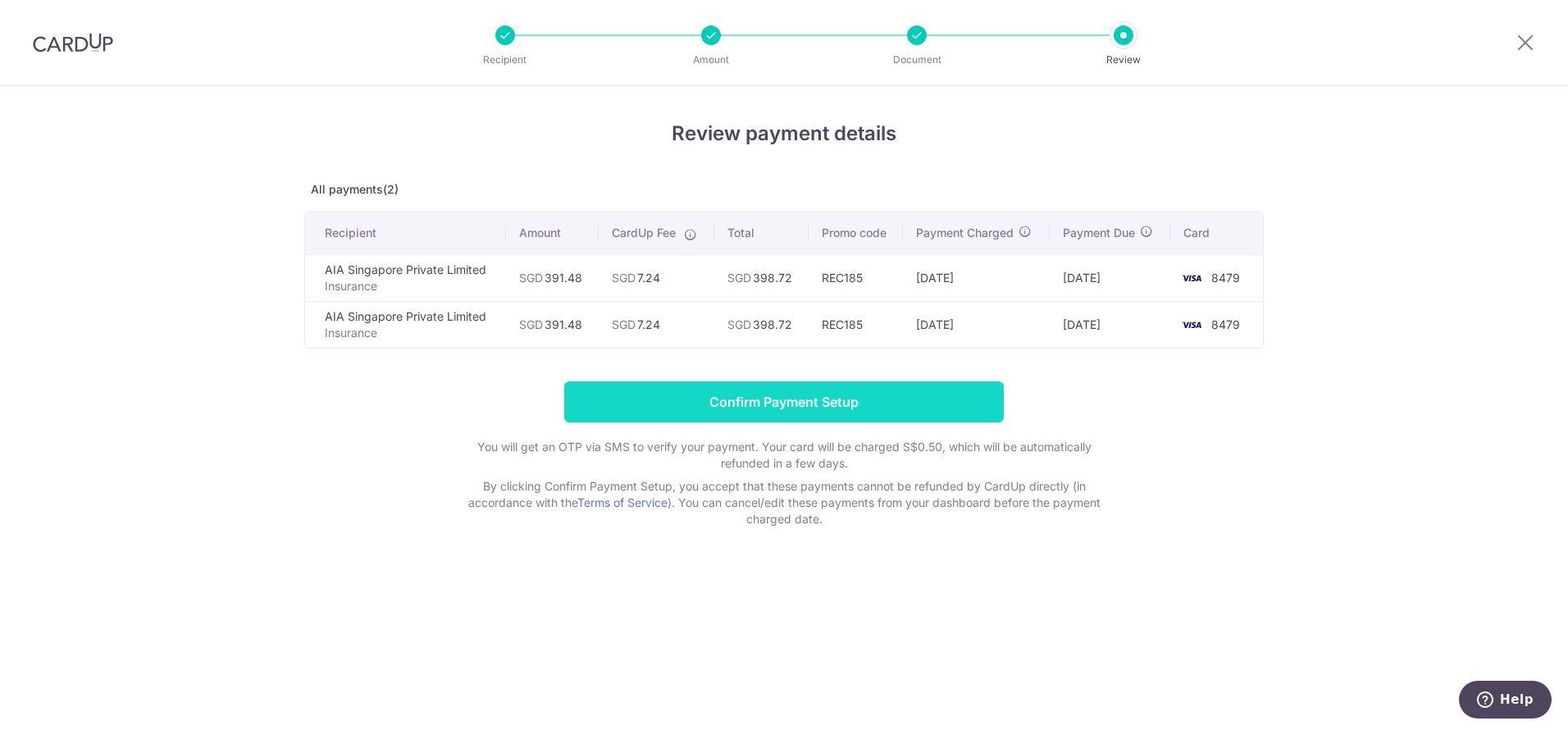
click at [802, 411] on input "Confirm Payment Setup" at bounding box center [784, 401] width 440 height 41
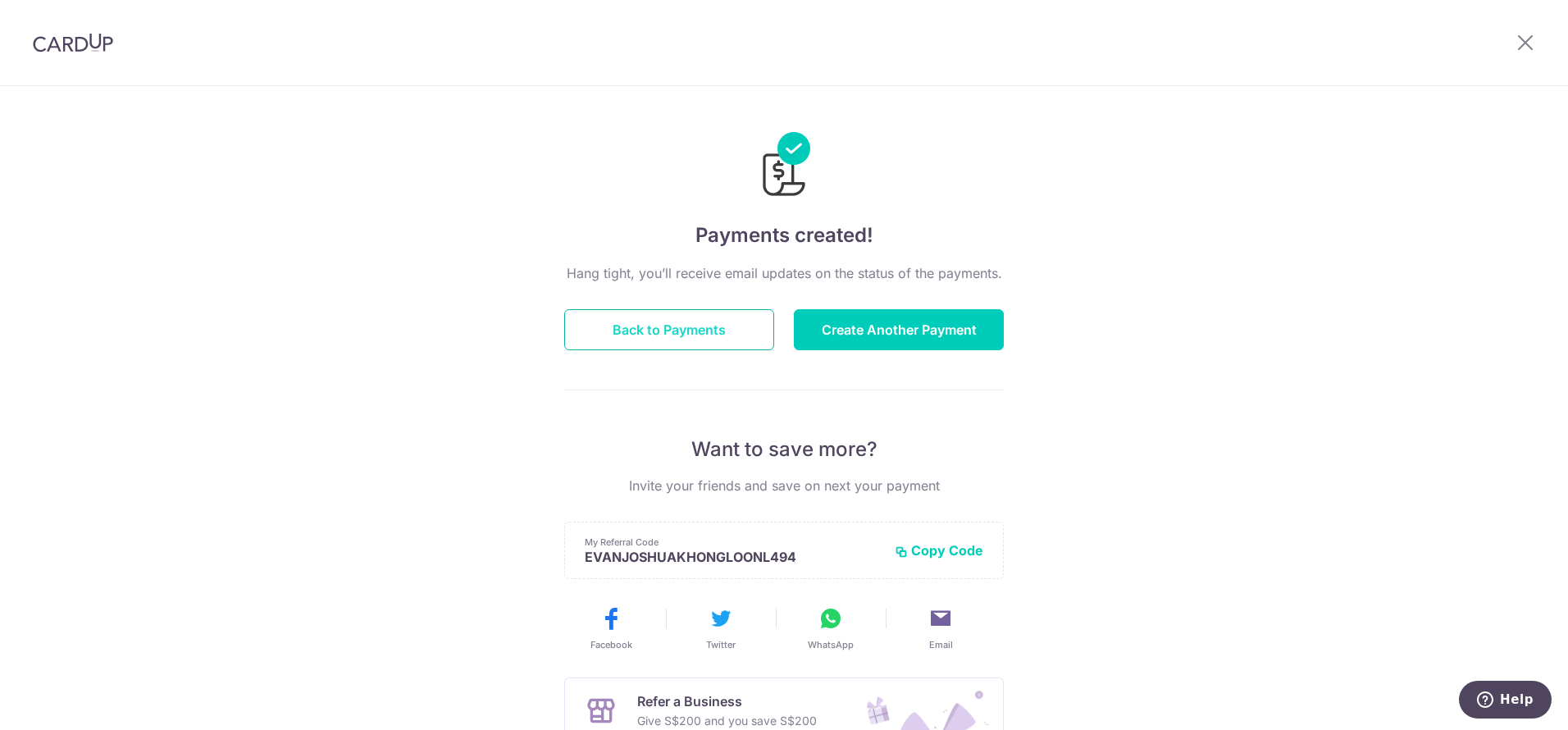
click at [695, 337] on button "Back to Payments" at bounding box center [669, 329] width 210 height 41
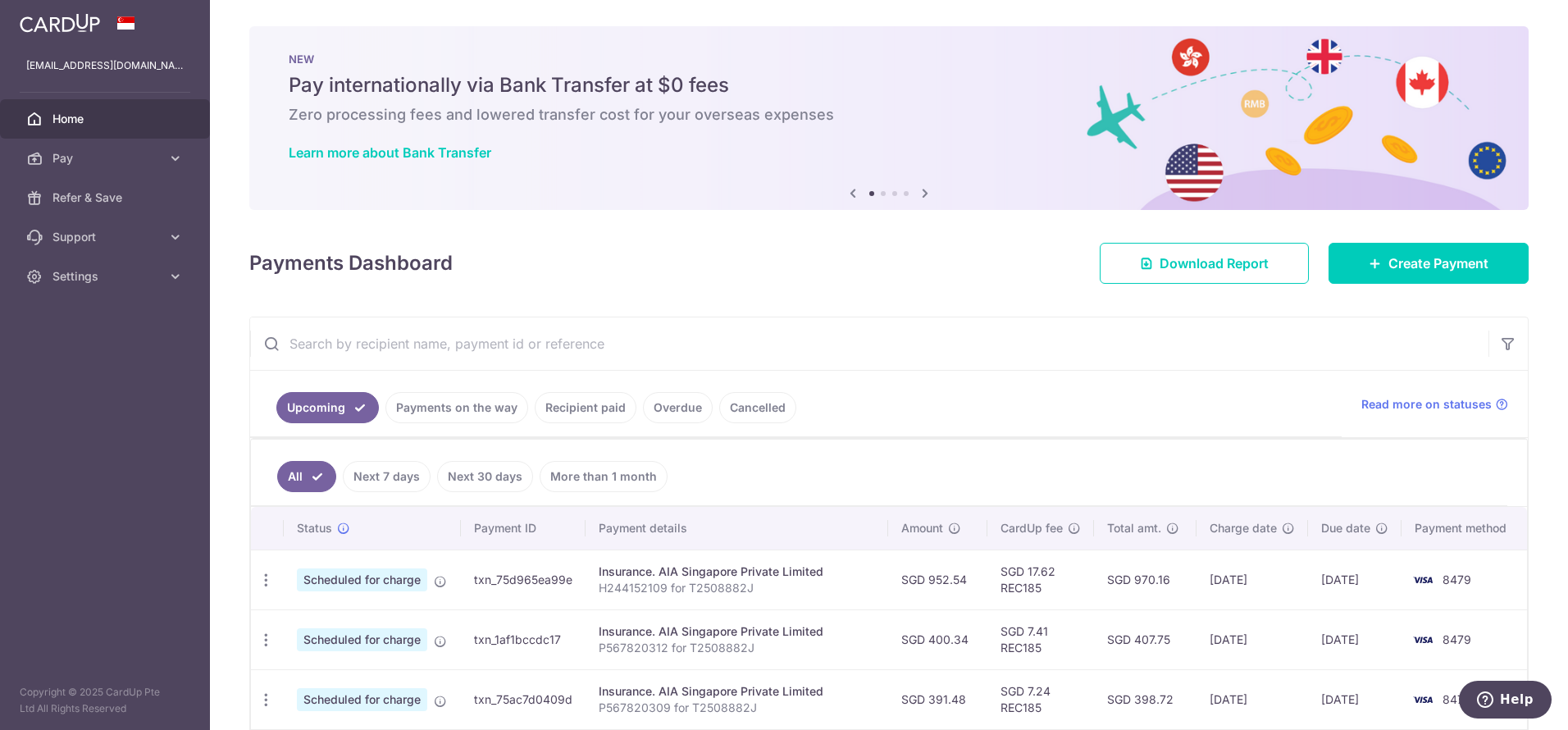
scroll to position [439, 0]
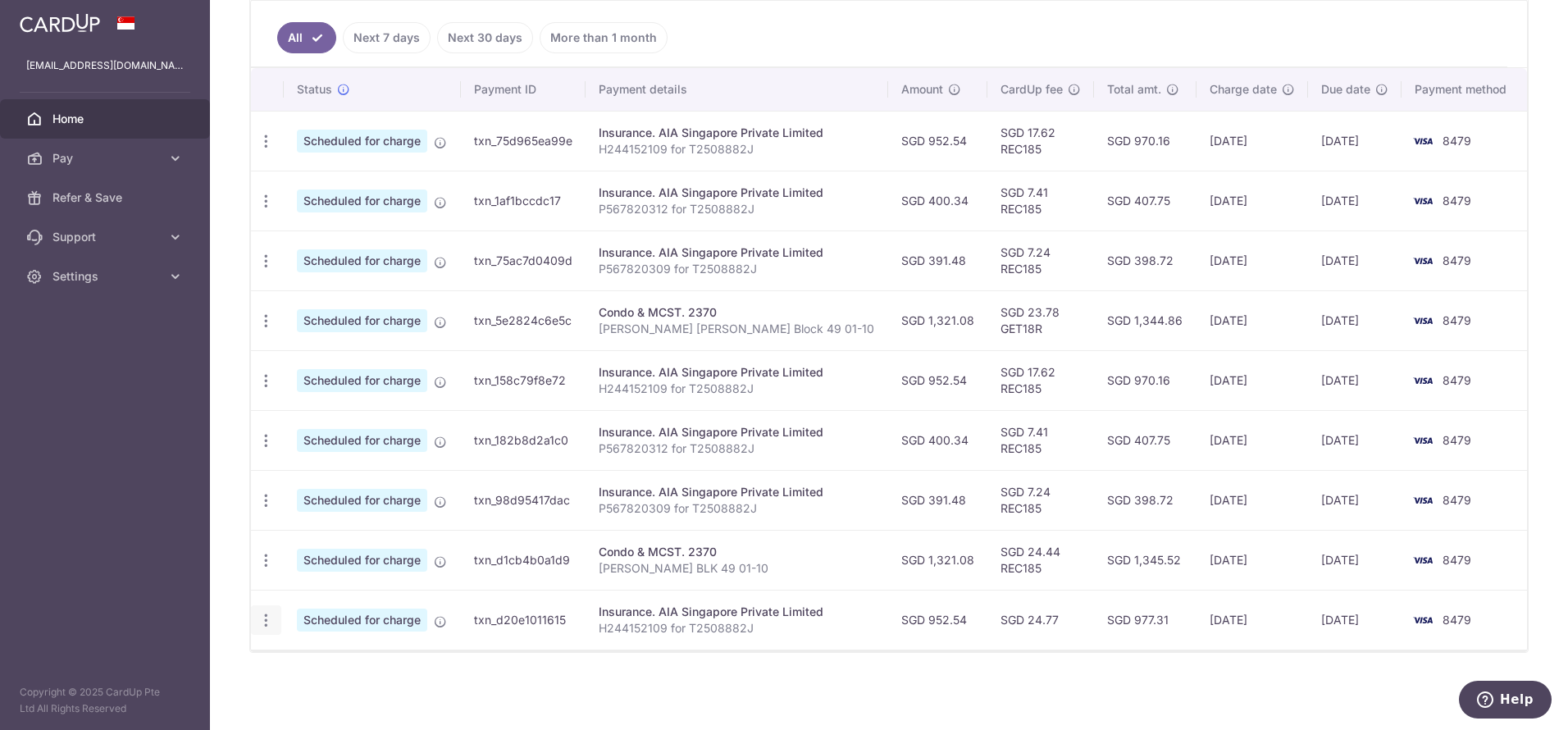
click at [273, 150] on icon "button" at bounding box center [266, 141] width 17 height 17
click at [340, 705] on span "Cancel payment" at bounding box center [353, 705] width 110 height 19
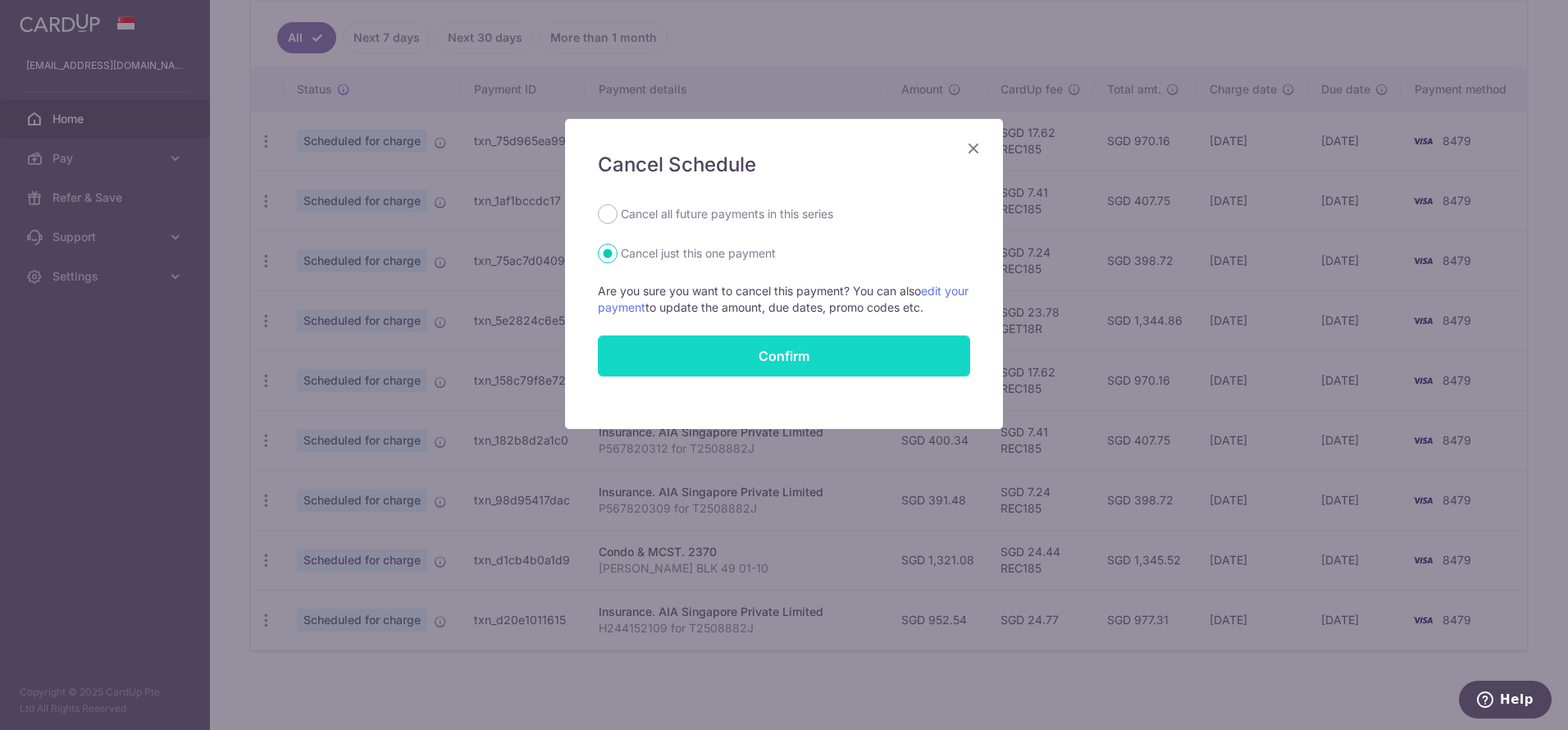
click at [679, 355] on input "Confirm" at bounding box center [784, 356] width 372 height 41
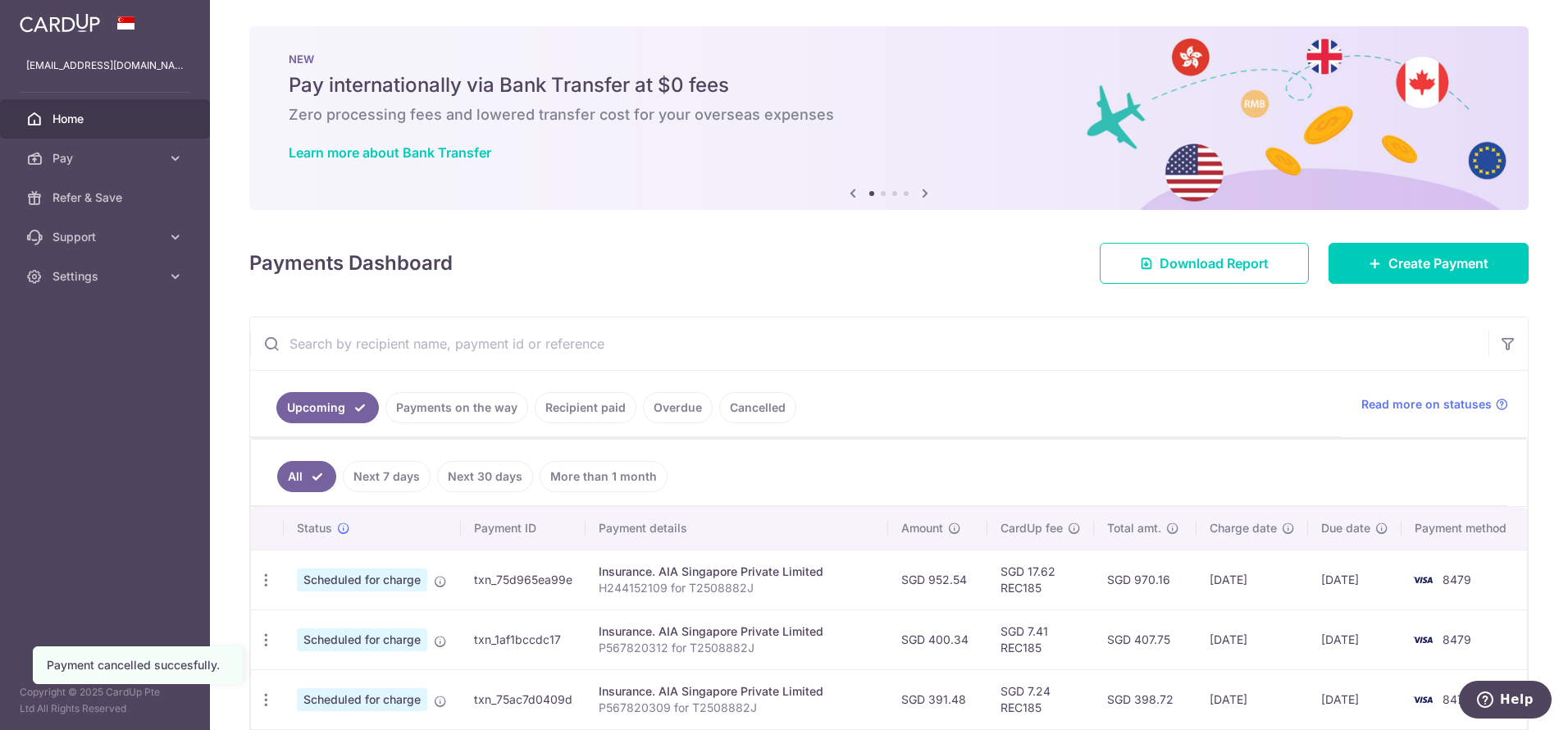
scroll to position [379, 0]
